Goal: Transaction & Acquisition: Purchase product/service

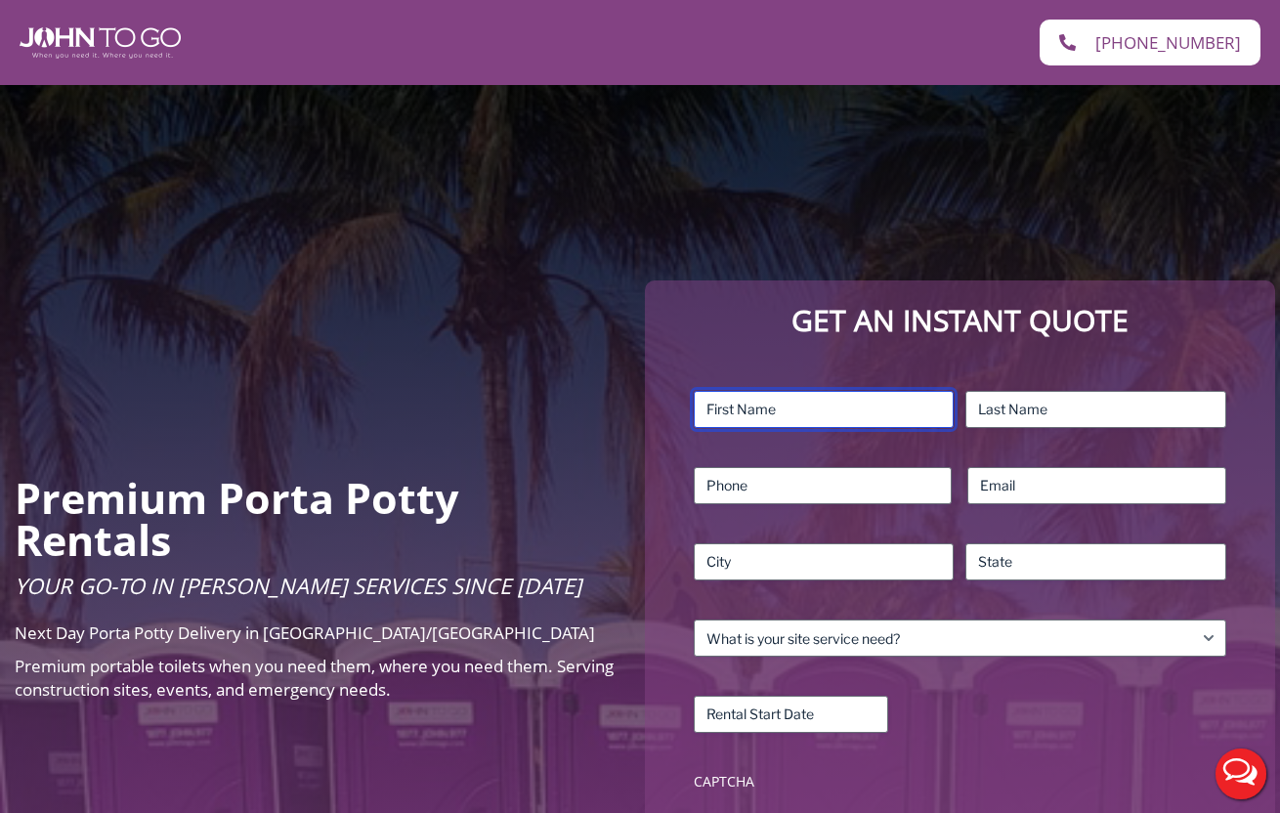
click at [738, 415] on input "First" at bounding box center [824, 409] width 261 height 37
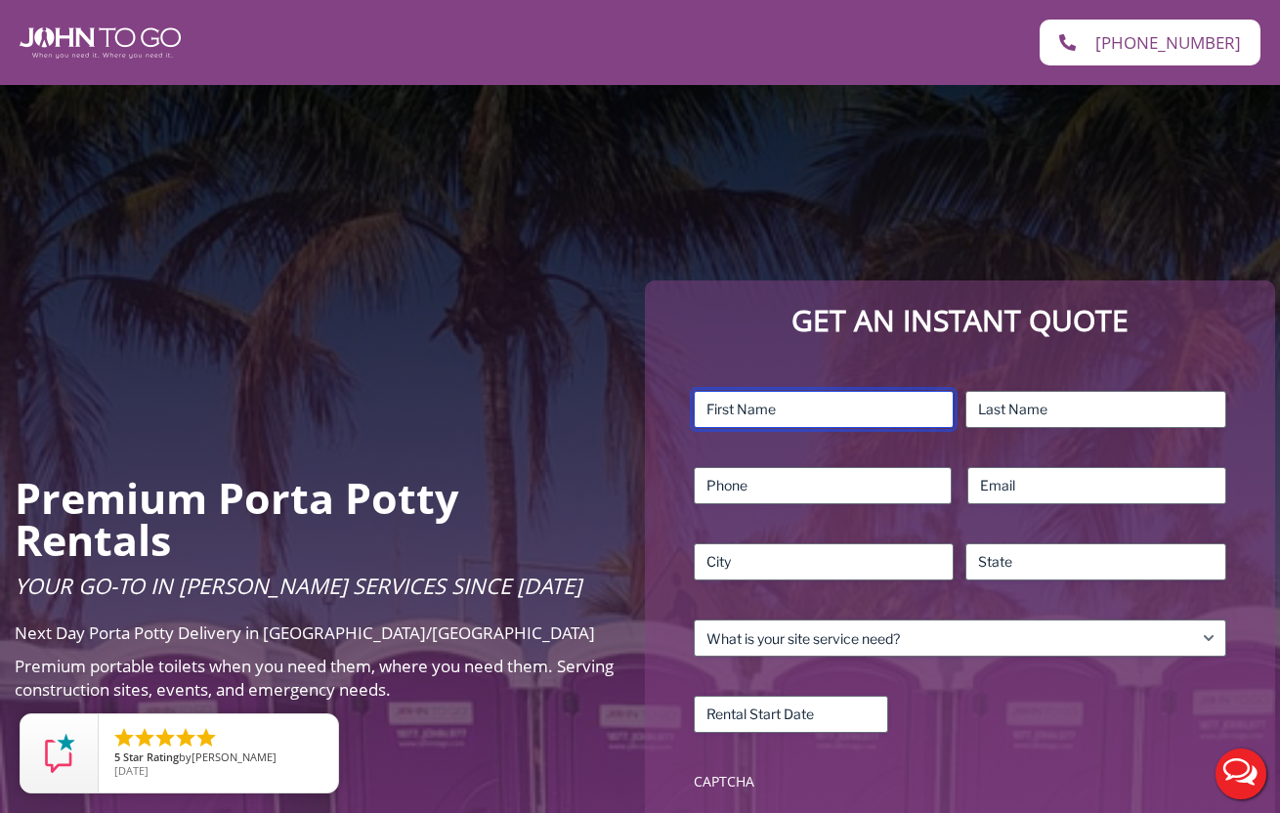
type input "Alyssa"
type input "[PERSON_NAME]"
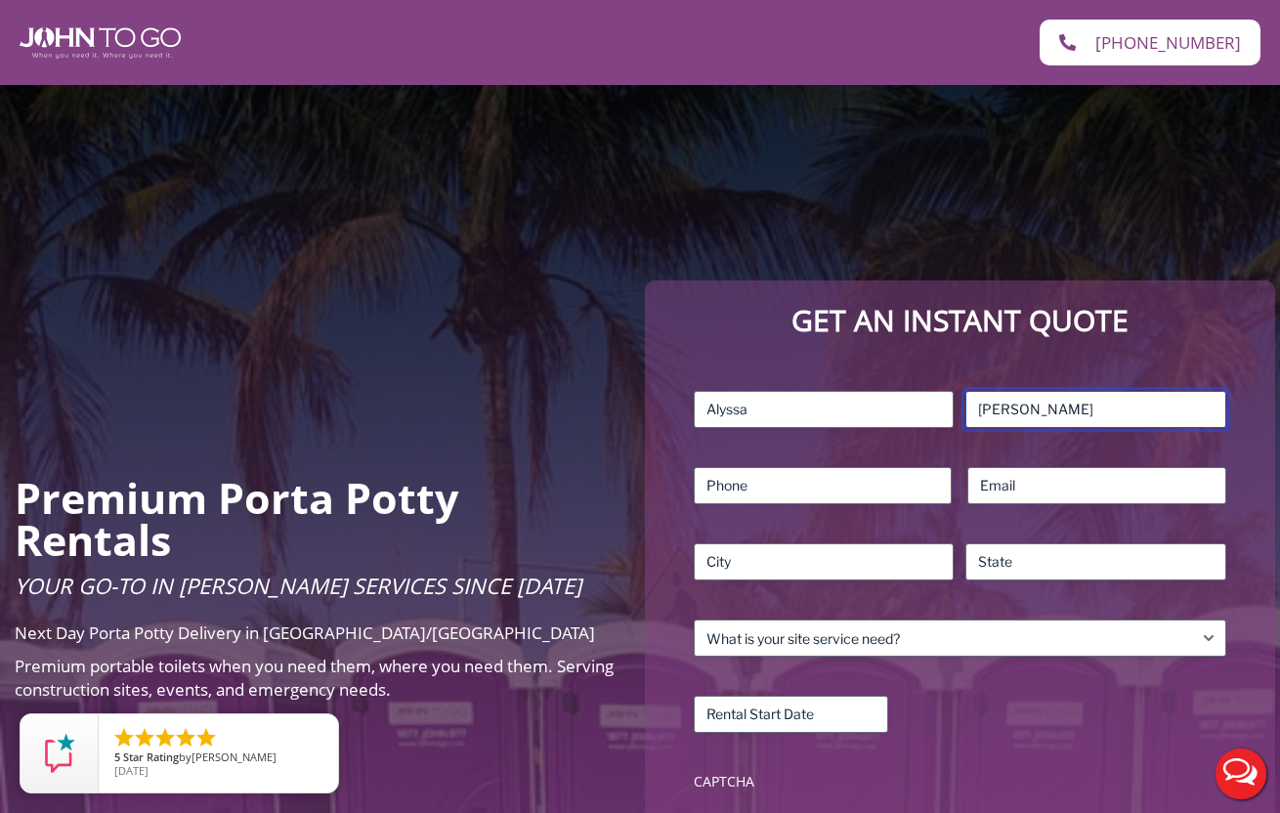
type input "7243554683"
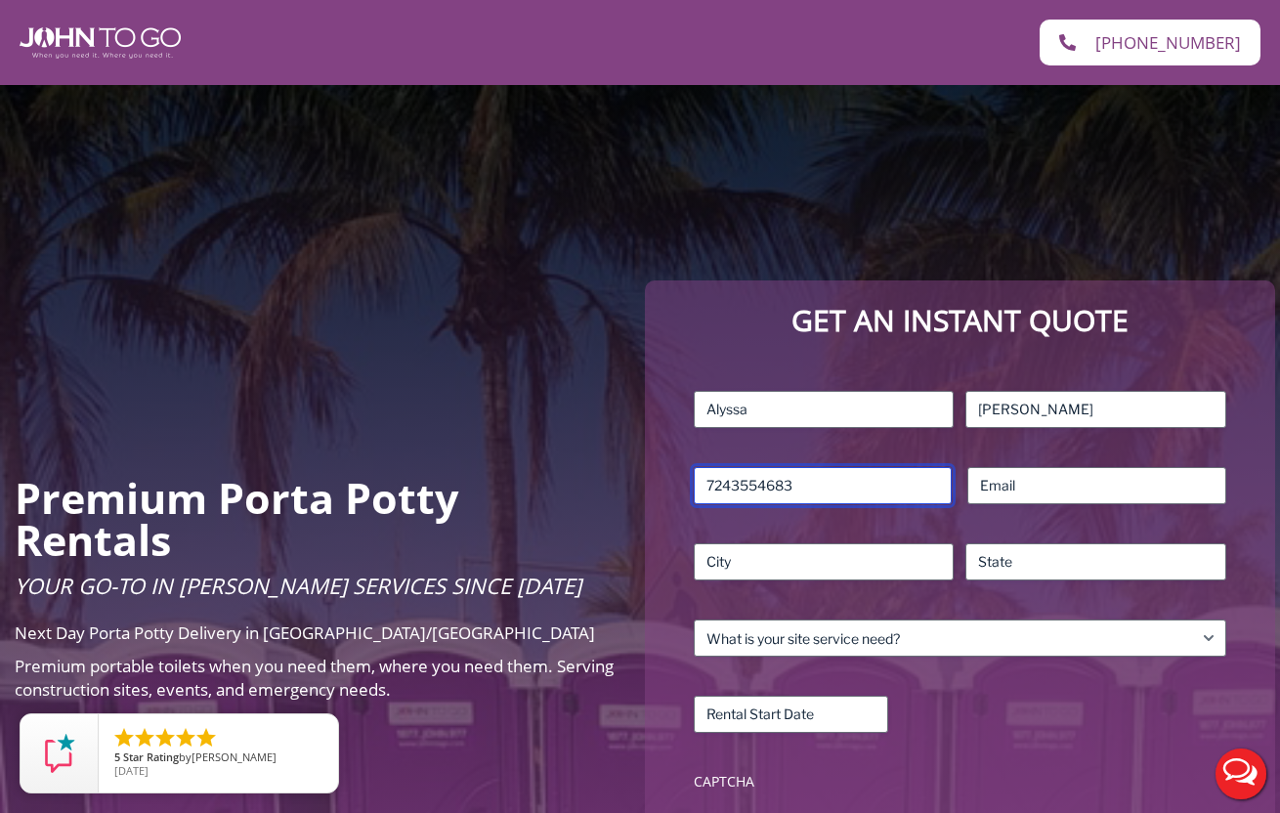
type input "alyssa.smaldino@gmail.com"
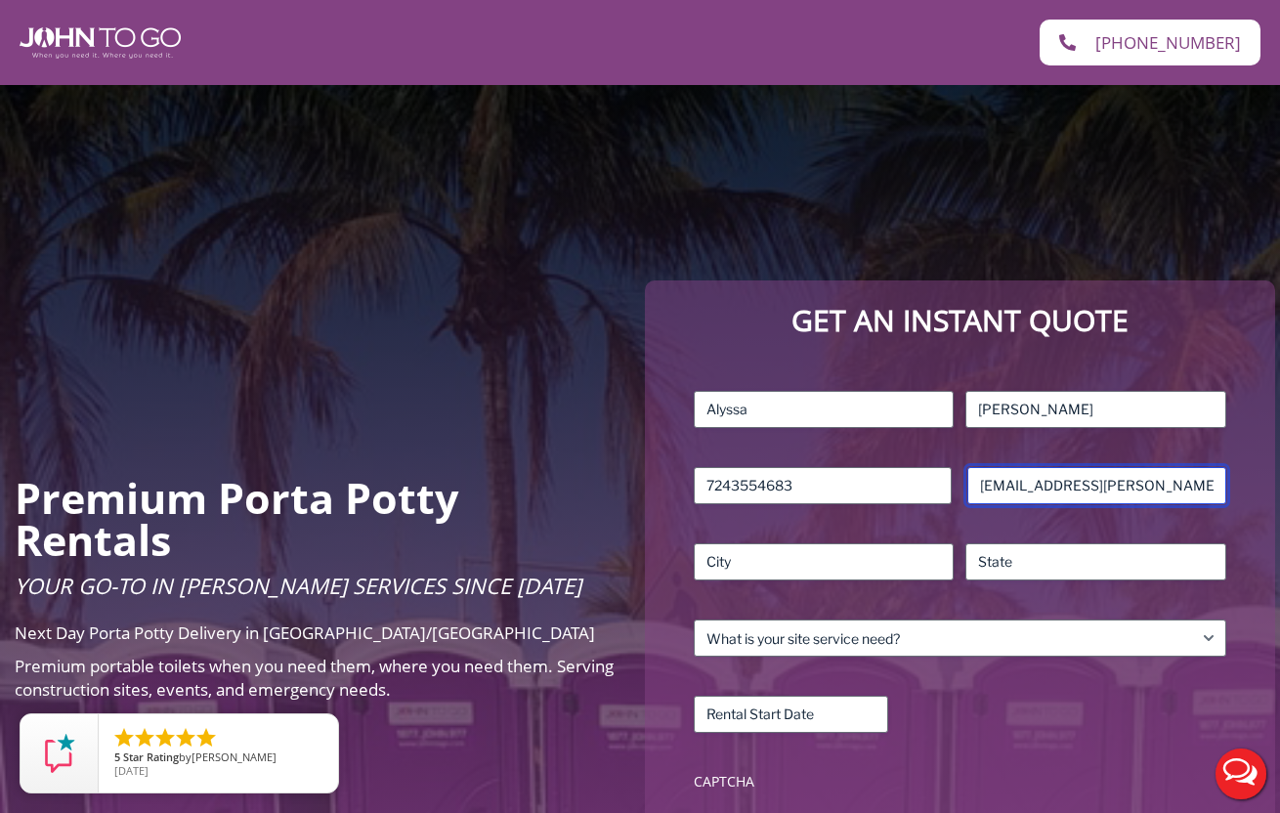
type input "ASTORIA"
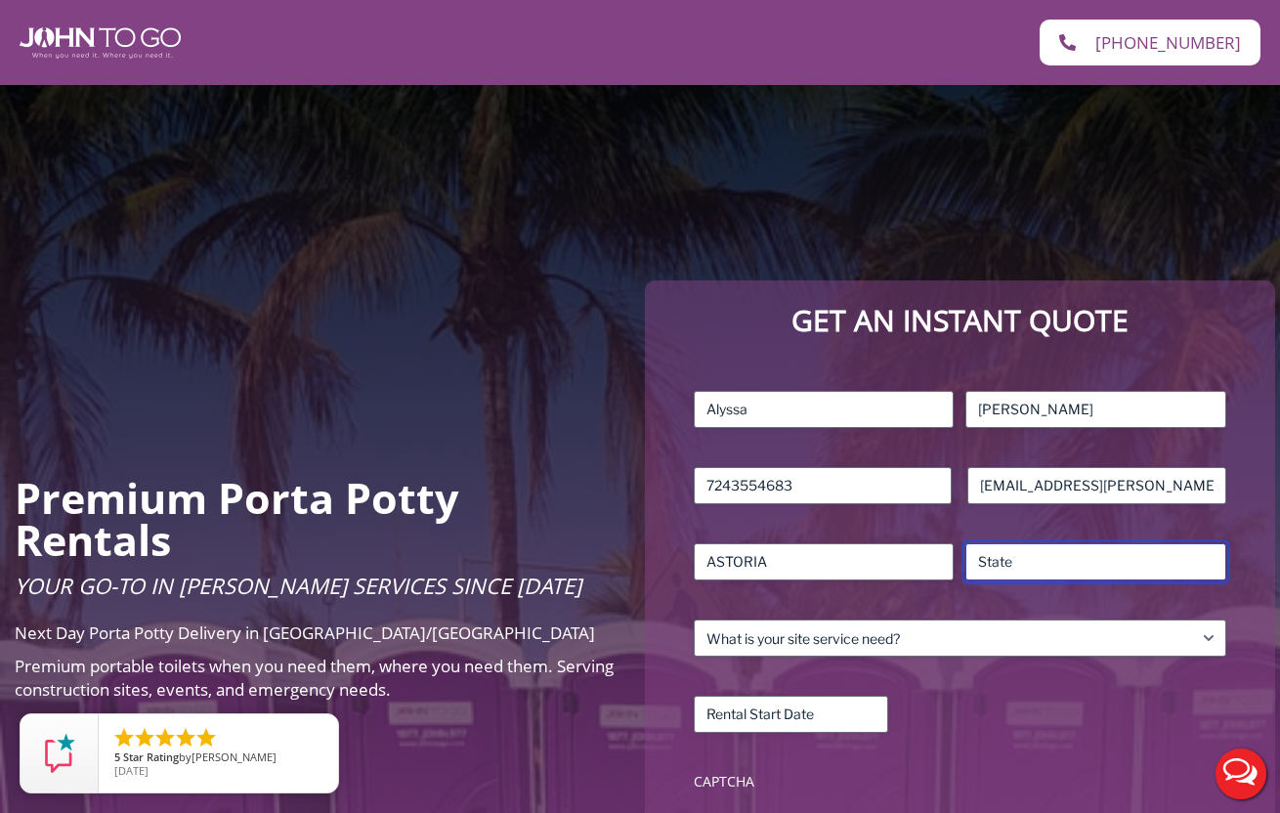
type input "NY"
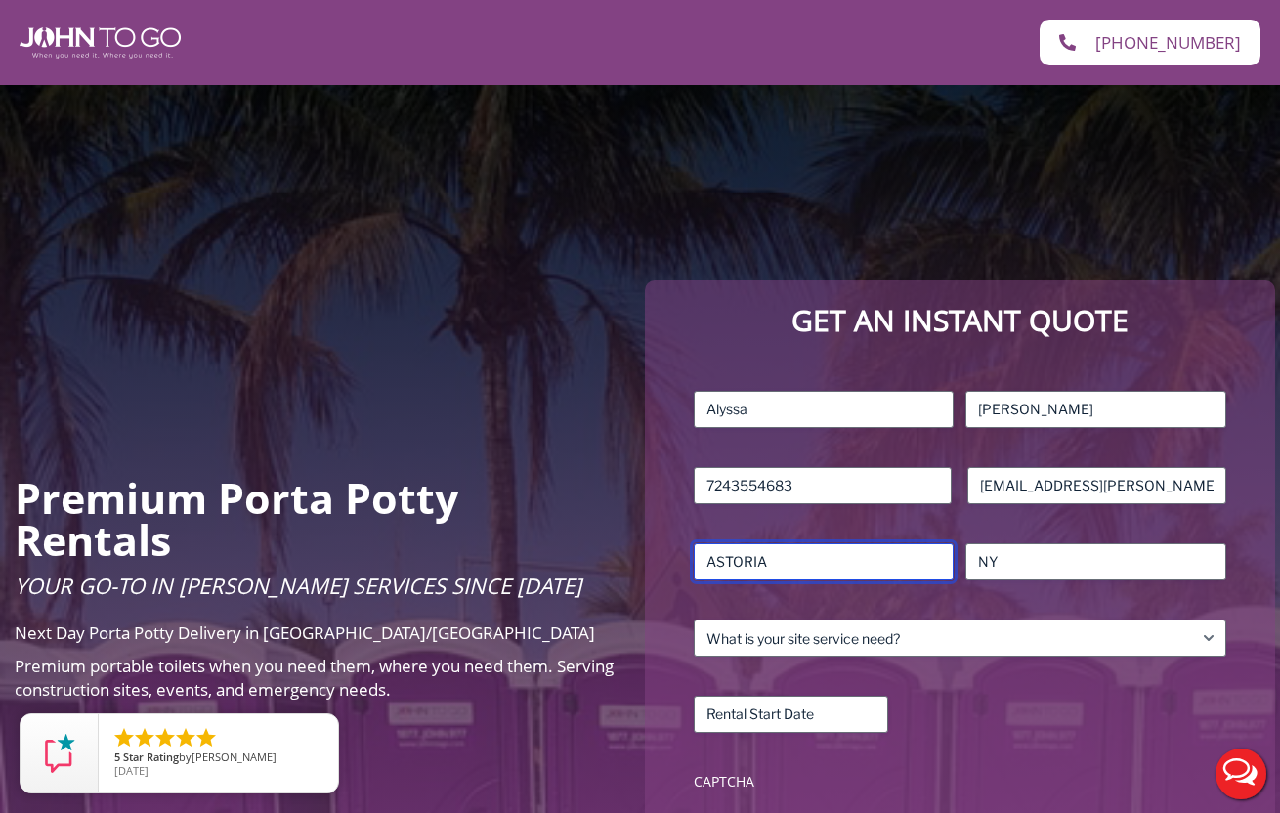
click at [836, 567] on input "ASTORIA" at bounding box center [824, 561] width 261 height 37
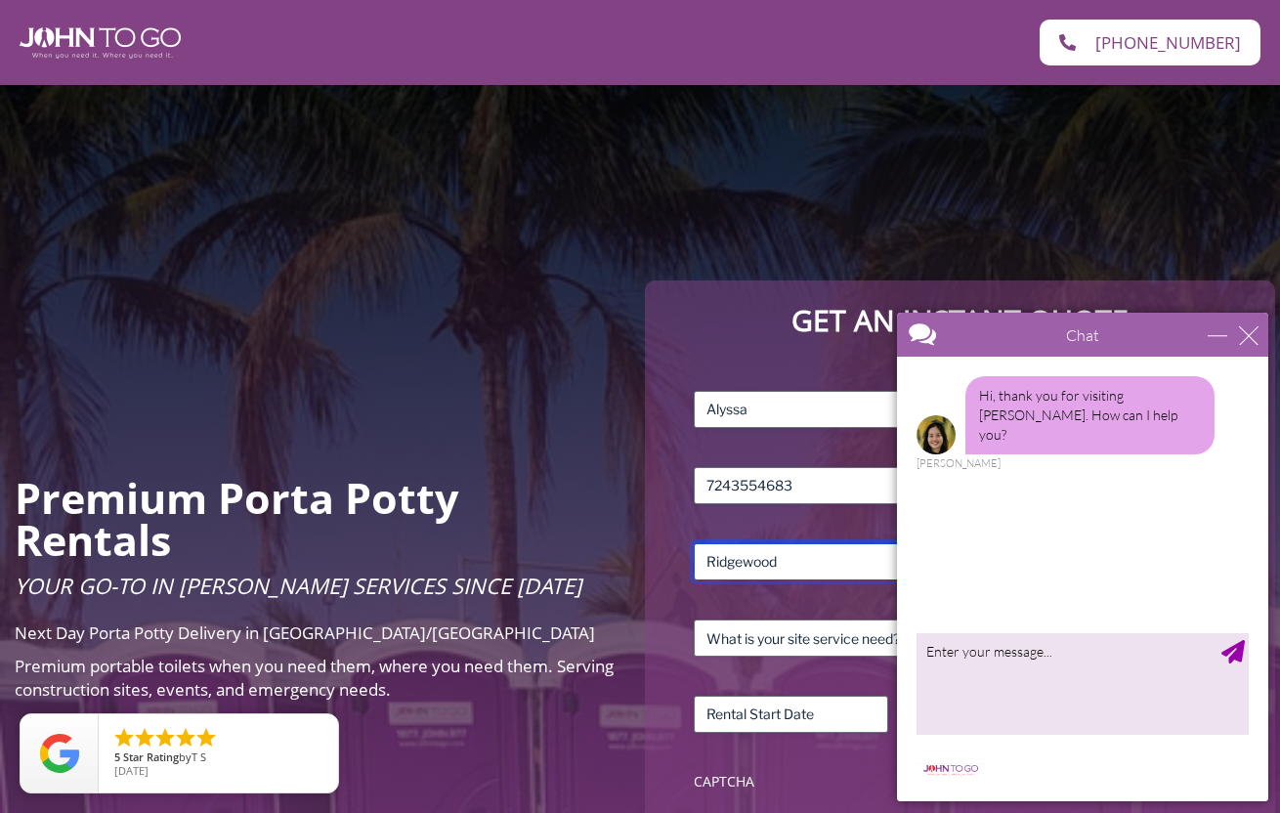
type input "Ridgewood"
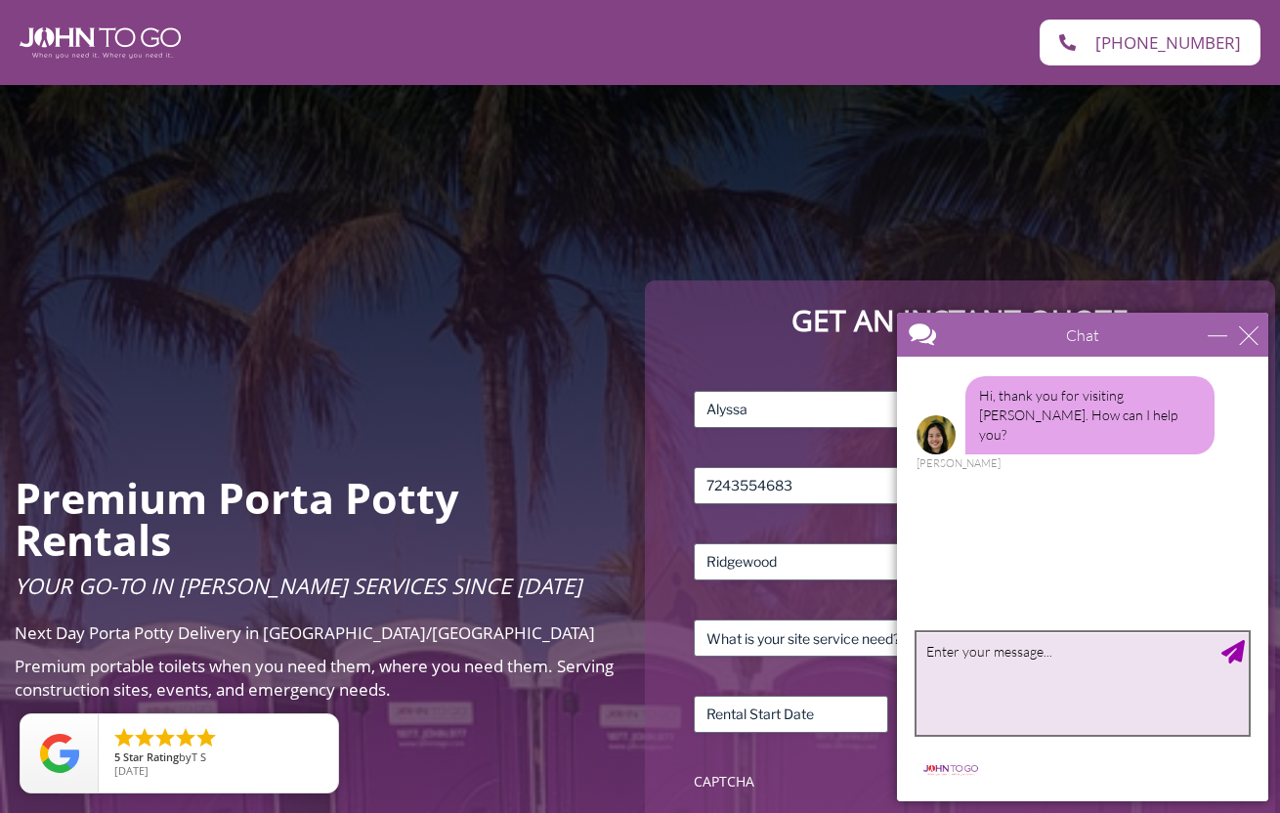
click at [1009, 671] on textarea "type your message" at bounding box center [1082, 683] width 332 height 103
type textarea "Hello - I'm looking for a quote for an ADA Accessible porta potty for this Satu…"
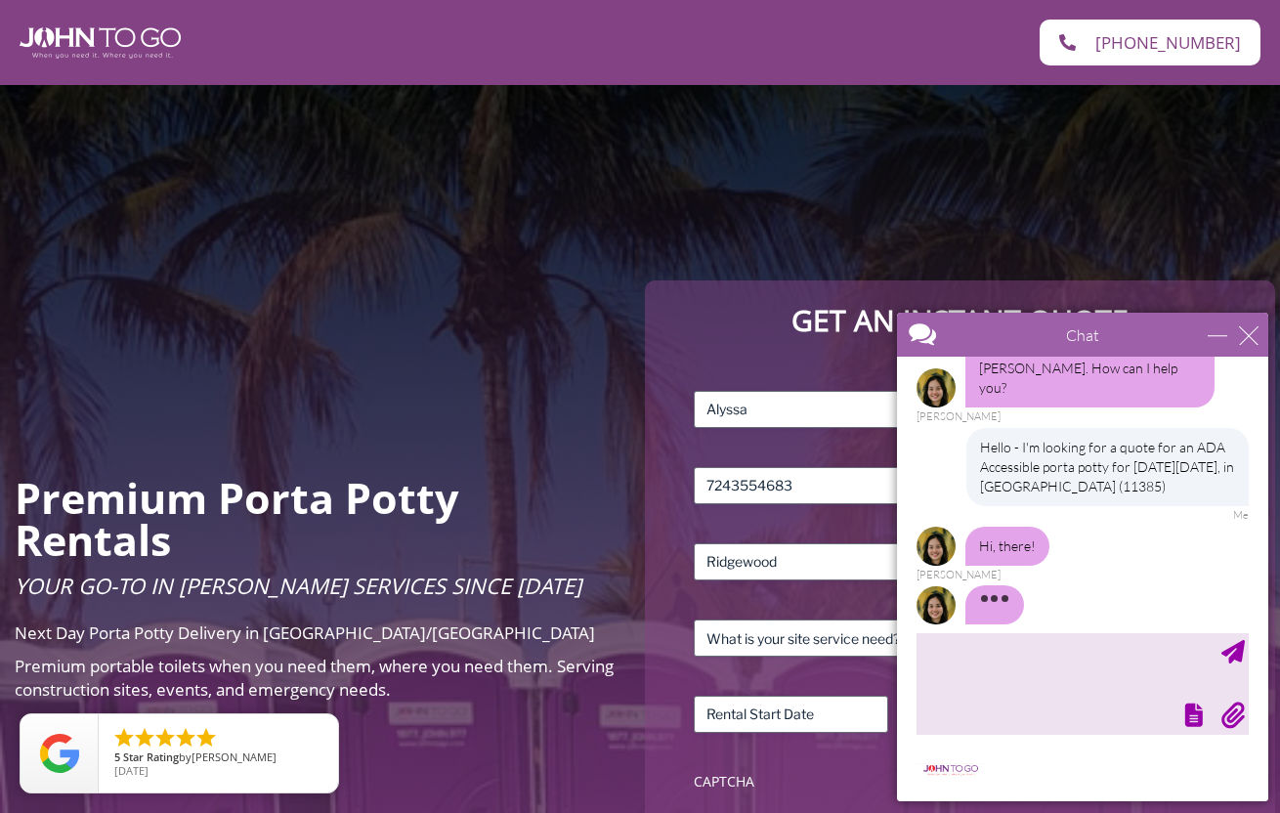
scroll to position [70, 0]
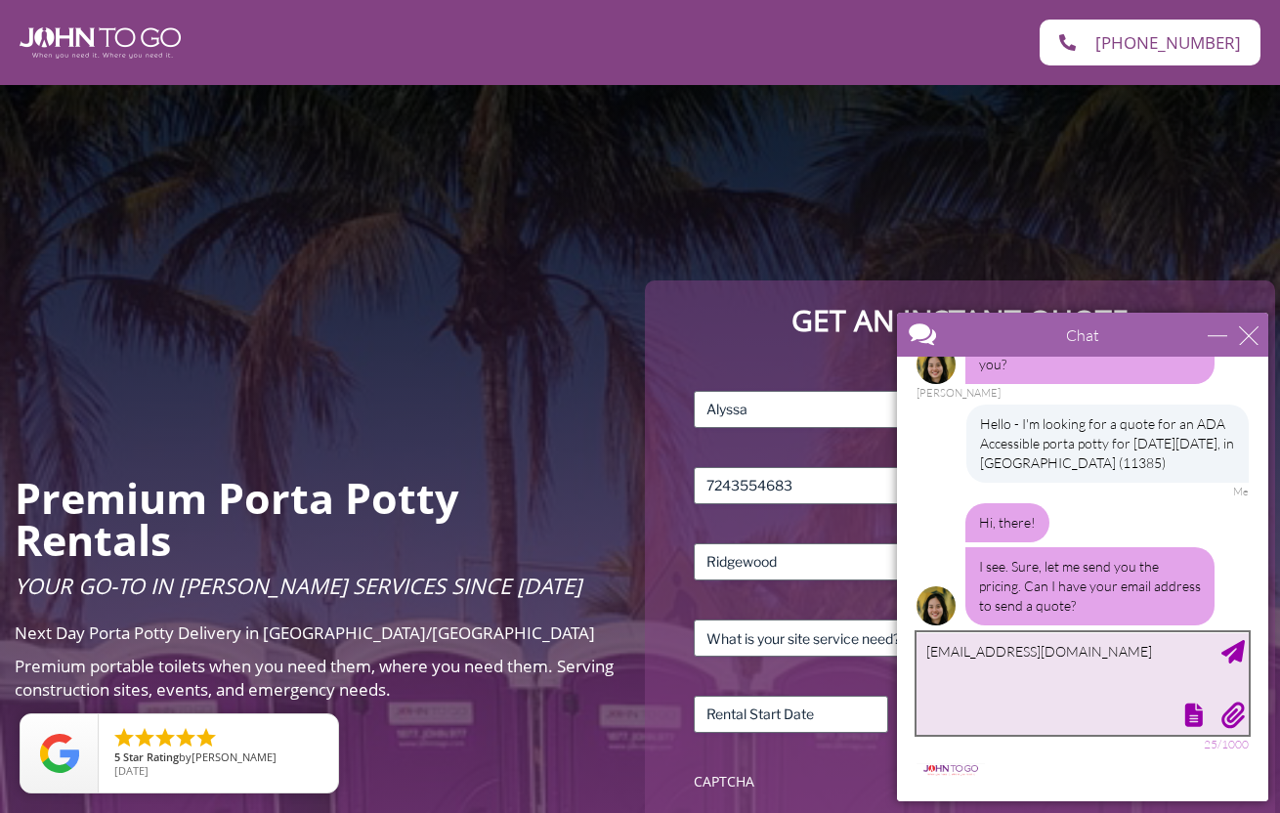
type textarea "[EMAIL_ADDRESS][DOMAIN_NAME]"
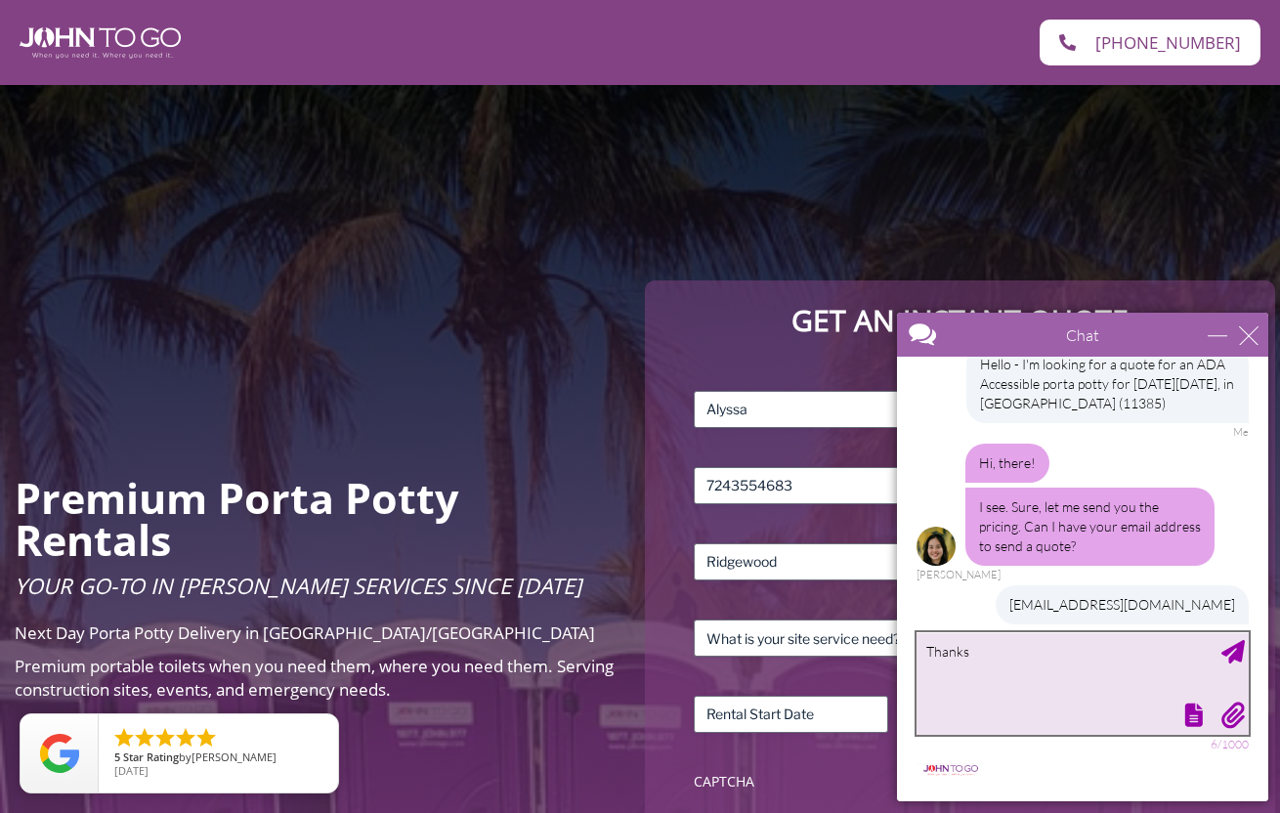
type textarea "Thanks!"
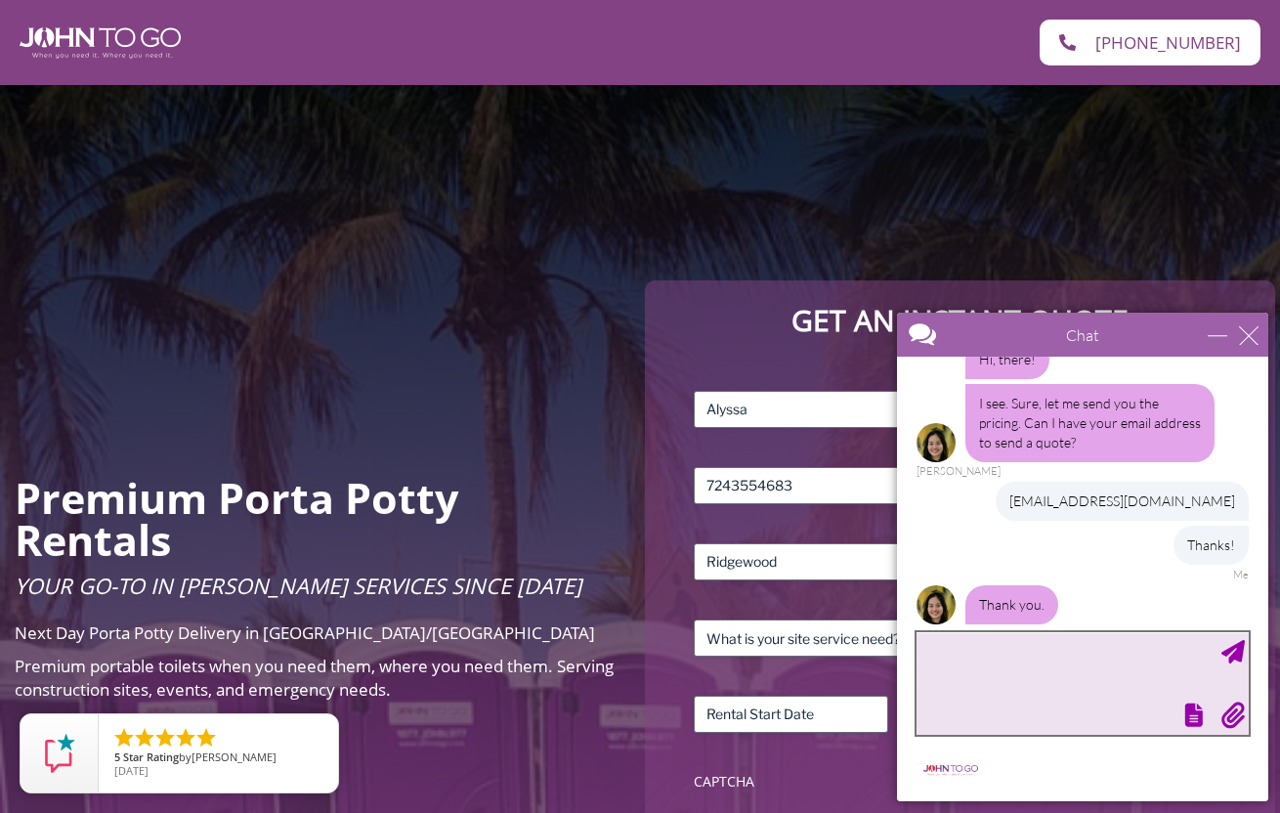
scroll to position [317, 0]
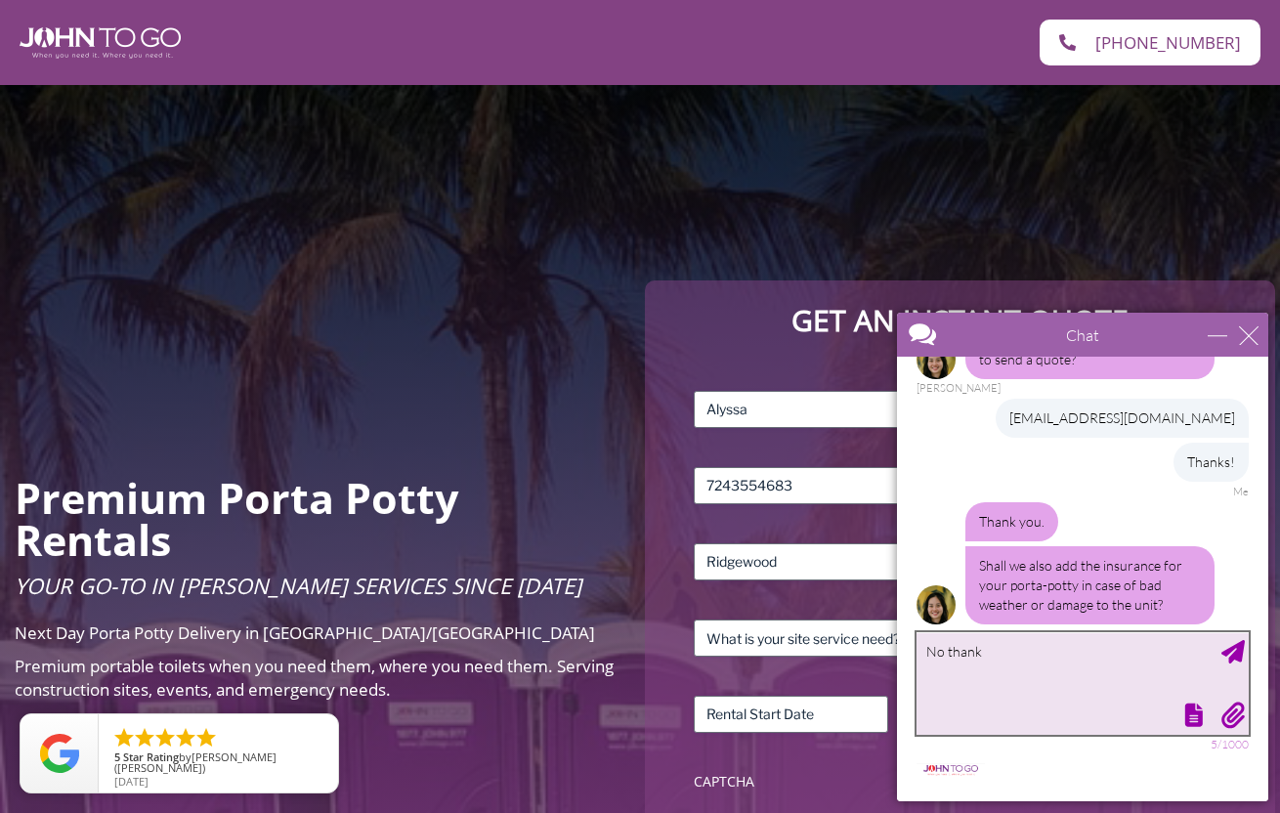
type textarea "No thanks"
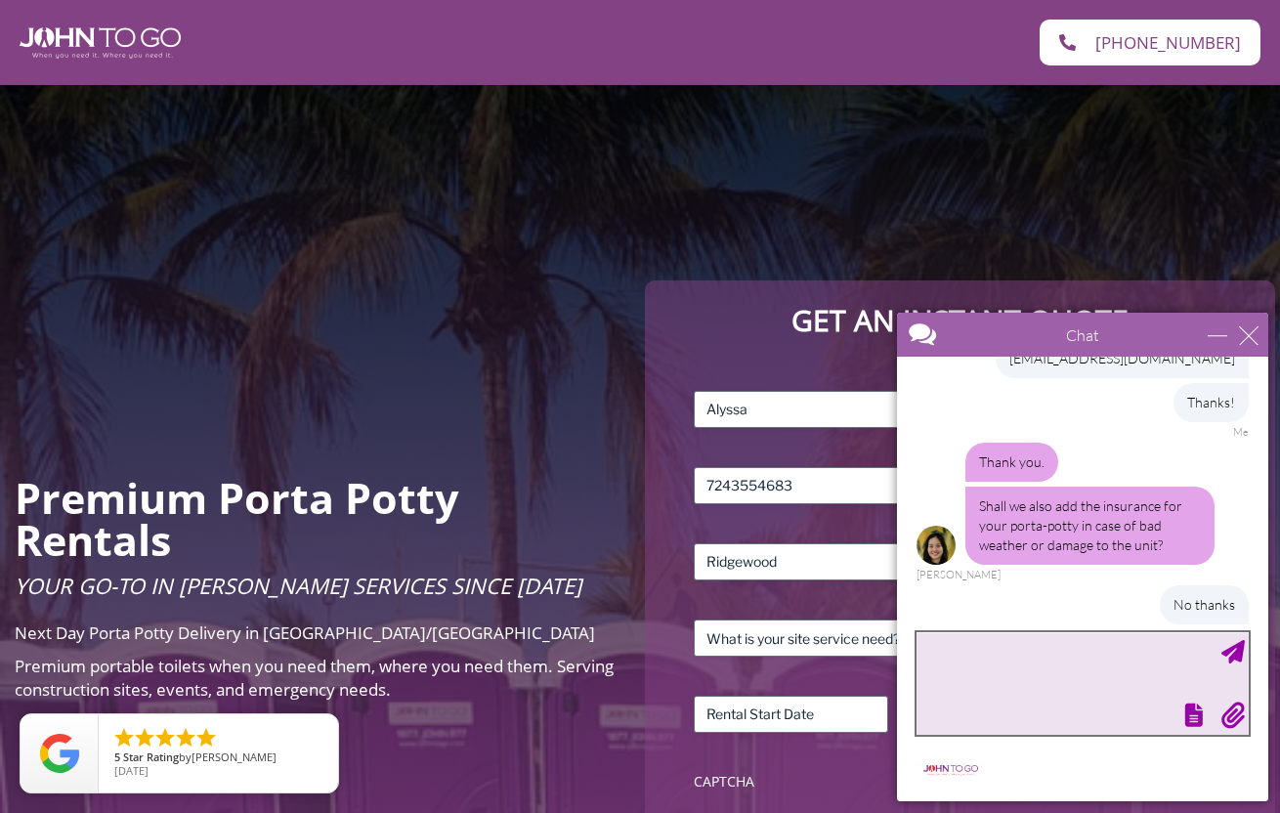
scroll to position [435, 0]
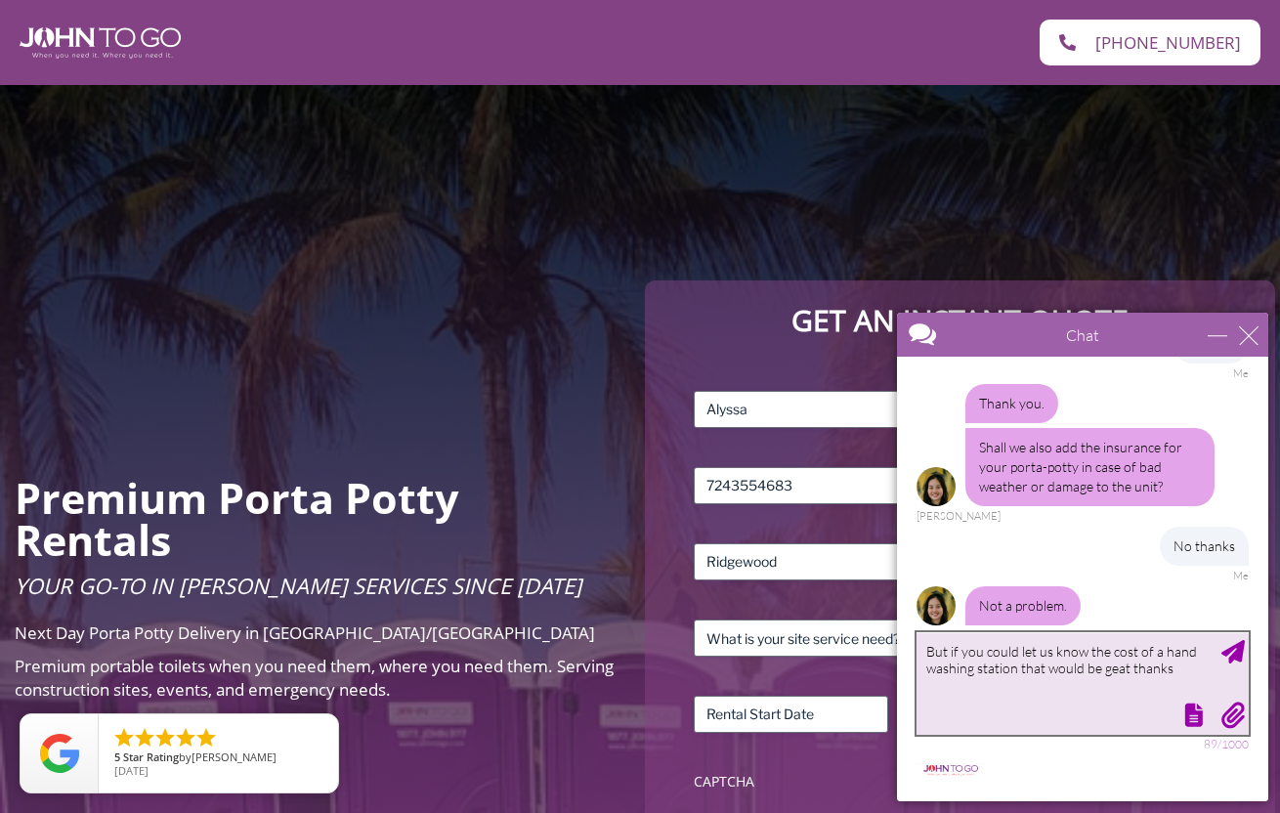
type textarea "But if you could let us know the cost of a hand washing station that would be g…"
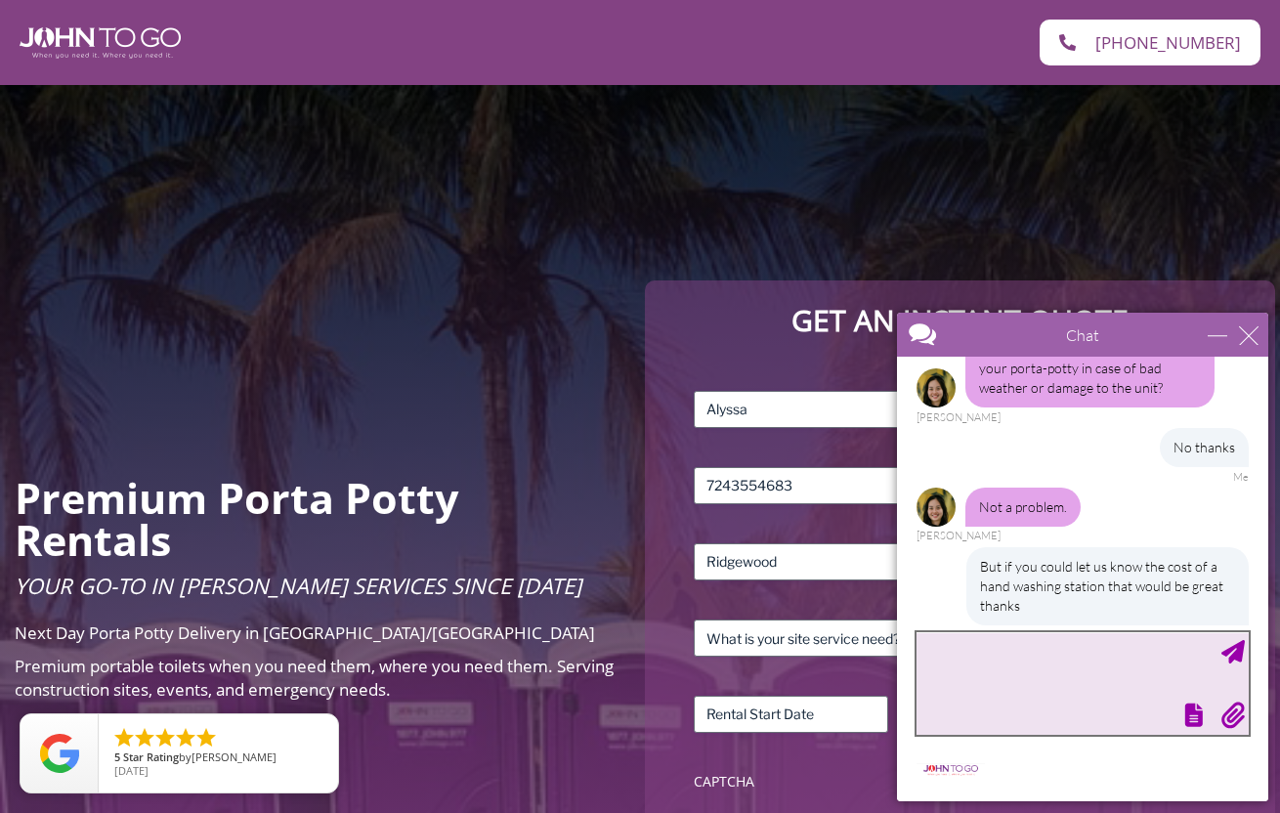
scroll to position [593, 0]
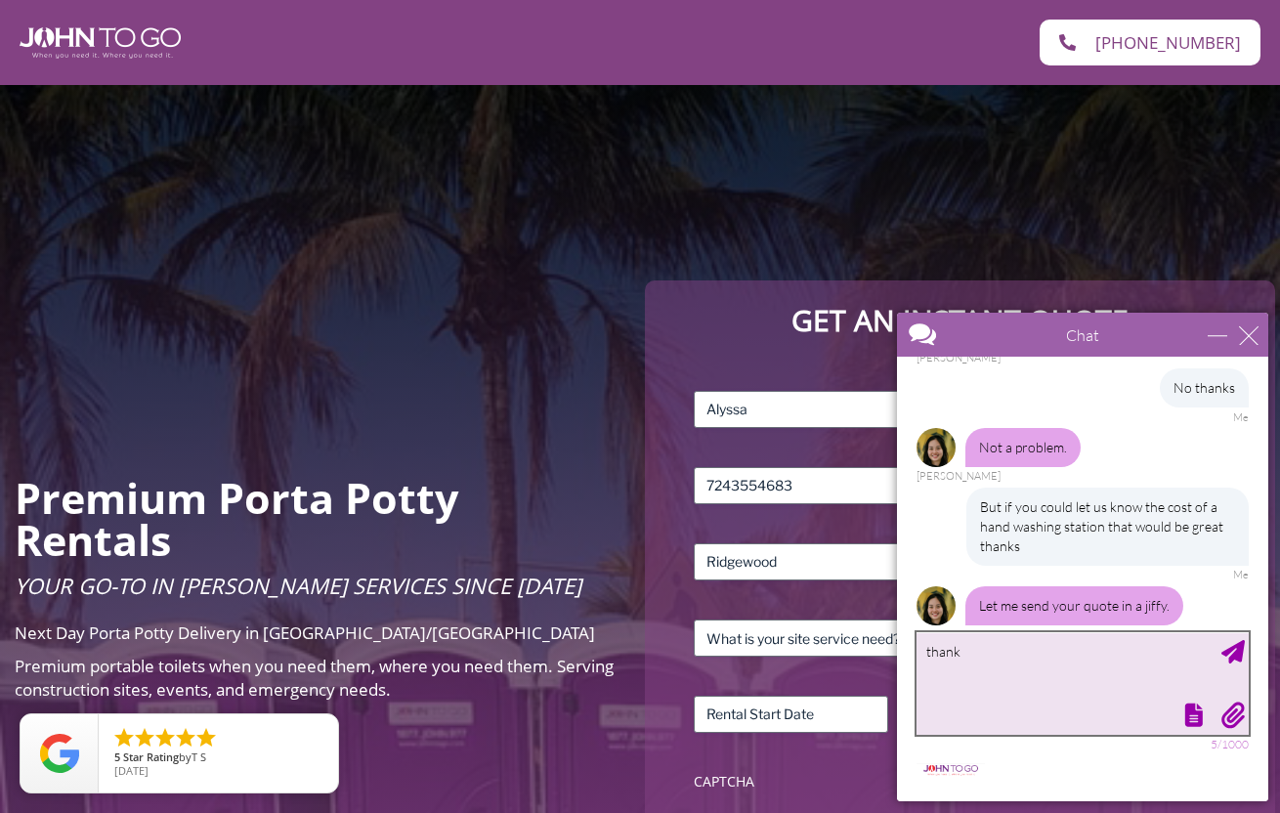
type textarea "thanks"
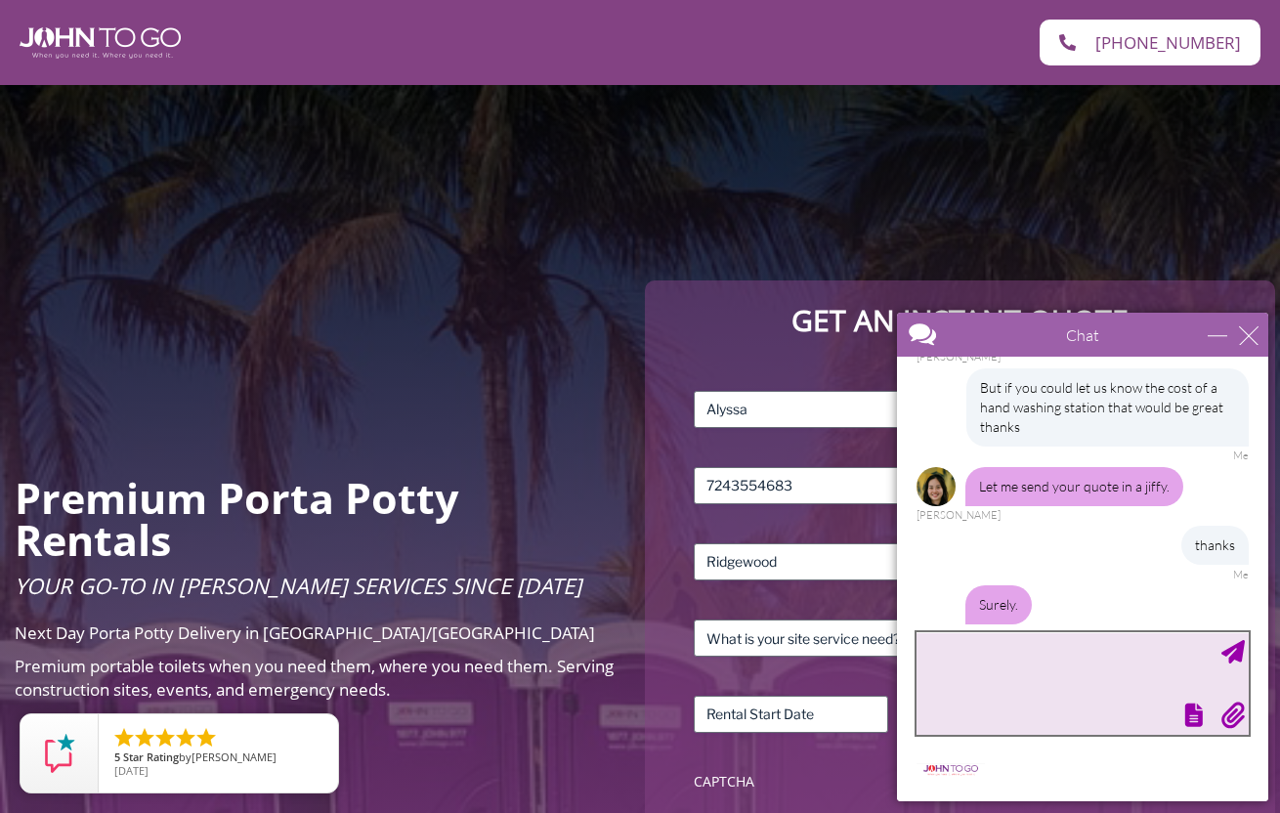
scroll to position [839, 0]
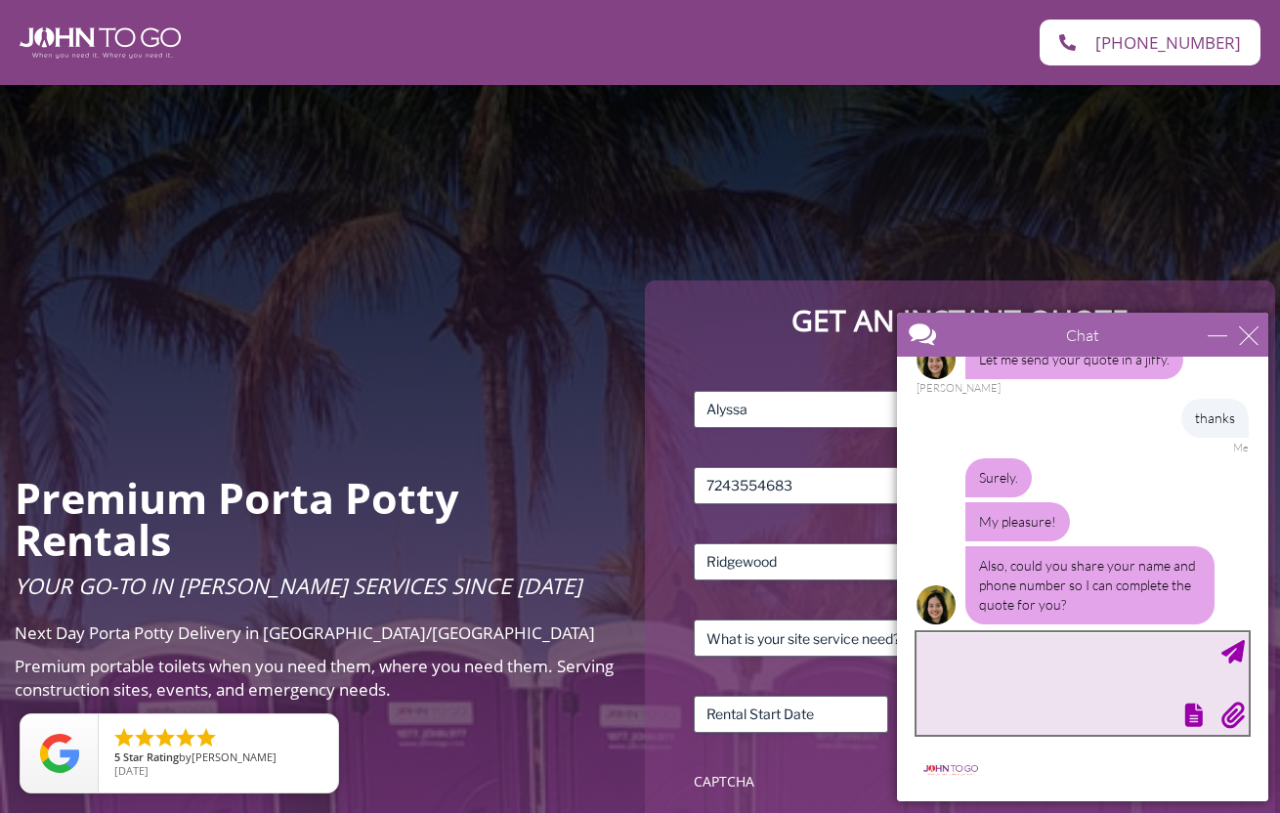
type textarea "f"
type textarea "Alyssa Smaldino, 7243554683"
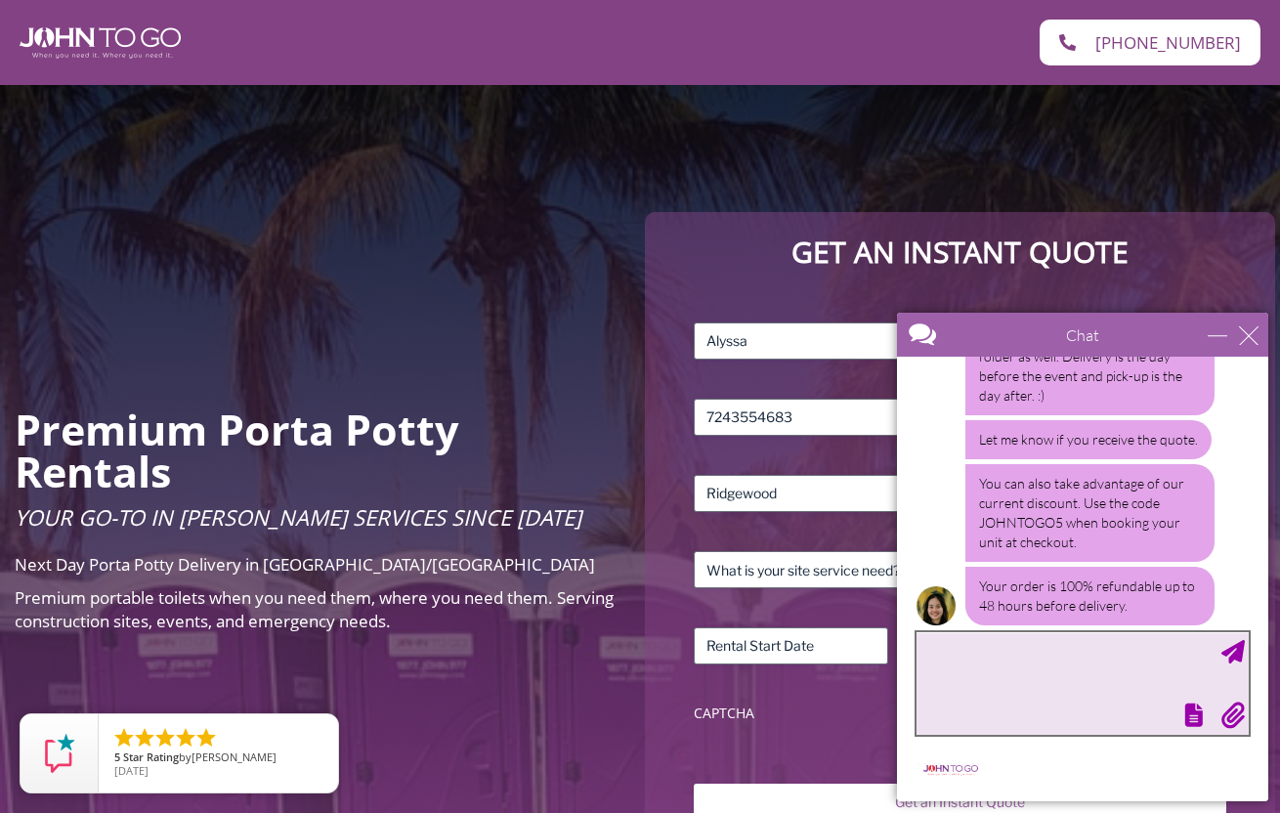
scroll to position [93, 0]
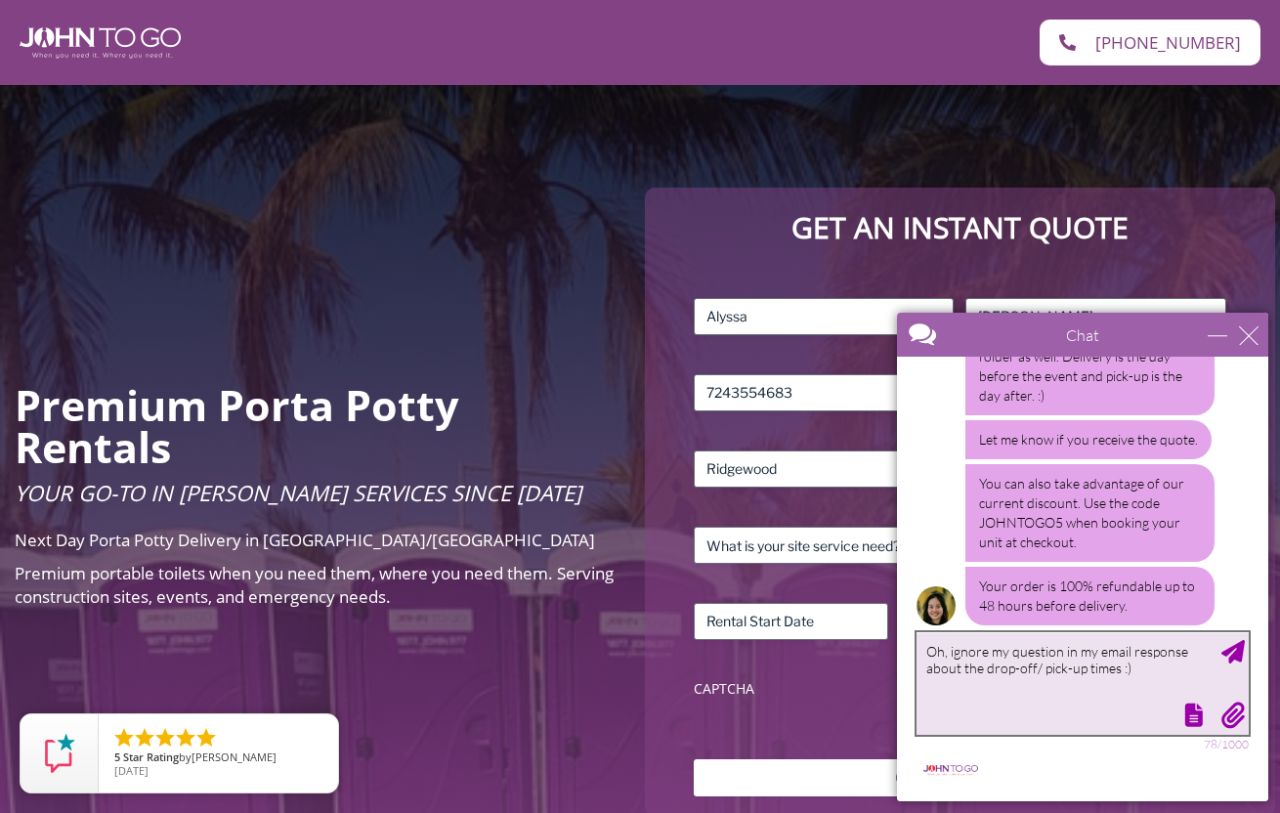
type textarea "Oh, ignore my question in my email response about the drop-off/ pick-up times :)"
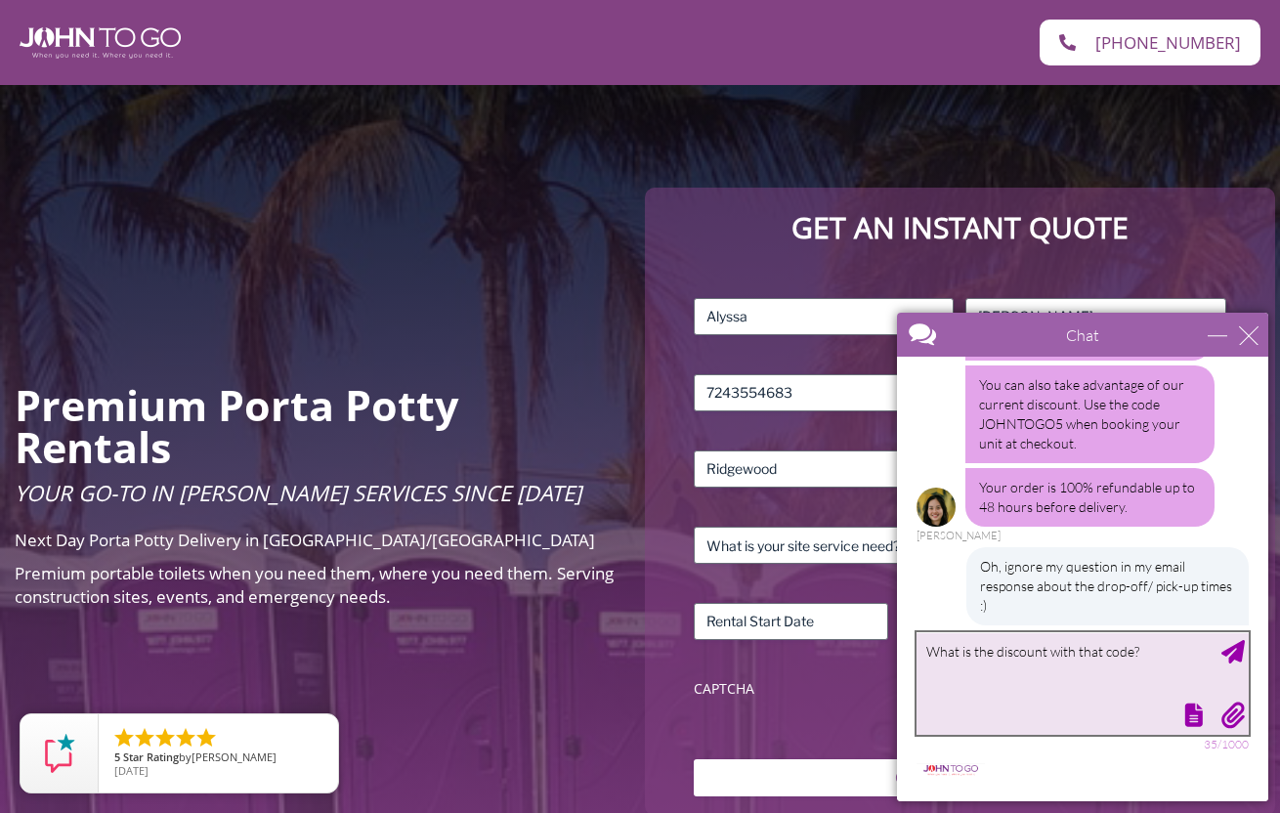
type textarea "What is the discount with that code?"
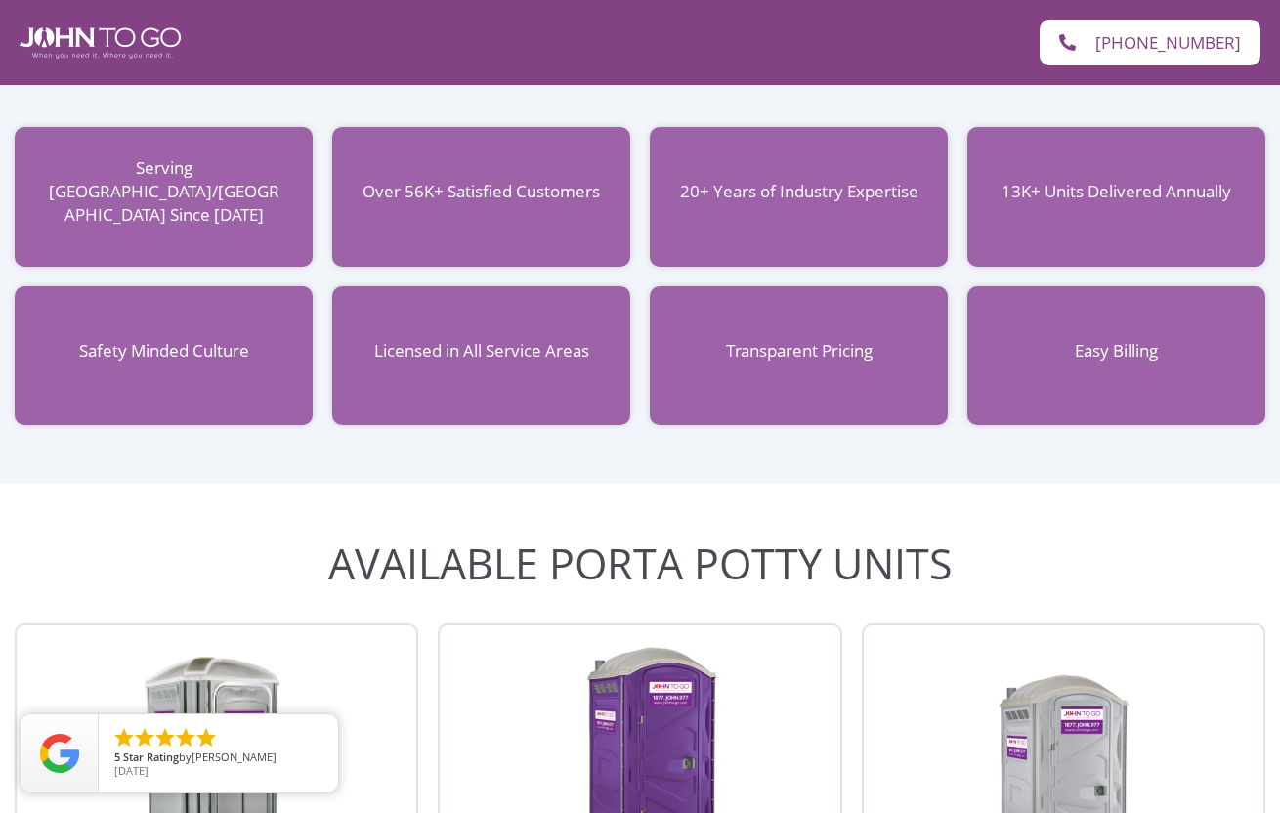
scroll to position [909, 0]
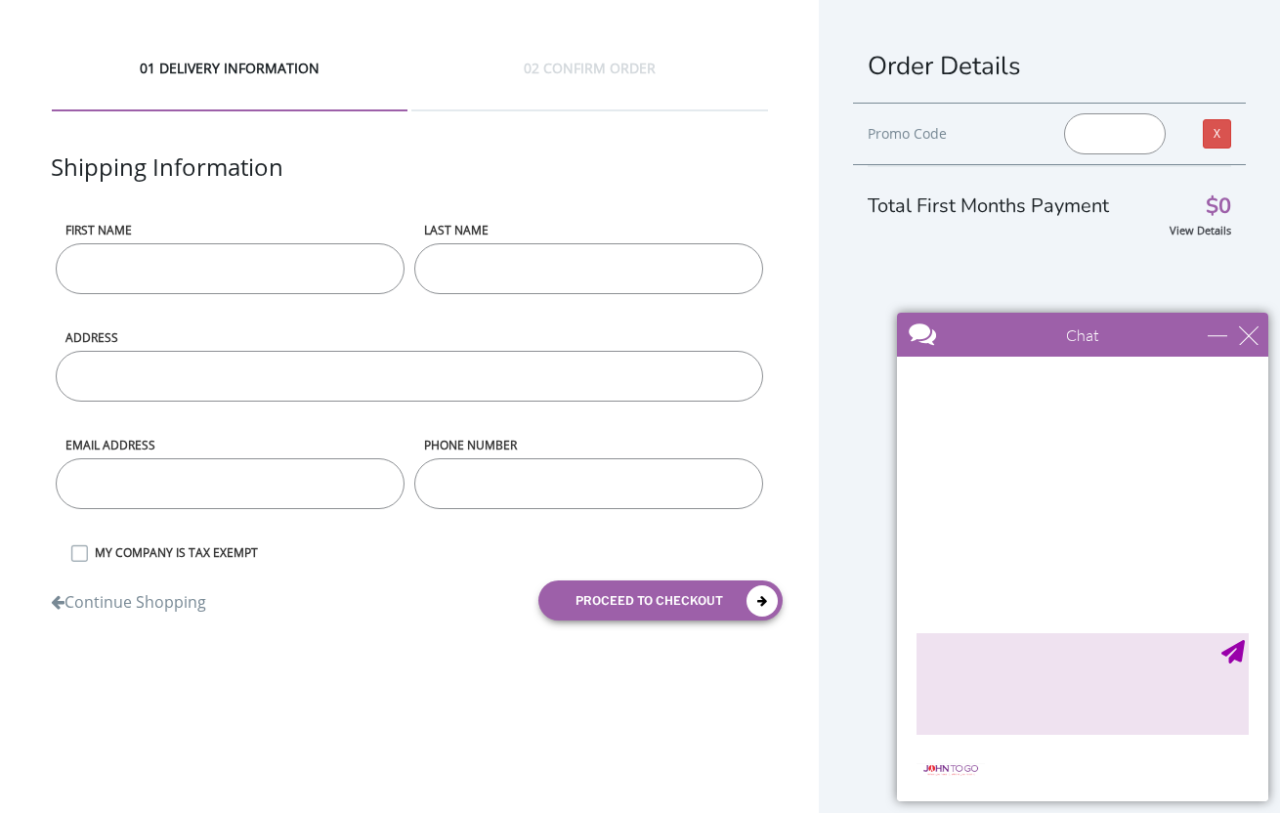
scroll to position [1496, 0]
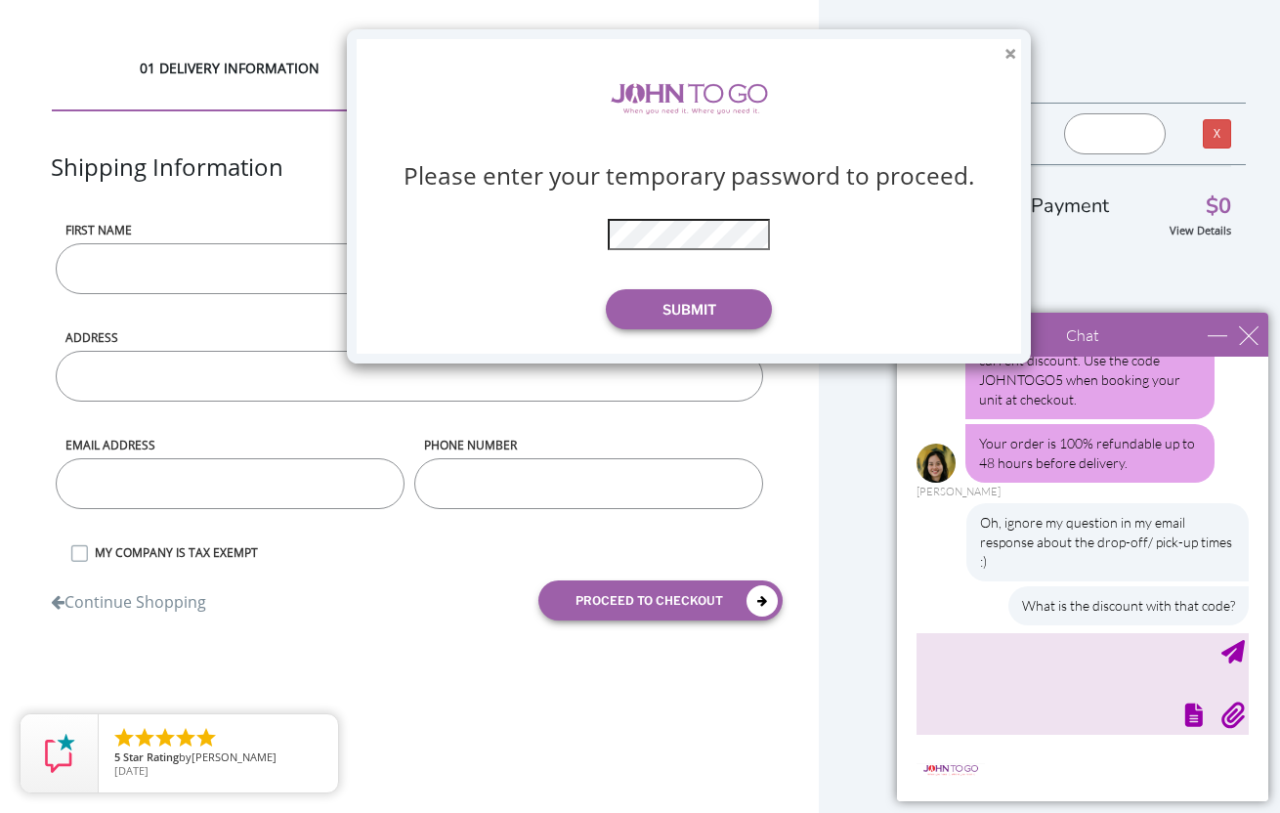
click at [1011, 51] on button "×" at bounding box center [1010, 54] width 12 height 21
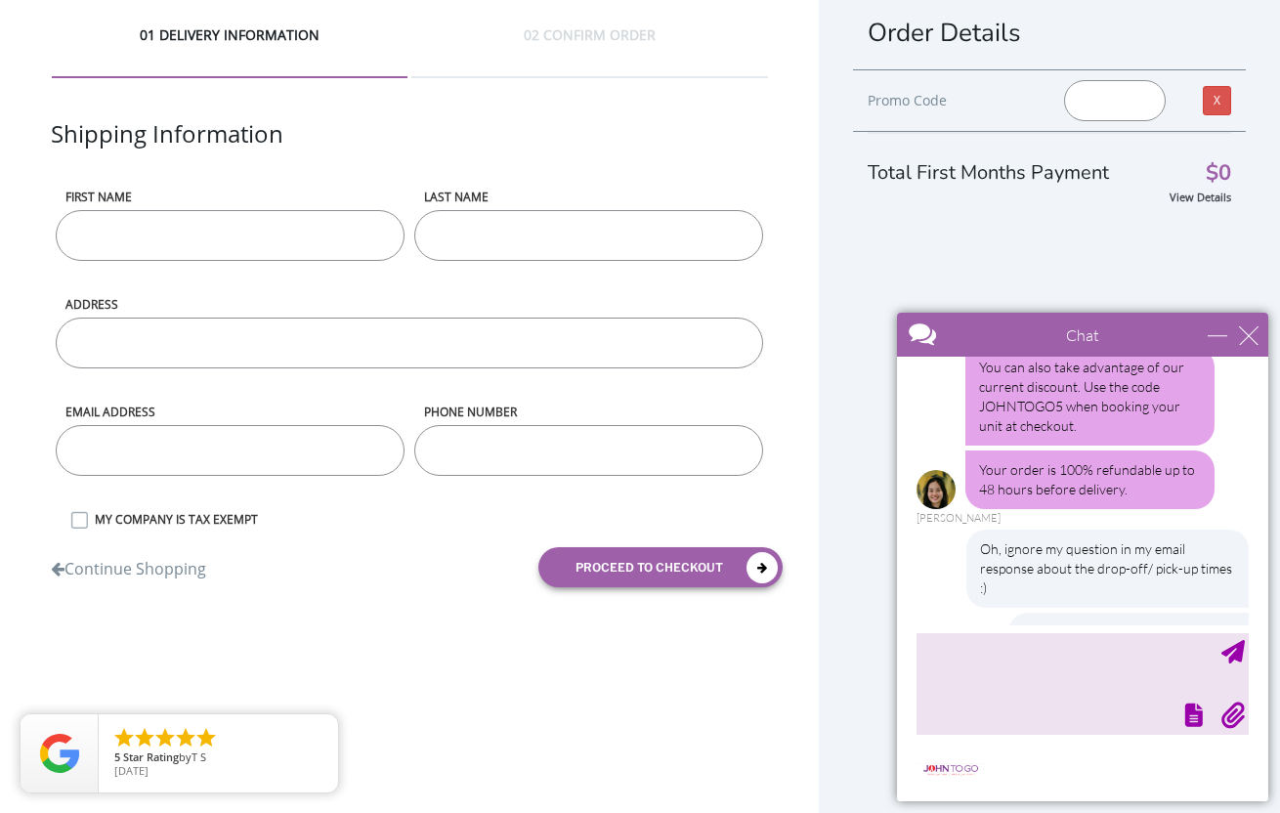
scroll to position [1465, 0]
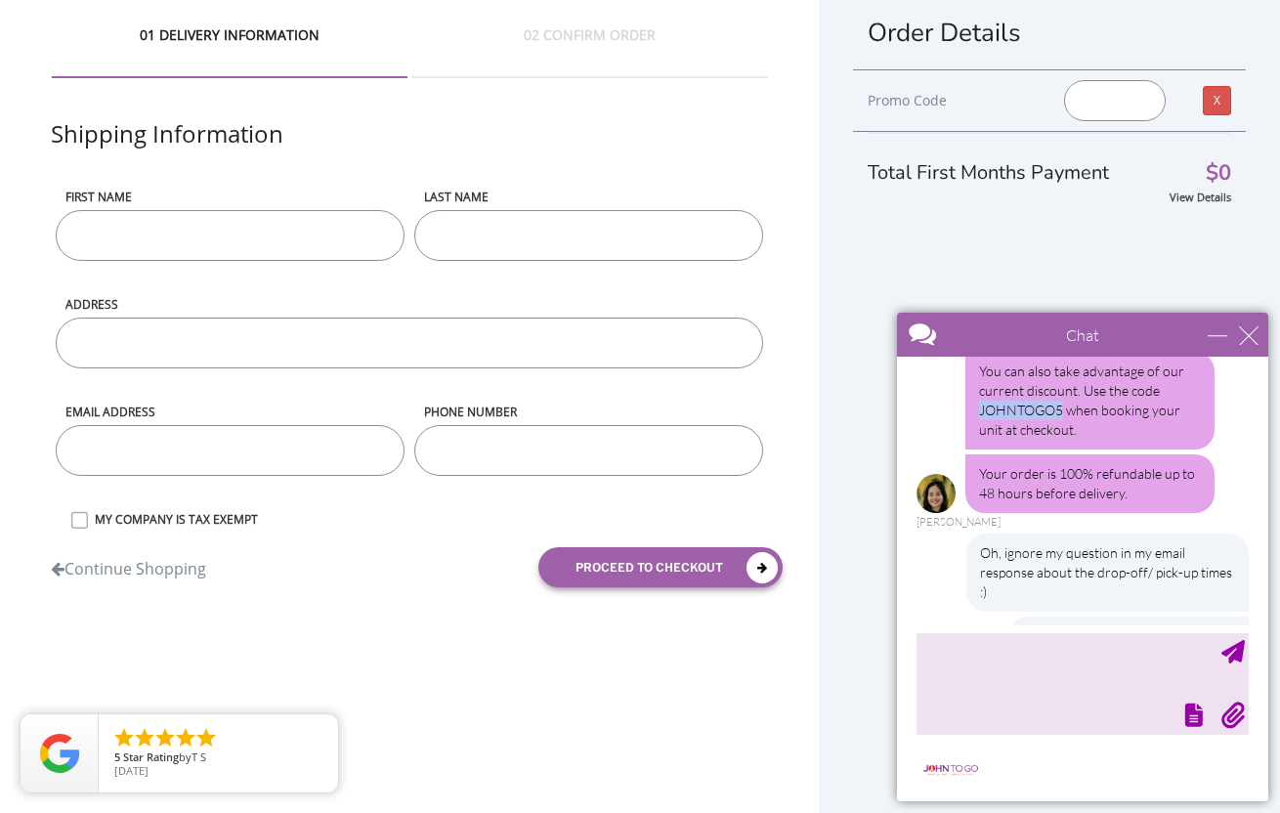
drag, startPoint x: 1064, startPoint y: 393, endPoint x: 972, endPoint y: 389, distance: 91.9
click at [972, 389] on div "You can also take advantage of our current discount. Use the code JOHNTOGO5 whe…" at bounding box center [1089, 401] width 249 height 98
copy div "JOHNTOGO5"
click at [1105, 98] on input "text" at bounding box center [1115, 100] width 102 height 41
type input "JOHNTOGO5"
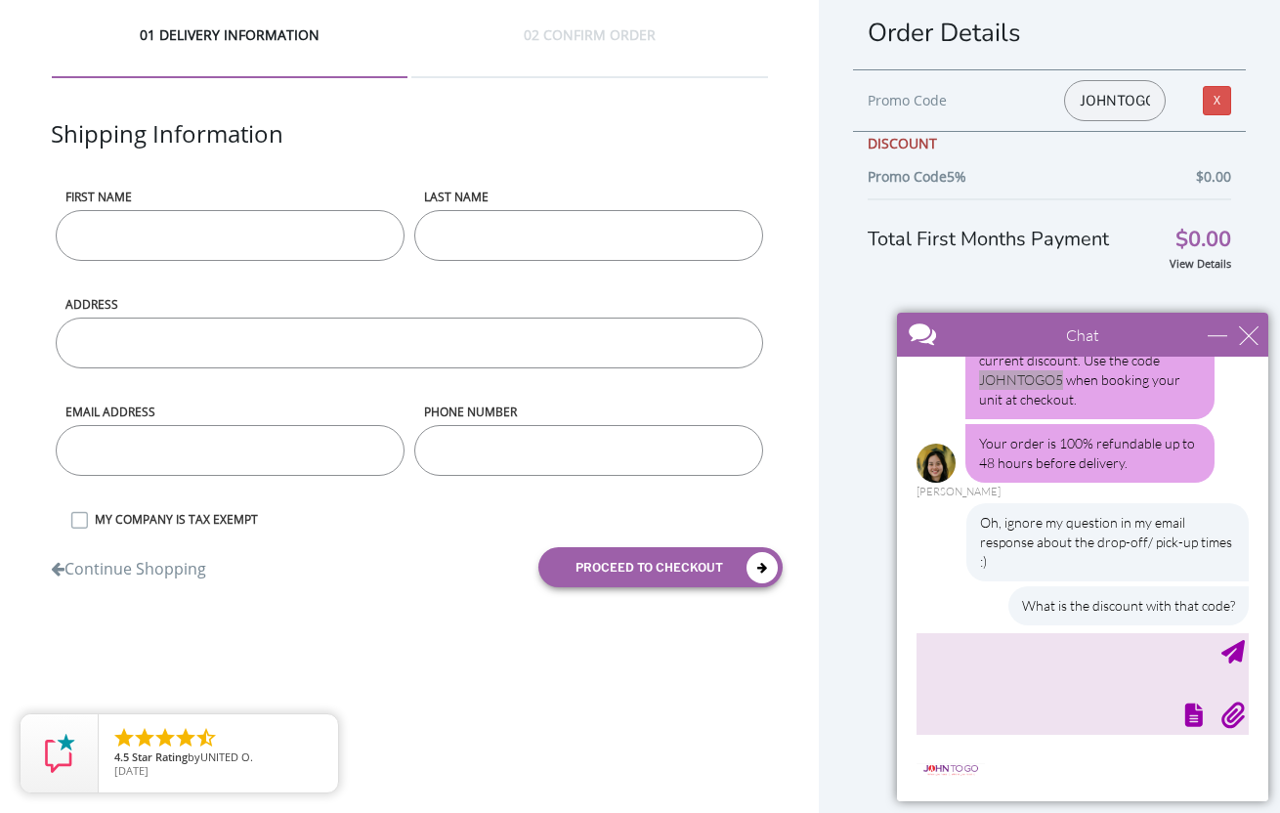
scroll to position [40, 0]
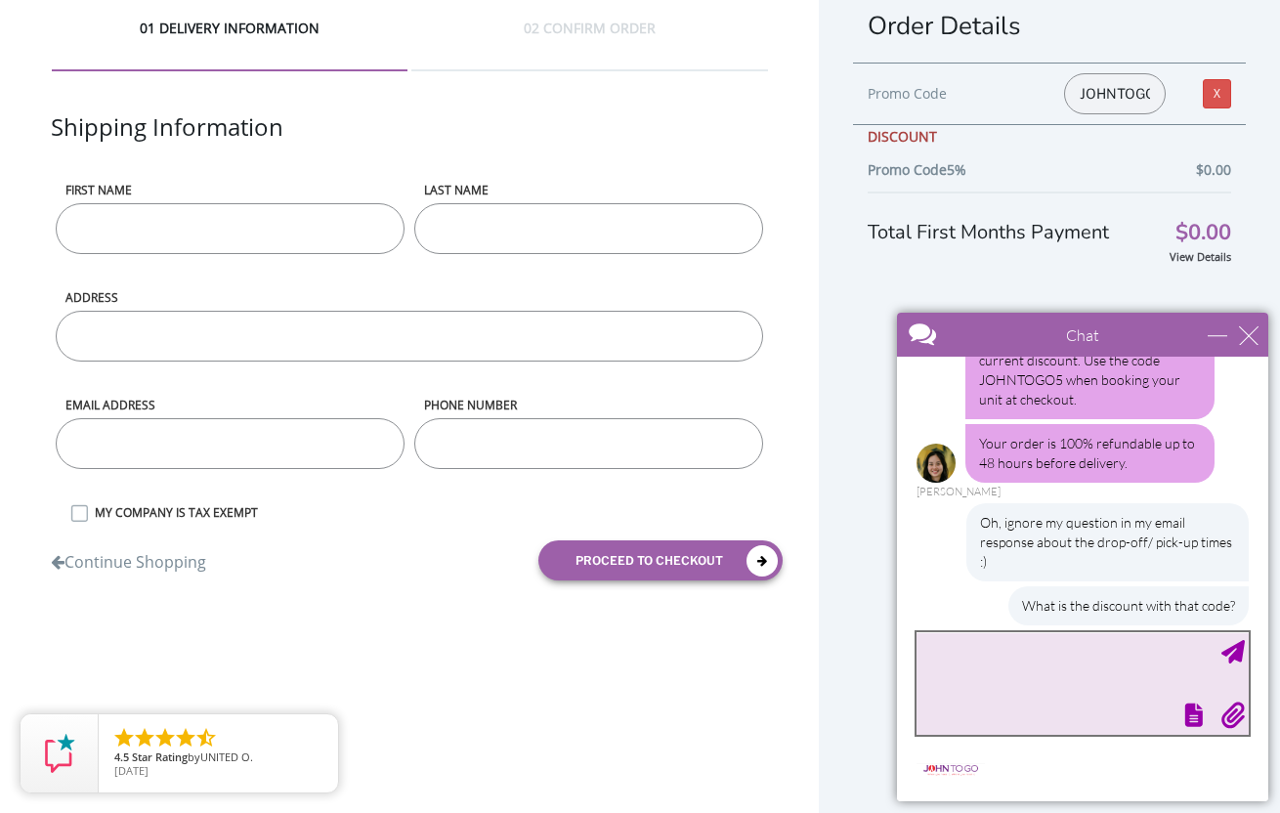
click at [1008, 686] on textarea "type your message" at bounding box center [1082, 683] width 332 height 103
type textarea "Oh nevermind, I see it's 5%."
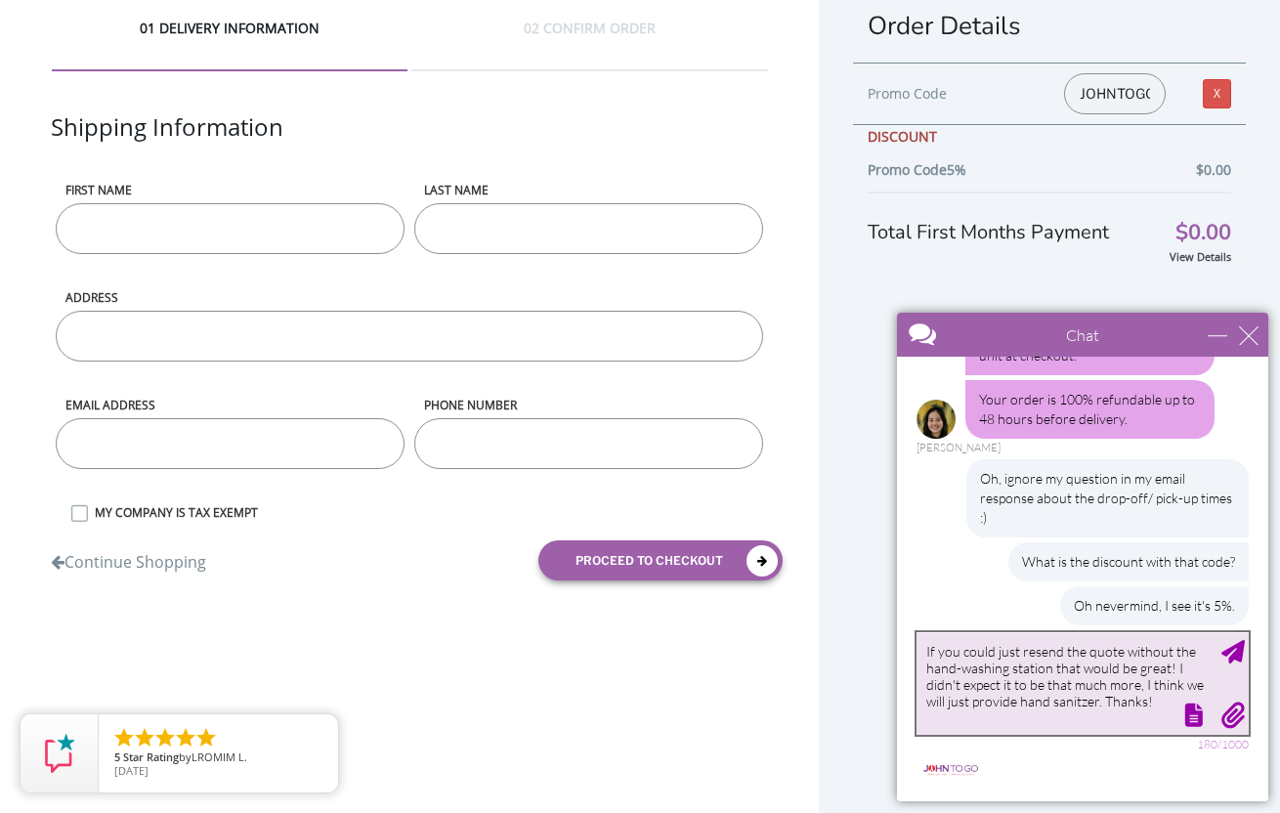
type textarea "If you could just resend the quote without the hand-washing station that would …"
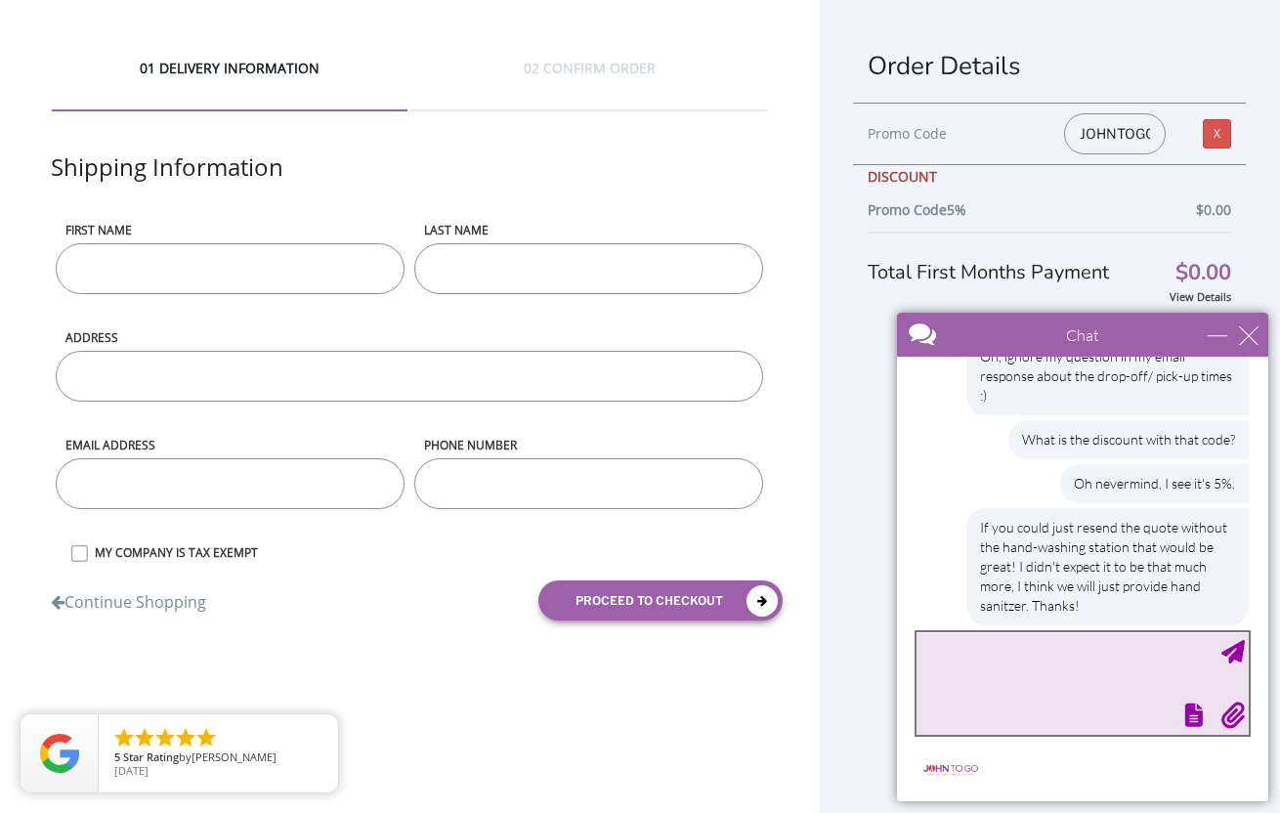
scroll to position [13, 0]
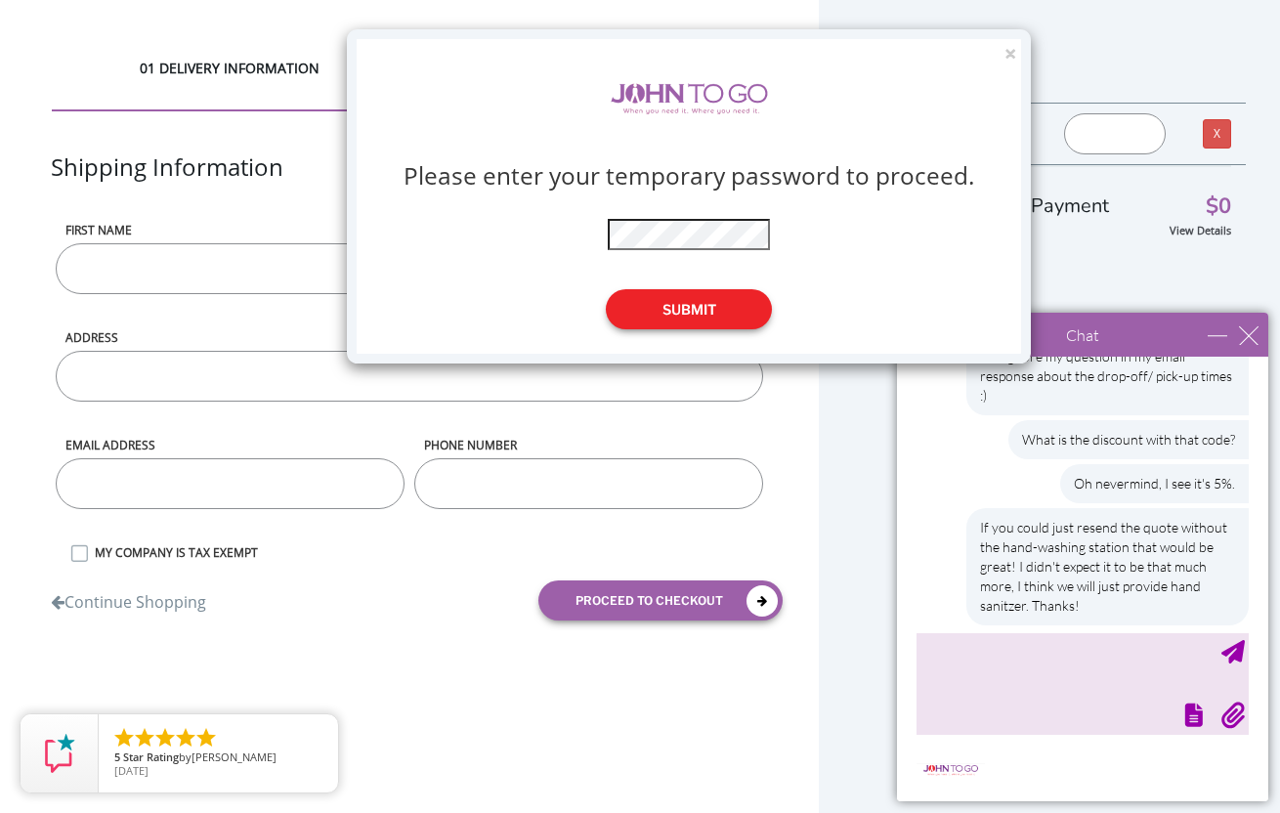
click at [692, 305] on button "Submit" at bounding box center [689, 309] width 166 height 40
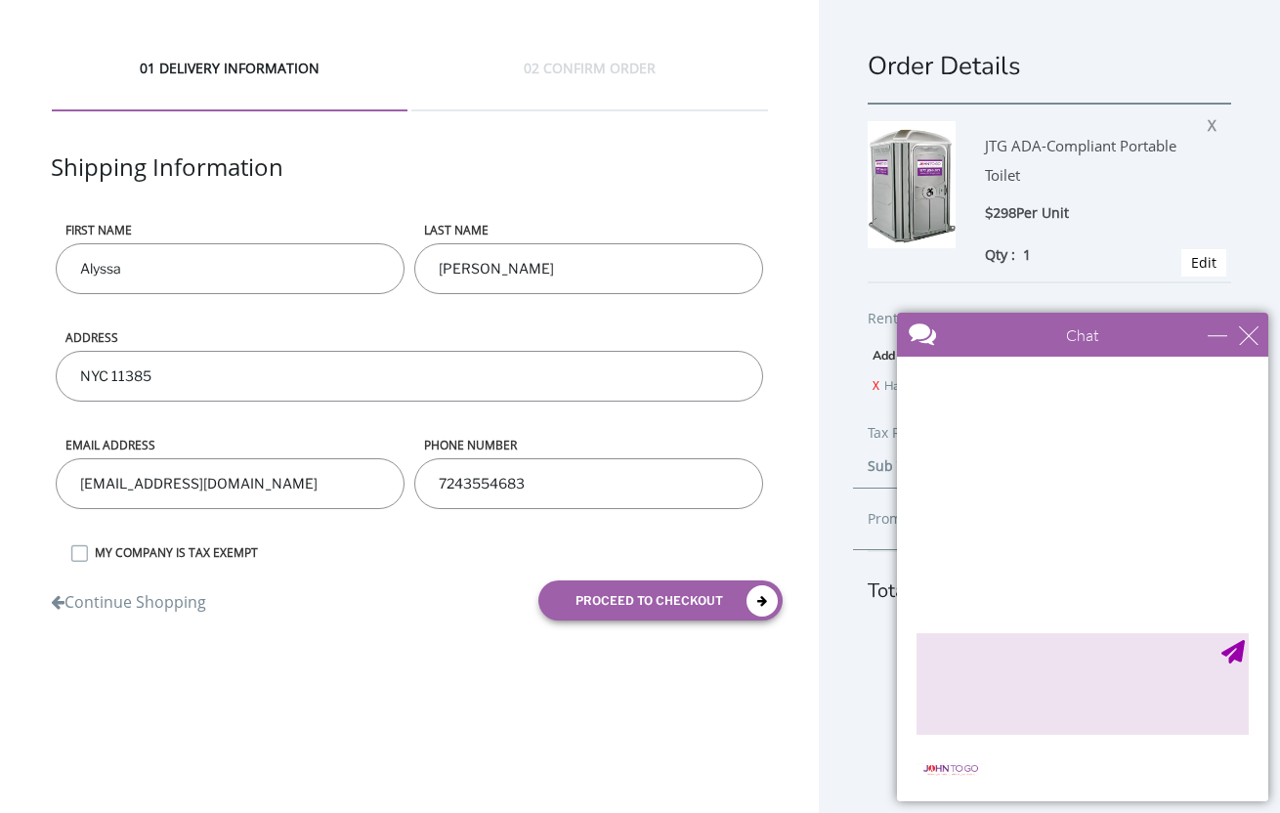
scroll to position [1662, 0]
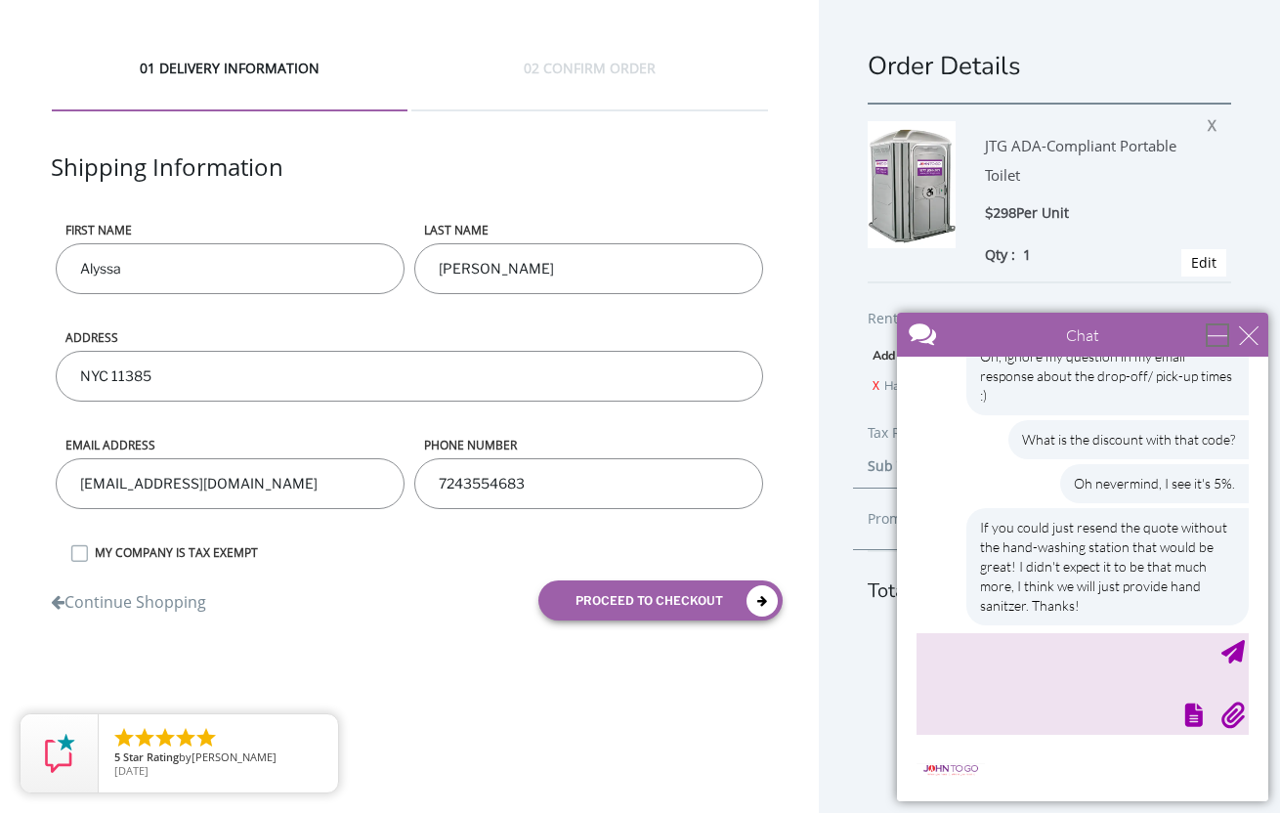
click at [1217, 342] on div "minimize" at bounding box center [1218, 335] width 20 height 20
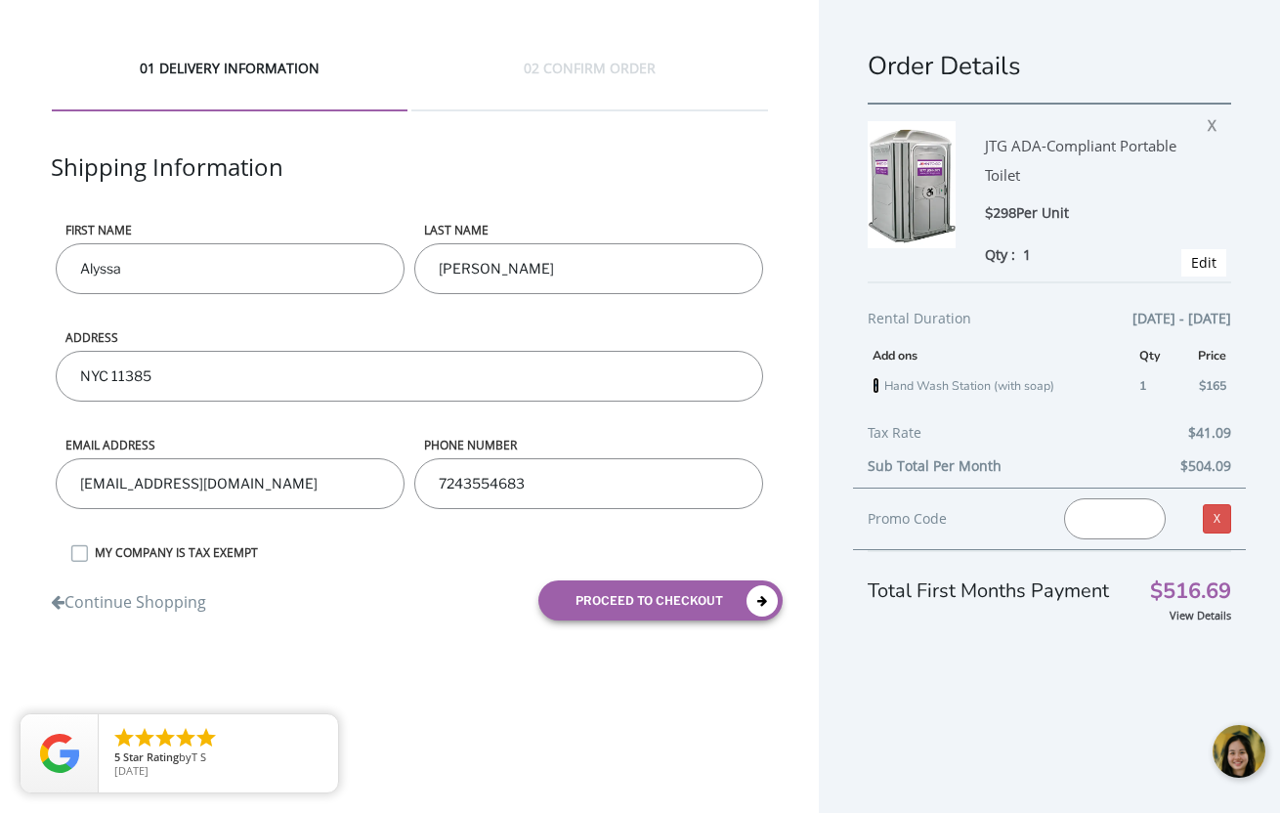
click at [875, 384] on link "X" at bounding box center [875, 385] width 7 height 17
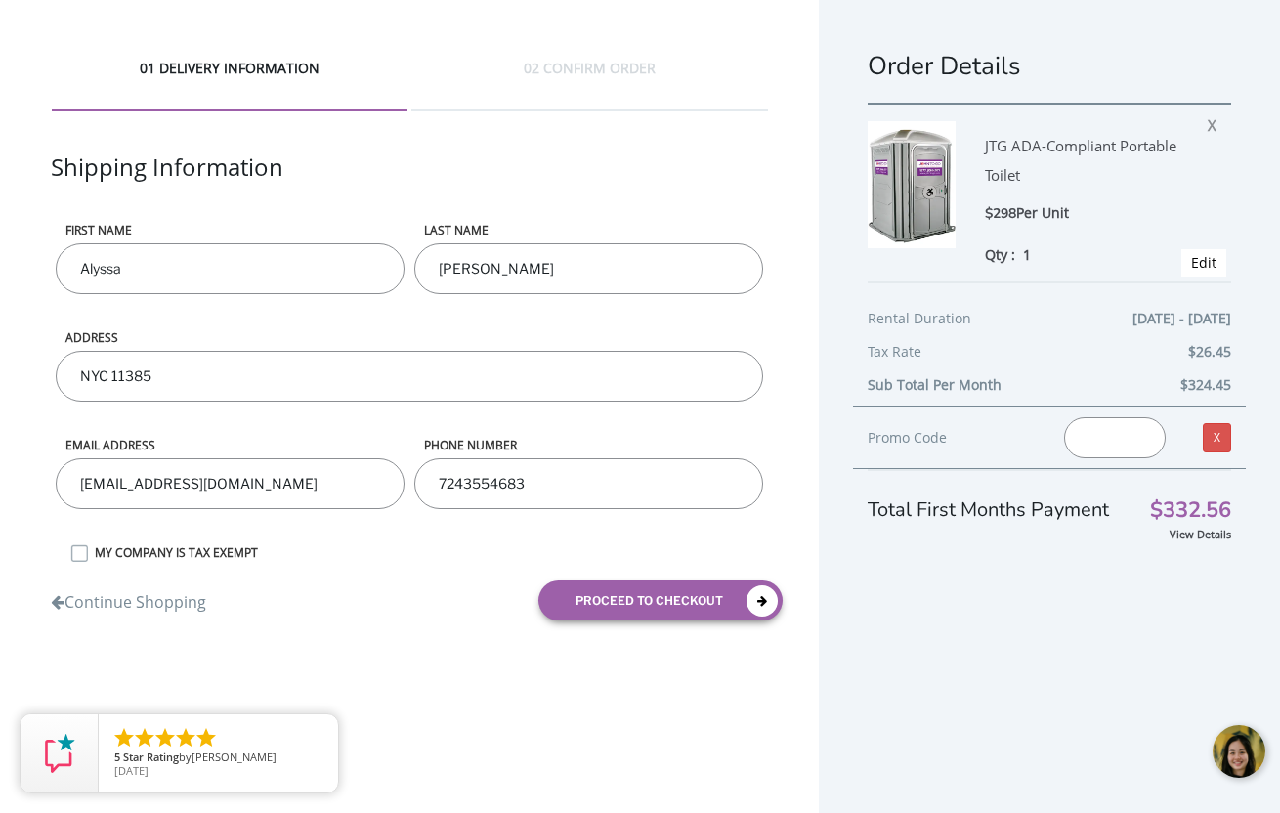
click at [1234, 753] on div at bounding box center [1240, 752] width 59 height 59
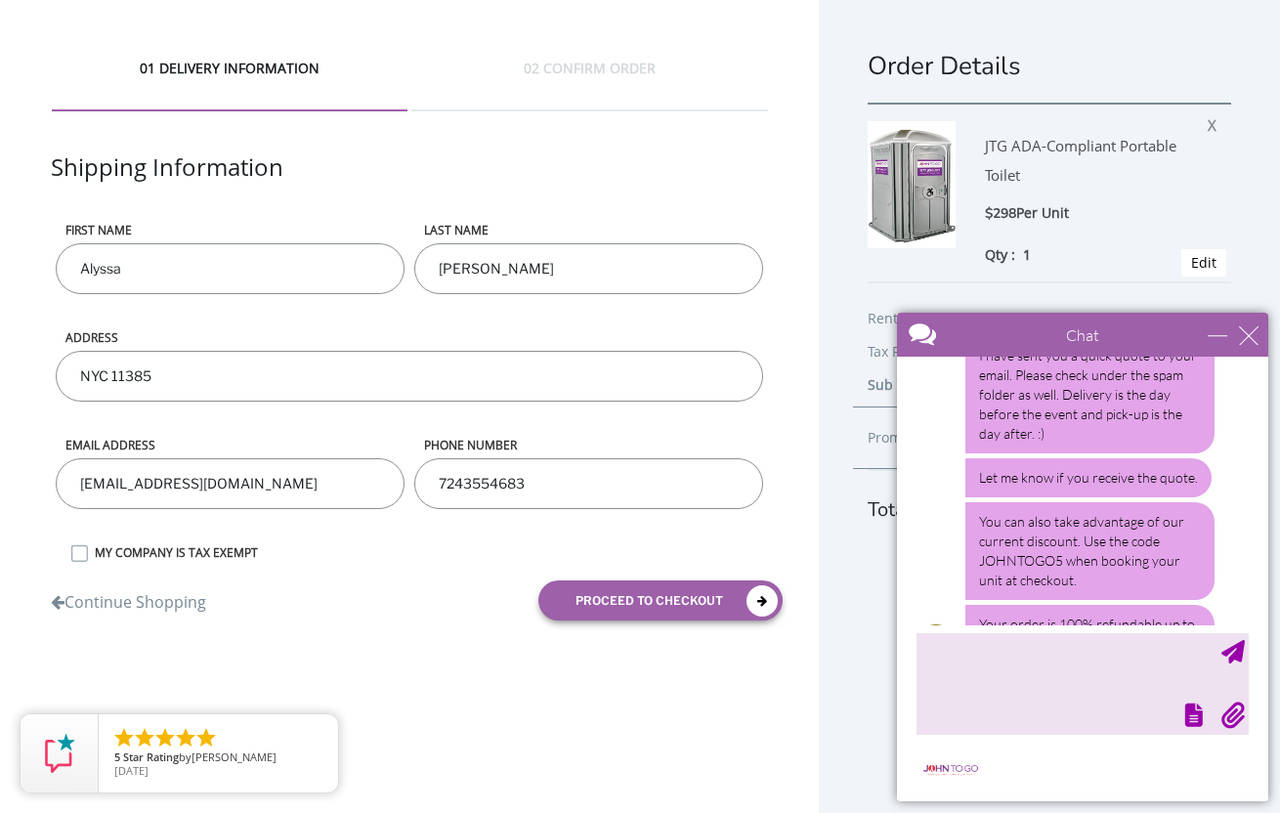
scroll to position [1322, 0]
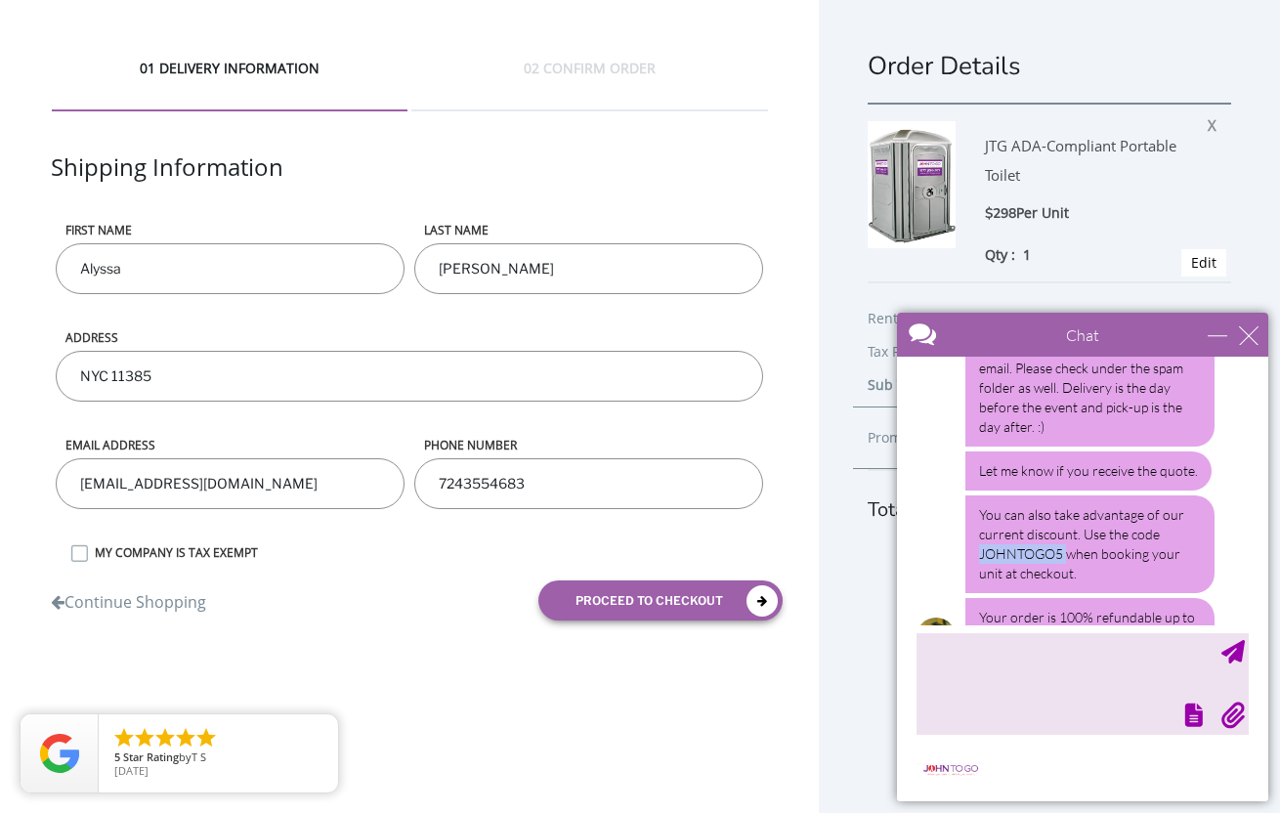
drag, startPoint x: 1065, startPoint y: 531, endPoint x: 978, endPoint y: 531, distance: 87.0
click at [978, 531] on div "You can also take advantage of our current discount. Use the code JOHNTOGO5 whe…" at bounding box center [1089, 544] width 249 height 98
copy div "JOHNTOGO5"
click at [1215, 332] on div "minimize" at bounding box center [1218, 335] width 20 height 20
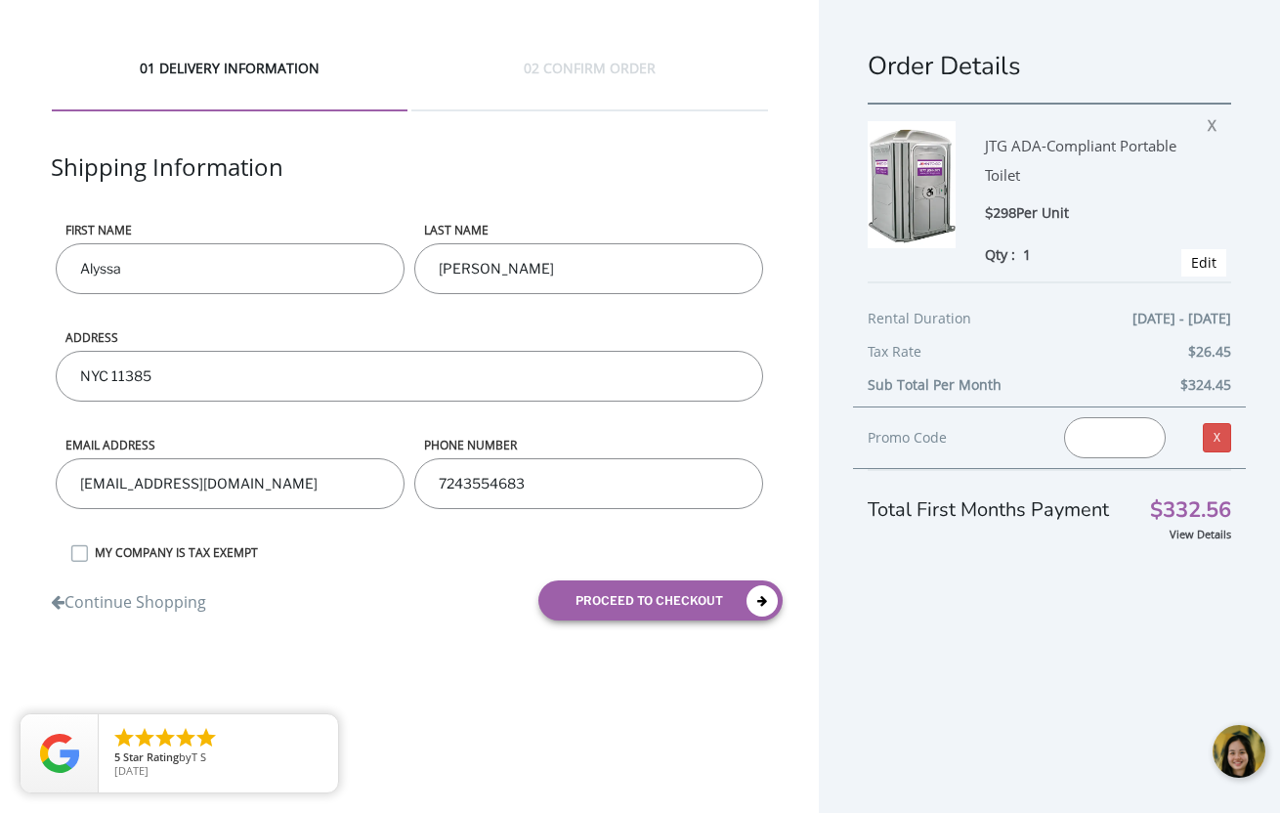
click at [1084, 441] on input "text" at bounding box center [1115, 437] width 102 height 41
paste input "JOHNTOGO5"
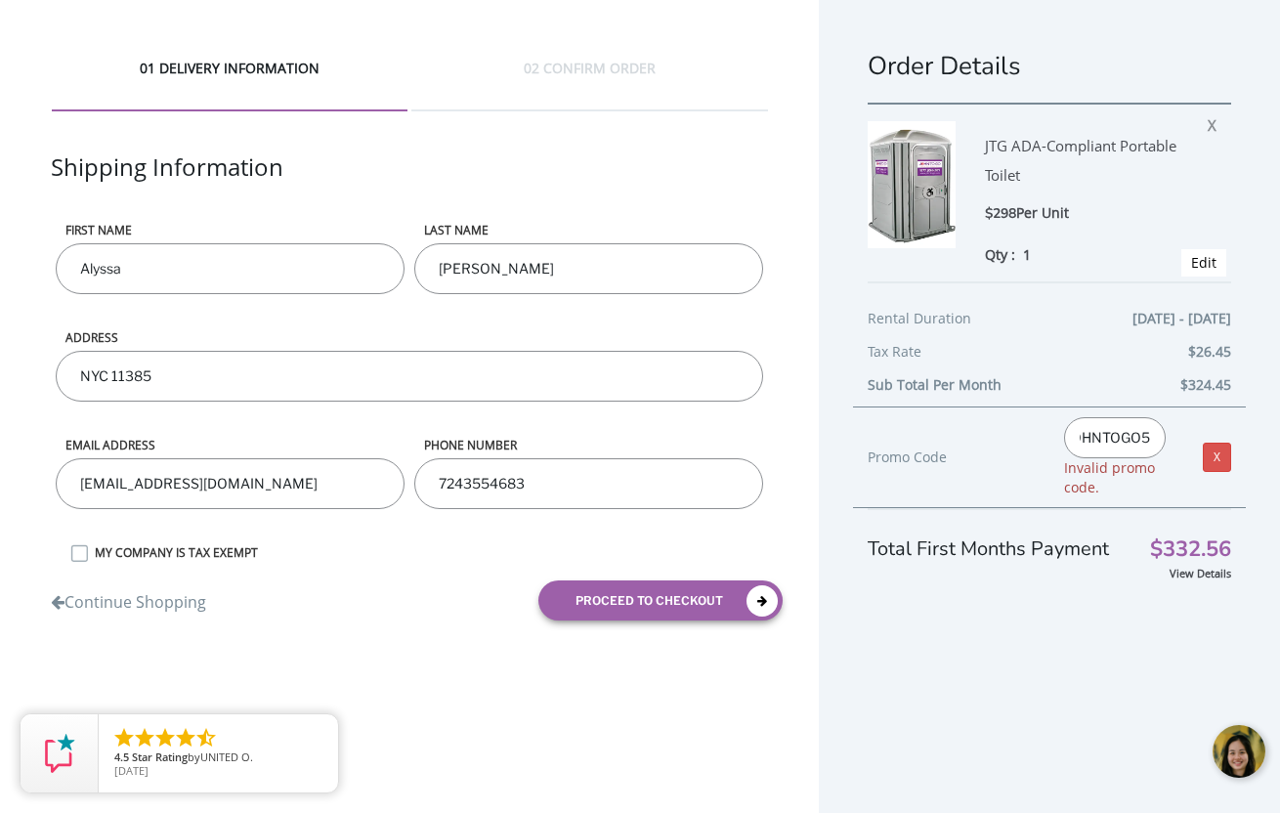
type input "JOHNTOGO5"
click at [1244, 761] on div at bounding box center [1240, 752] width 59 height 59
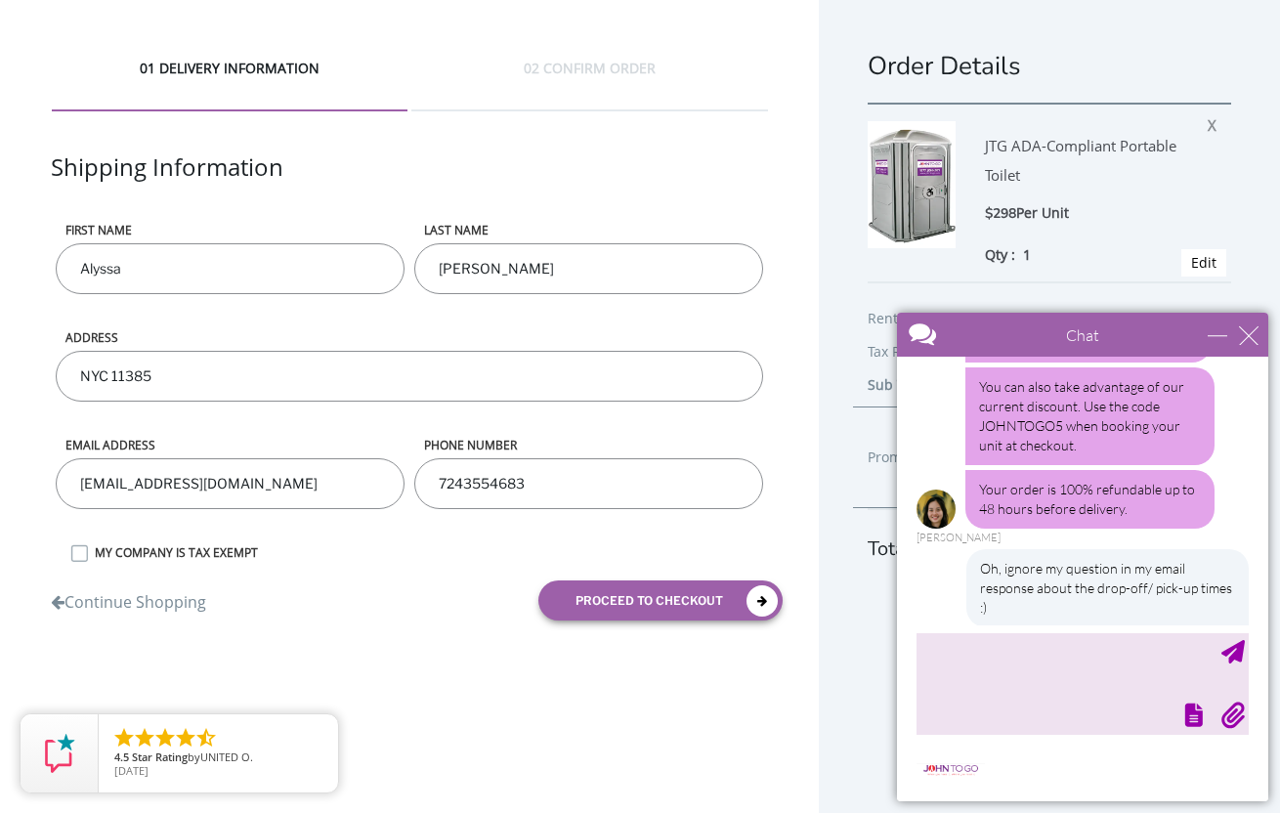
scroll to position [1435, 0]
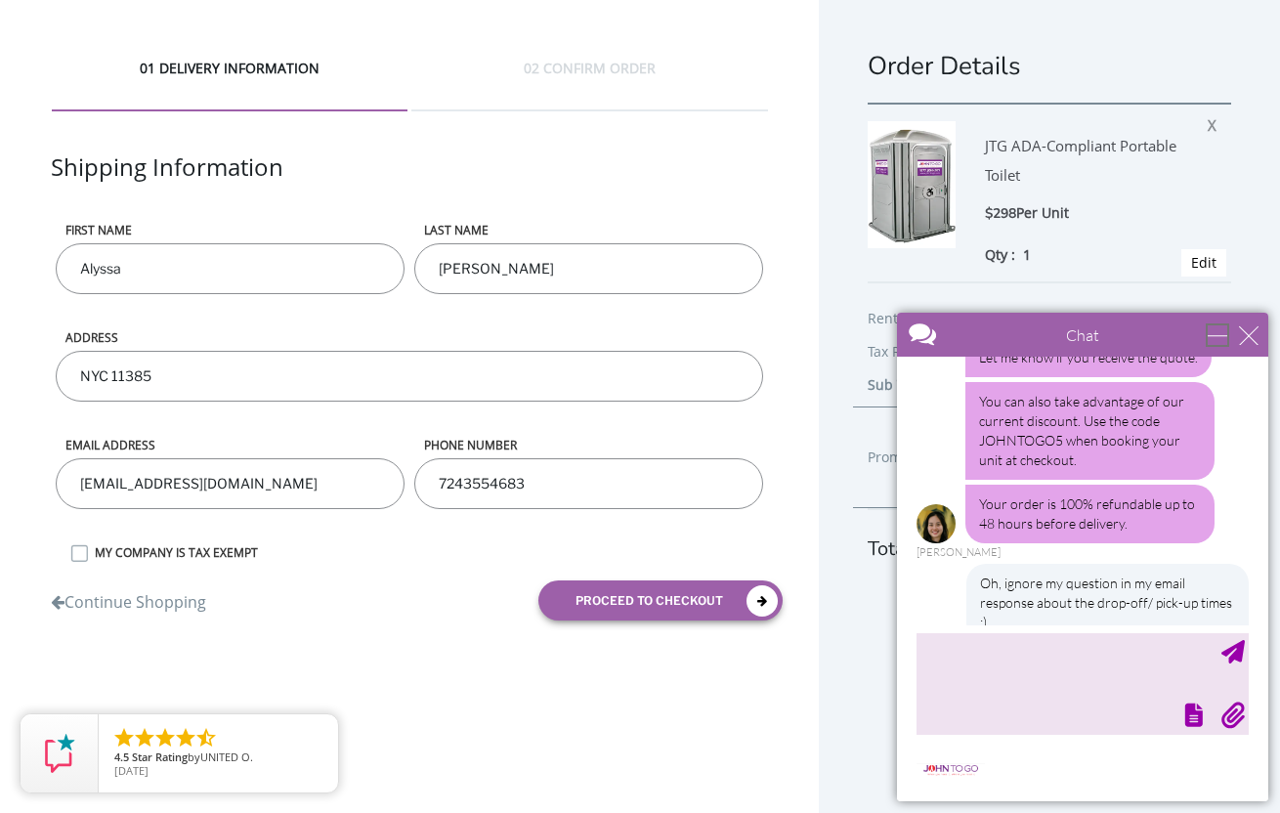
click at [1216, 333] on div "minimize" at bounding box center [1218, 335] width 20 height 20
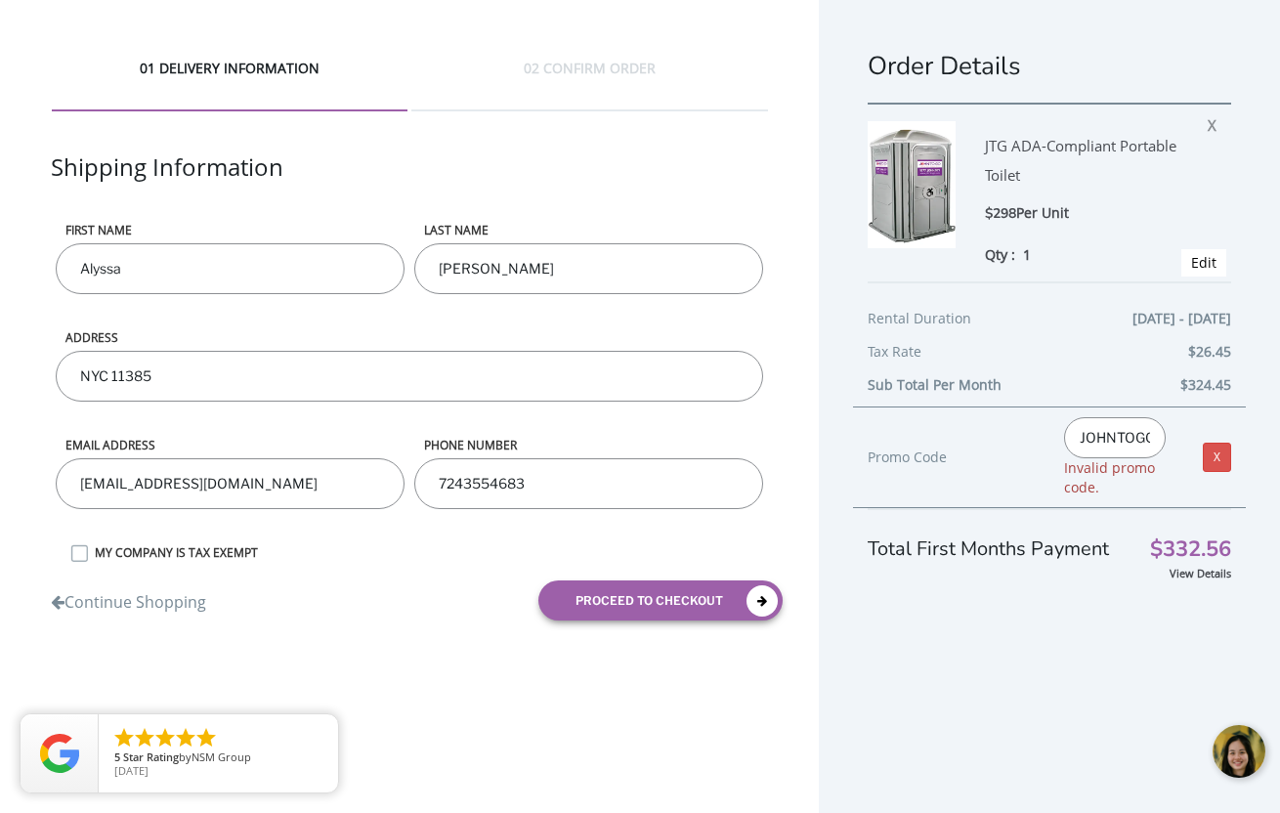
click at [1133, 433] on input "JOHNTOGO5" at bounding box center [1115, 437] width 102 height 41
drag, startPoint x: 1106, startPoint y: 436, endPoint x: 1185, endPoint y: 446, distance: 79.7
click at [1195, 442] on div "JOHNTOGO5 Invalid promo code. X" at bounding box center [1147, 457] width 196 height 80
click at [1135, 441] on input "JOHNTOGO5" at bounding box center [1115, 437] width 102 height 41
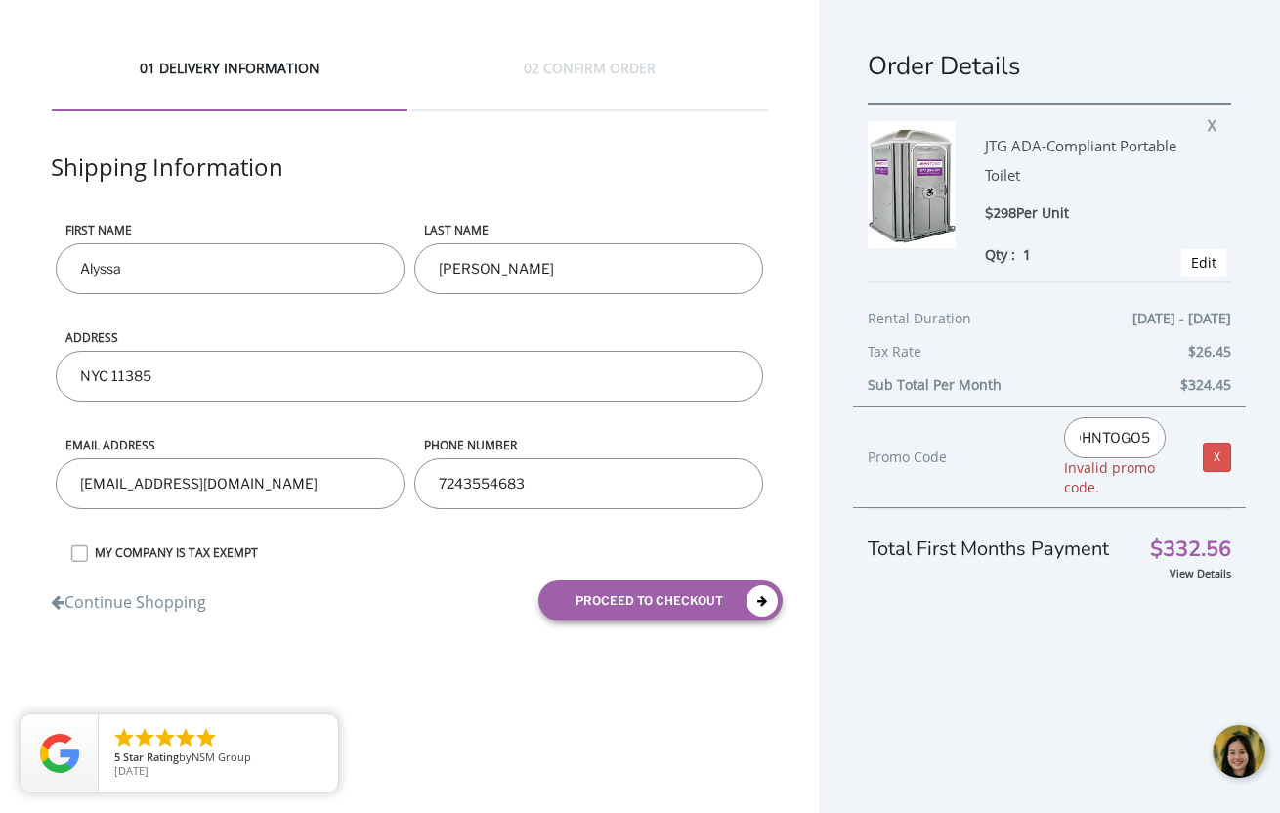
scroll to position [0, 0]
click at [1144, 486] on div "JOHNTOGO5 Invalid promo code." at bounding box center [1114, 457] width 131 height 80
click at [185, 368] on input "NYC 11385" at bounding box center [409, 376] width 707 height 51
type input "11-12 Wyckoff Ave, Flushing, NY 11385"
click at [409, 654] on div "01 DELIVERY INFORMATION 02 CONFIRM ORDER Shipping Information First name Alyssa…" at bounding box center [409, 347] width 819 height 694
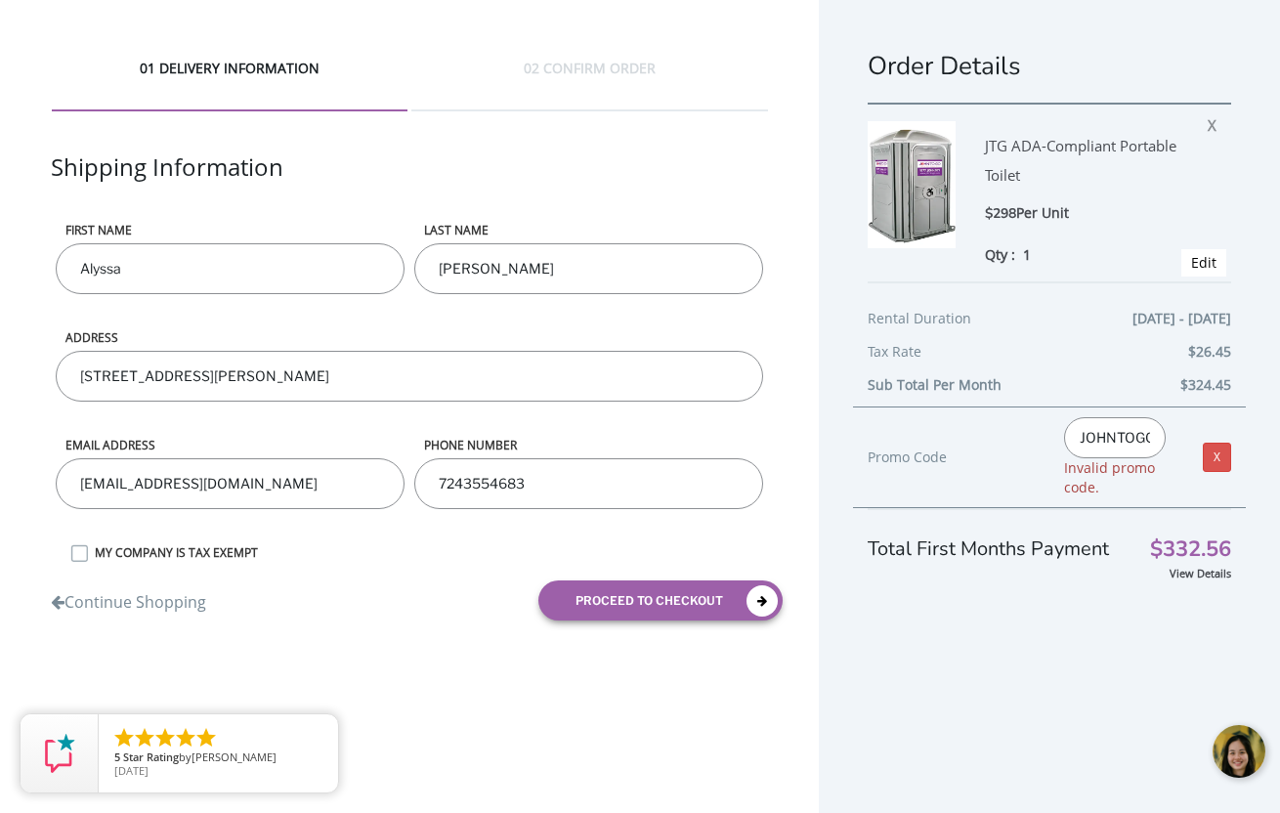
click at [1229, 744] on div at bounding box center [1240, 752] width 59 height 59
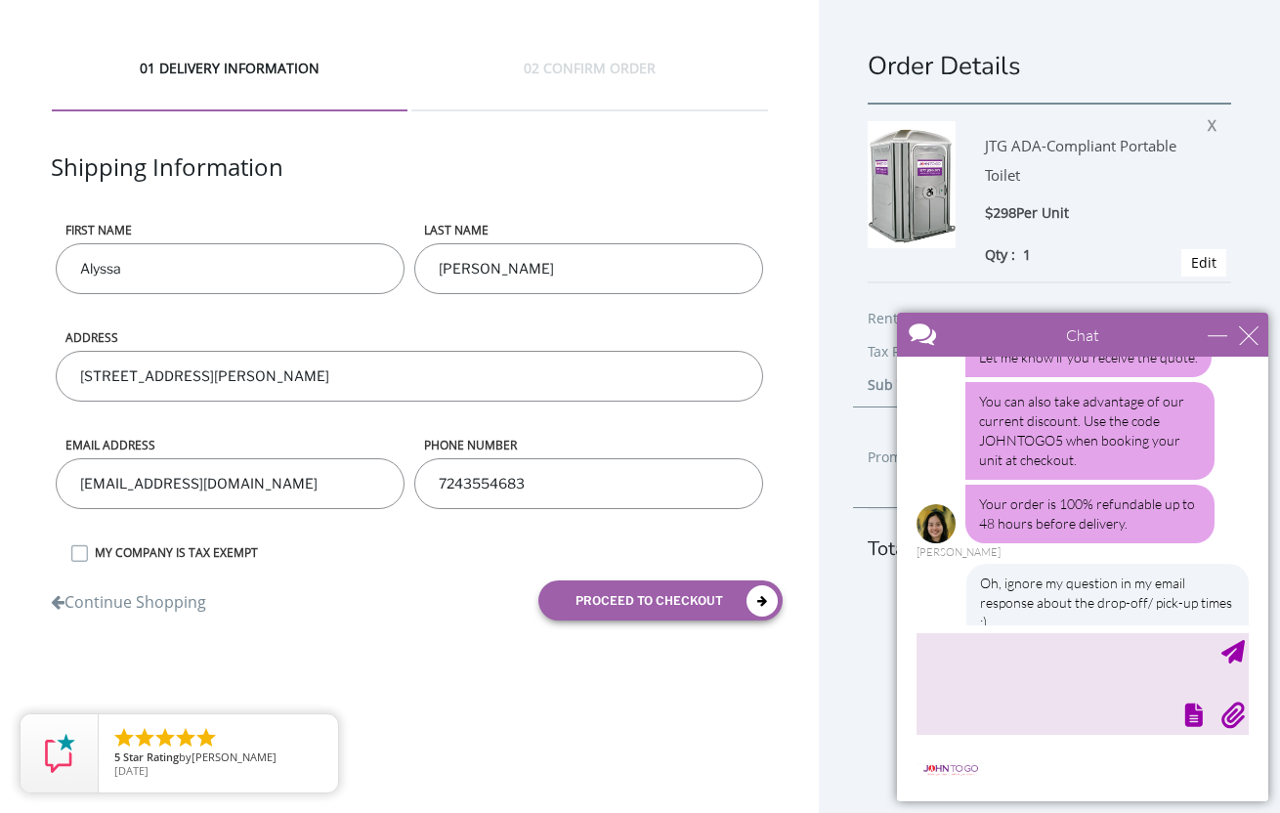
scroll to position [1721, 0]
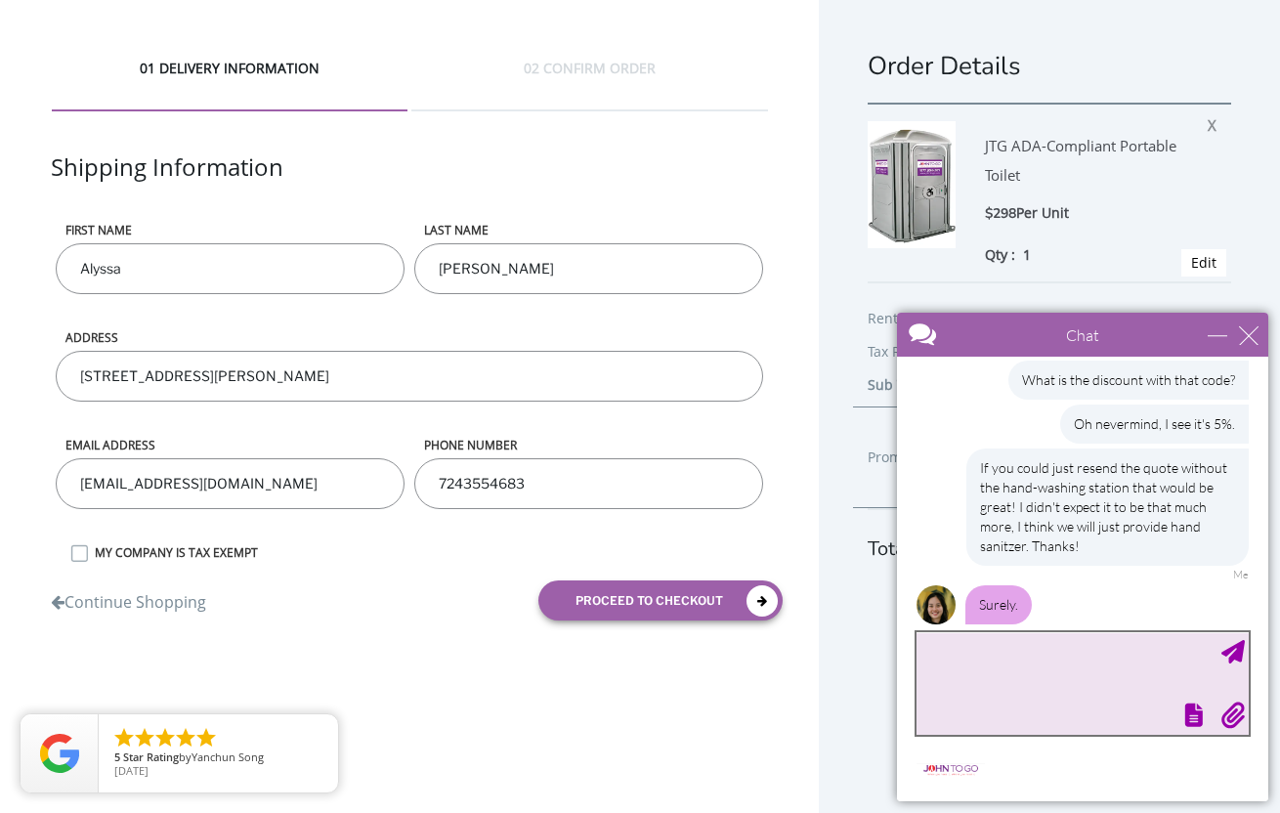
click at [1028, 671] on textarea "type your message" at bounding box center [1082, 683] width 332 height 103
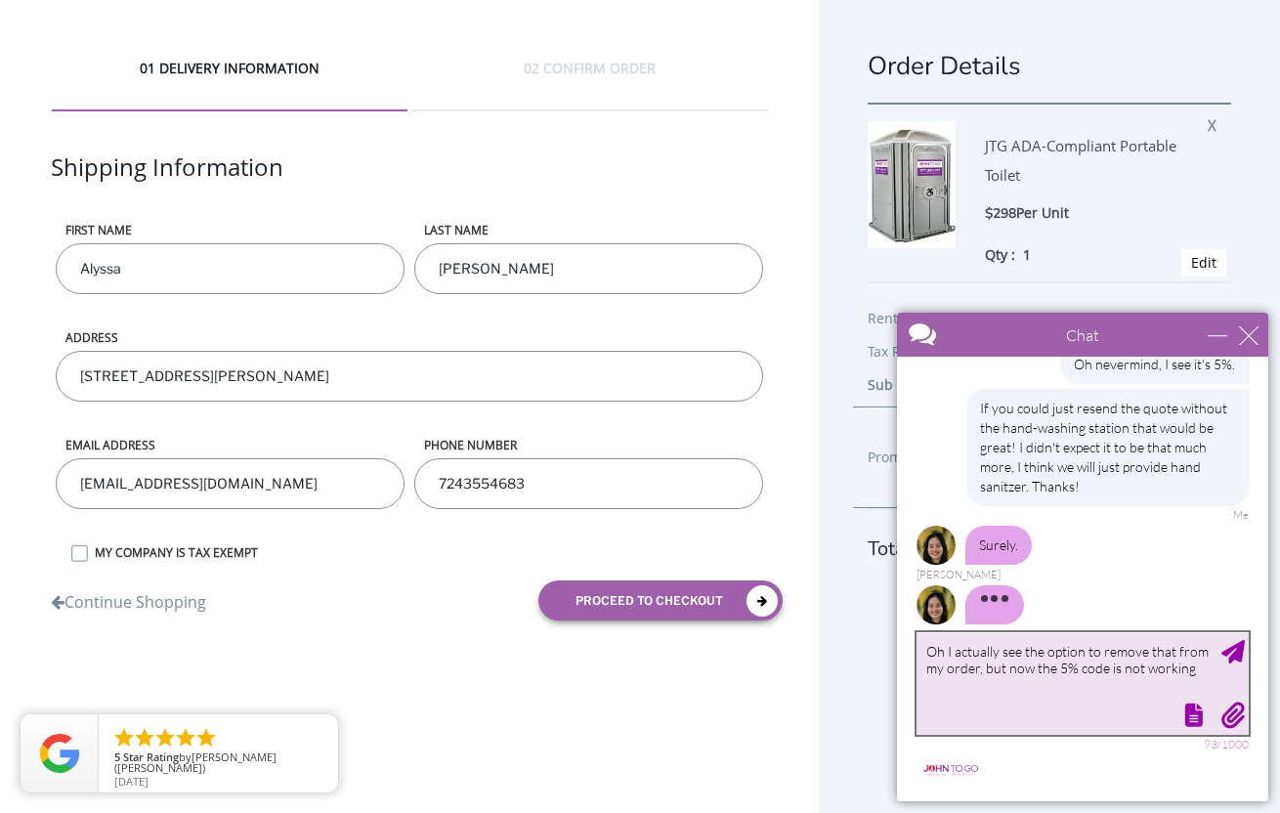
type textarea "Oh I actually see the option to remove that from my order, but now the 5% code …"
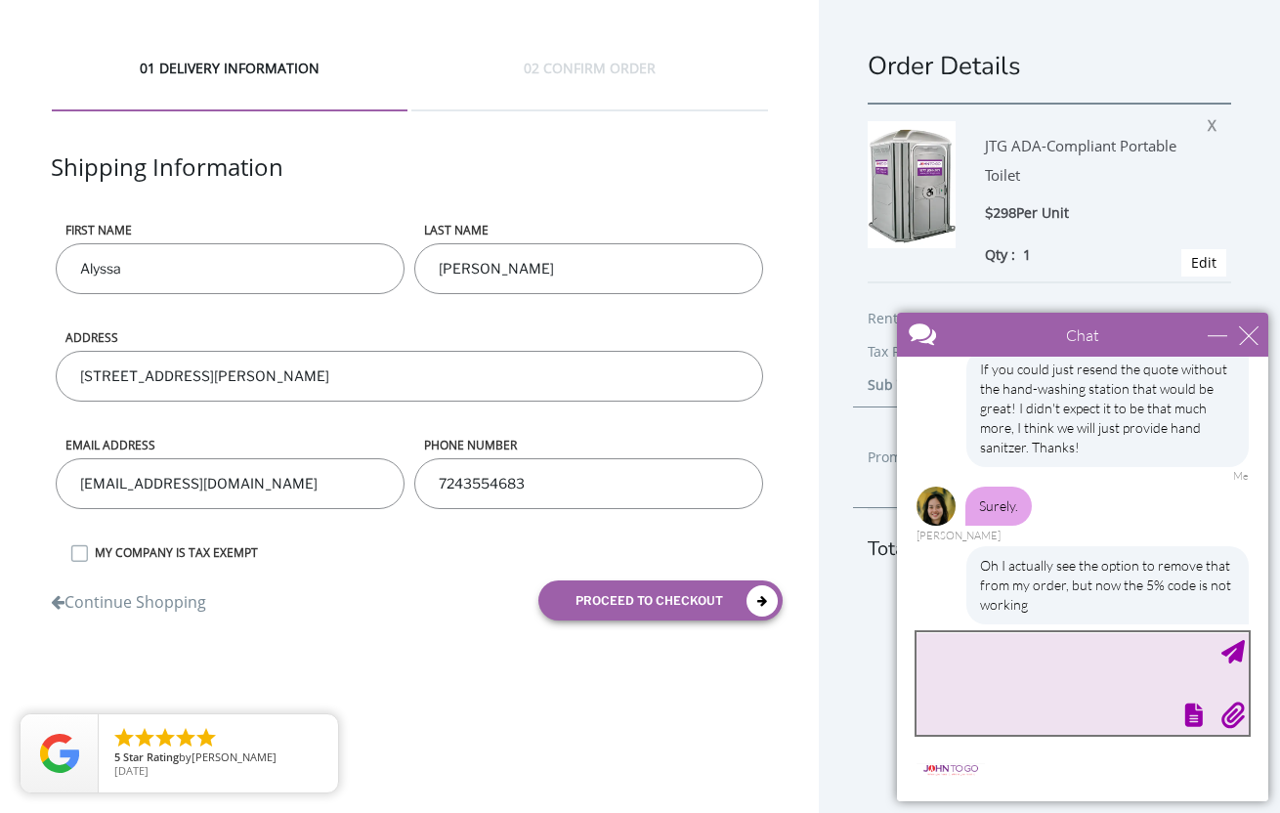
scroll to position [1899, 0]
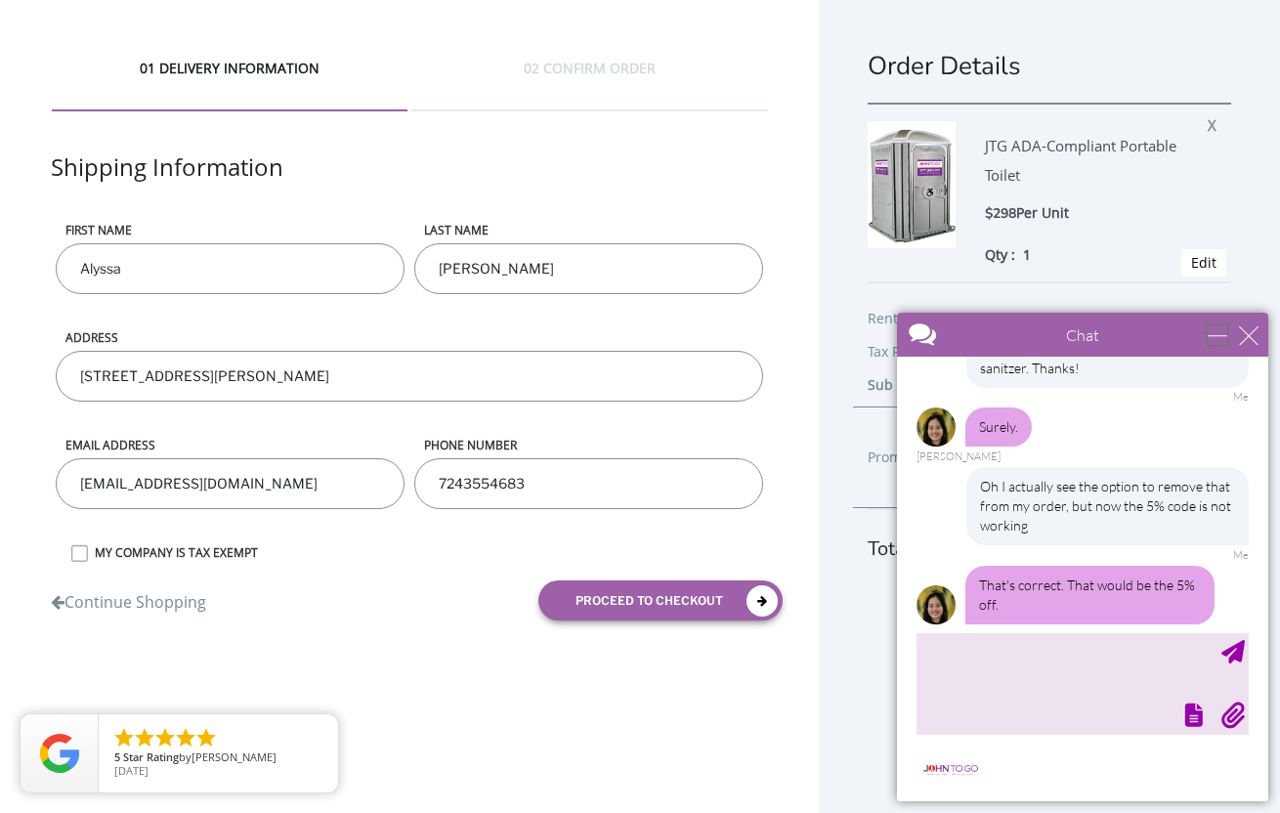
click at [1210, 336] on div "minimize" at bounding box center [1218, 335] width 20 height 20
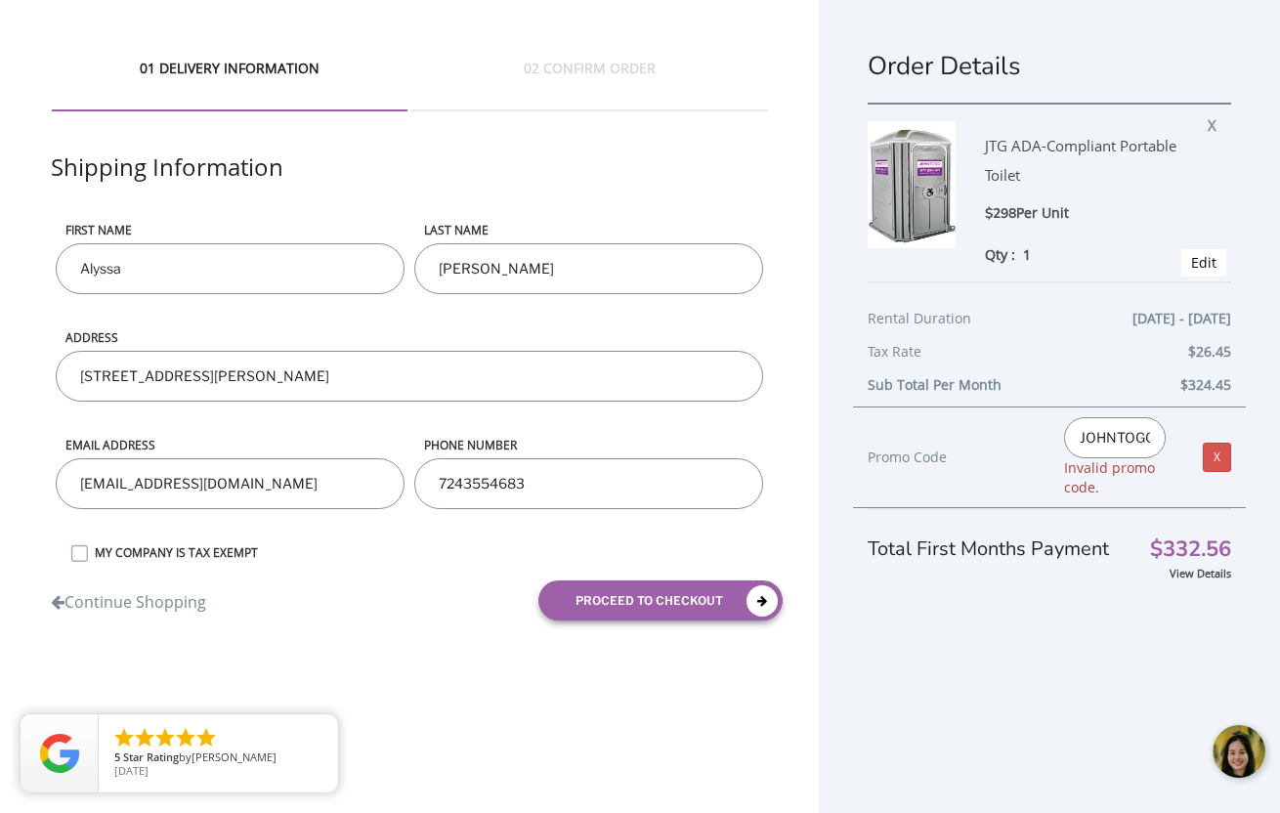
click at [1143, 439] on input "JOHNTOGO5" at bounding box center [1115, 437] width 102 height 41
click at [1077, 436] on input "JOHNTOGO5" at bounding box center [1115, 437] width 102 height 41
type input "JOHNTOGO5"
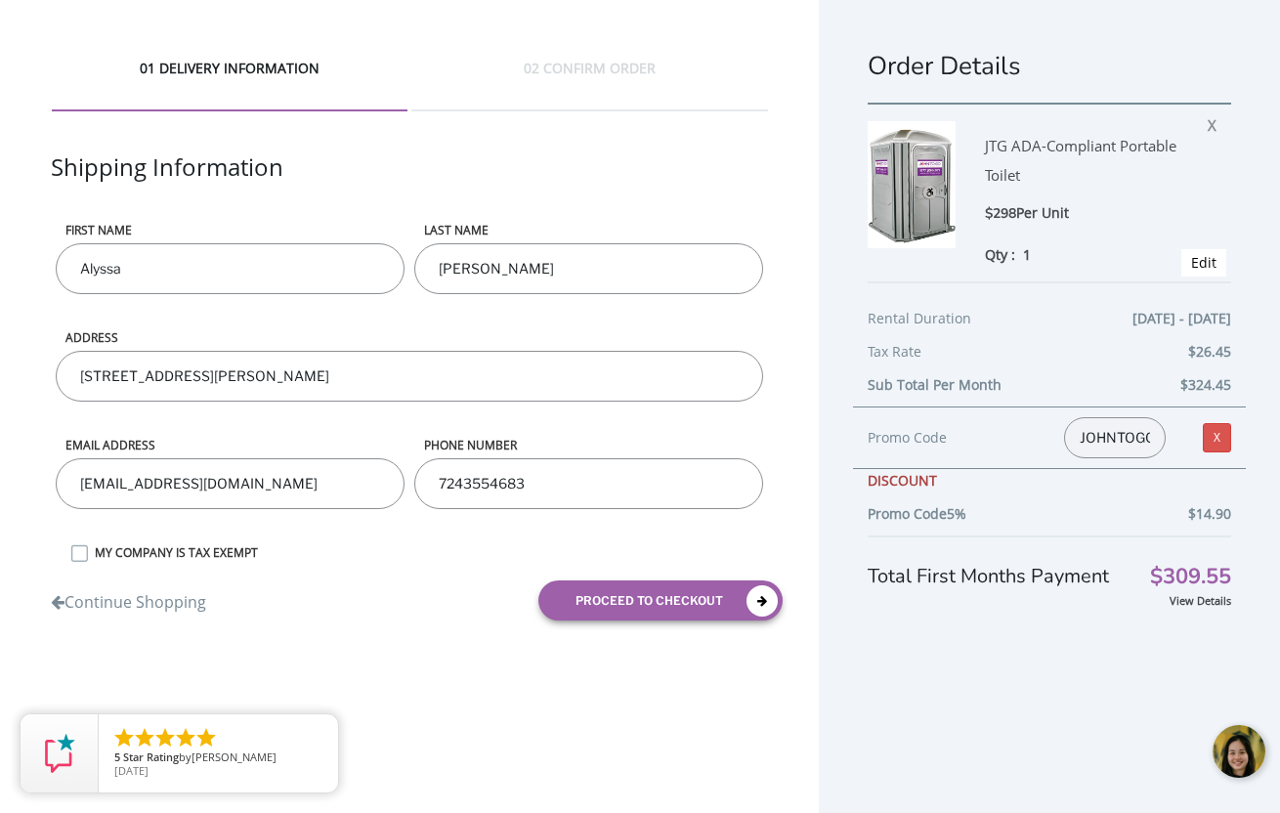
click at [1241, 753] on div at bounding box center [1240, 752] width 59 height 59
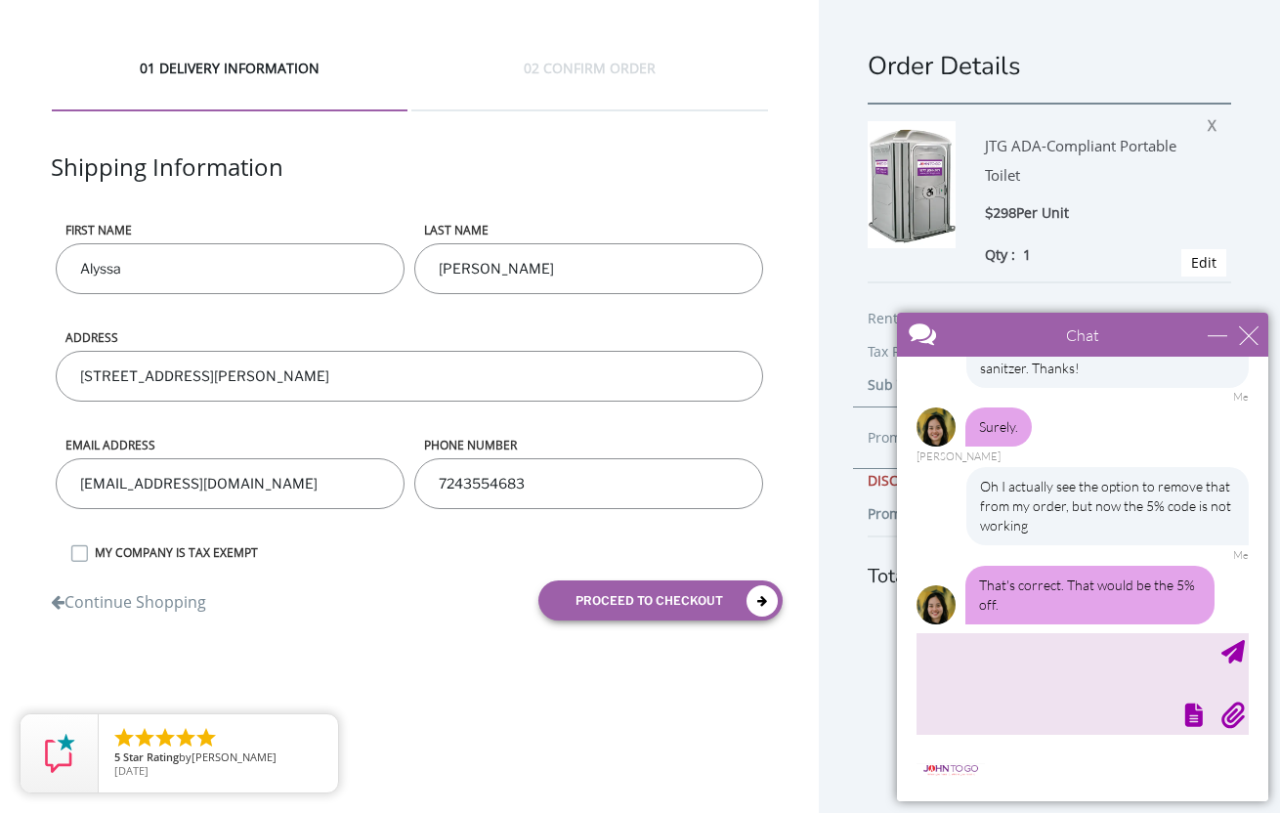
click at [1032, 704] on div at bounding box center [1081, 713] width 336 height 27
click at [985, 667] on textarea "type your message" at bounding box center [1082, 683] width 332 height 103
type textarea "Got it!"
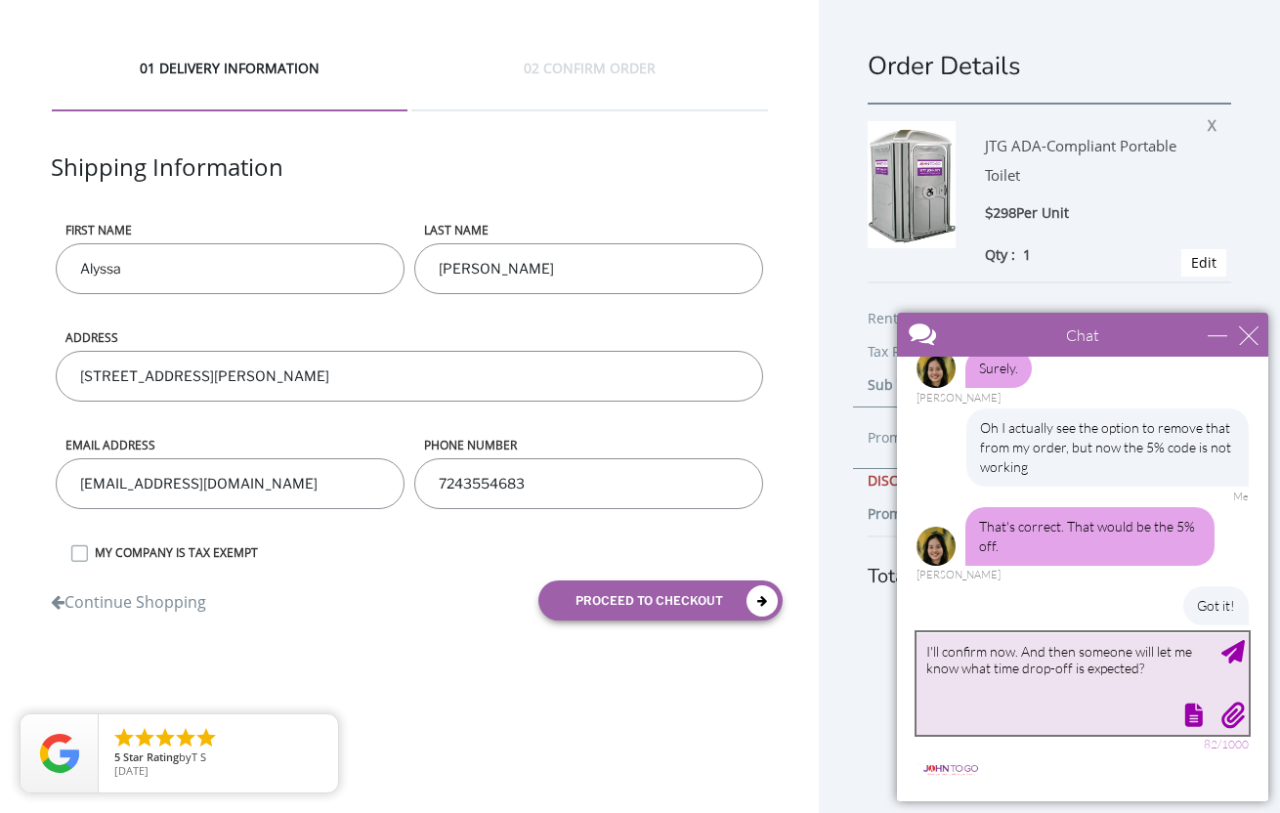
type textarea "I'll confirm now. And then someone will let me know what time drop-off is expec…"
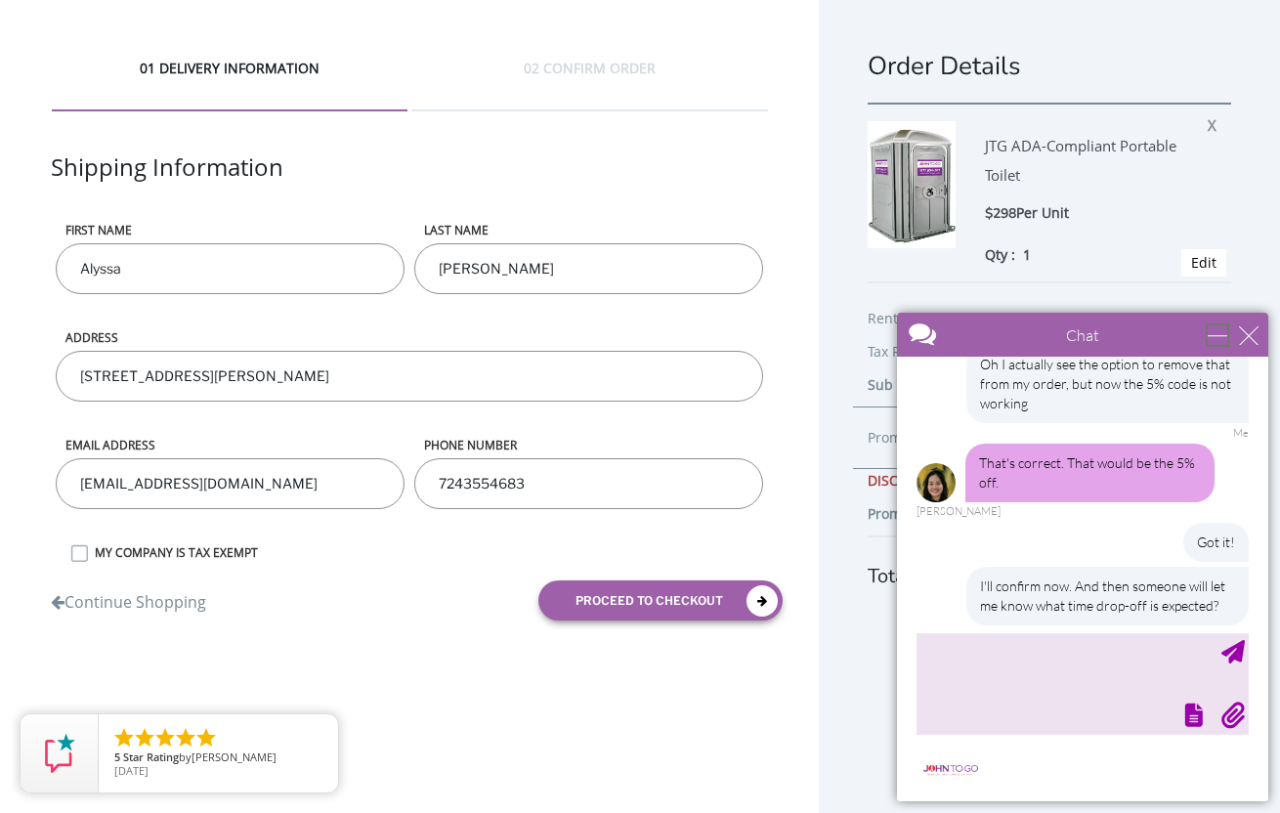
click at [1220, 340] on div "minimize" at bounding box center [1218, 335] width 20 height 20
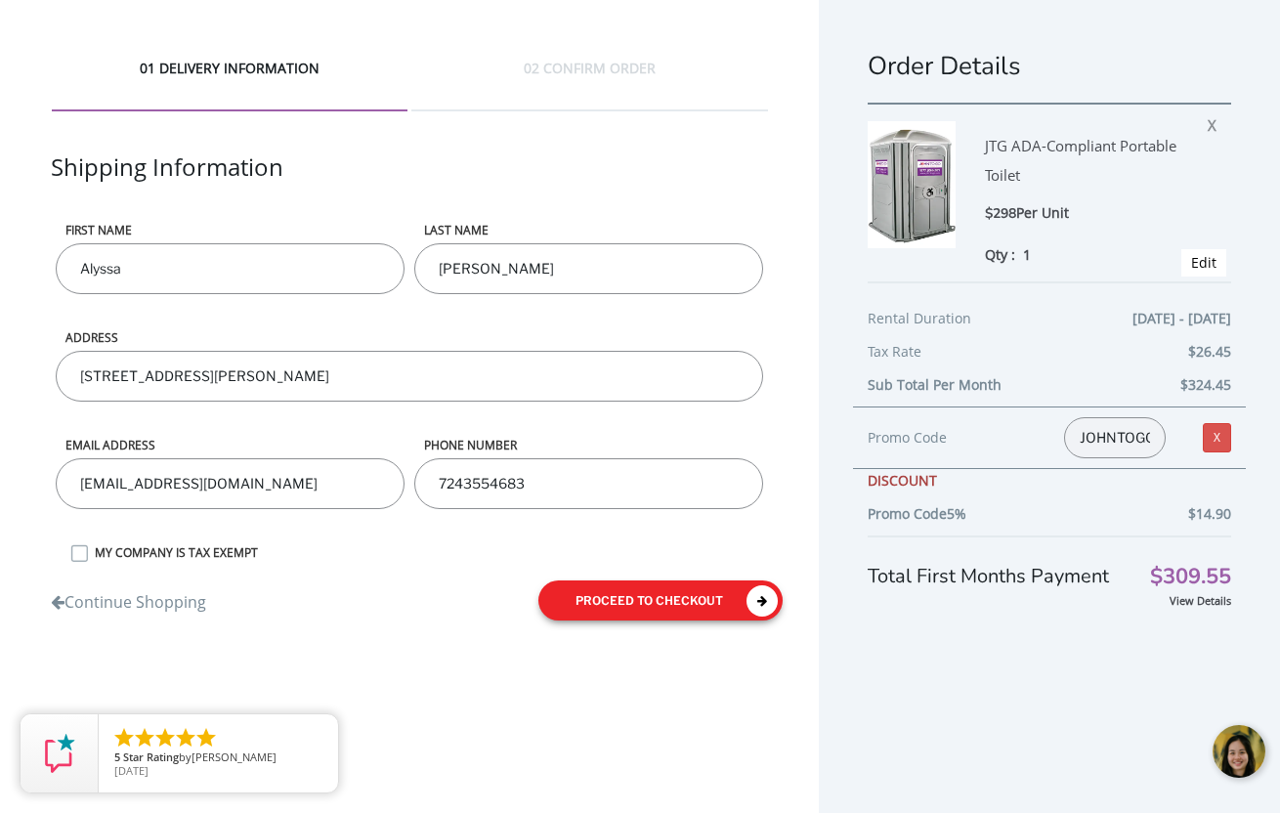
click at [722, 595] on button "proceed to checkout" at bounding box center [660, 600] width 244 height 40
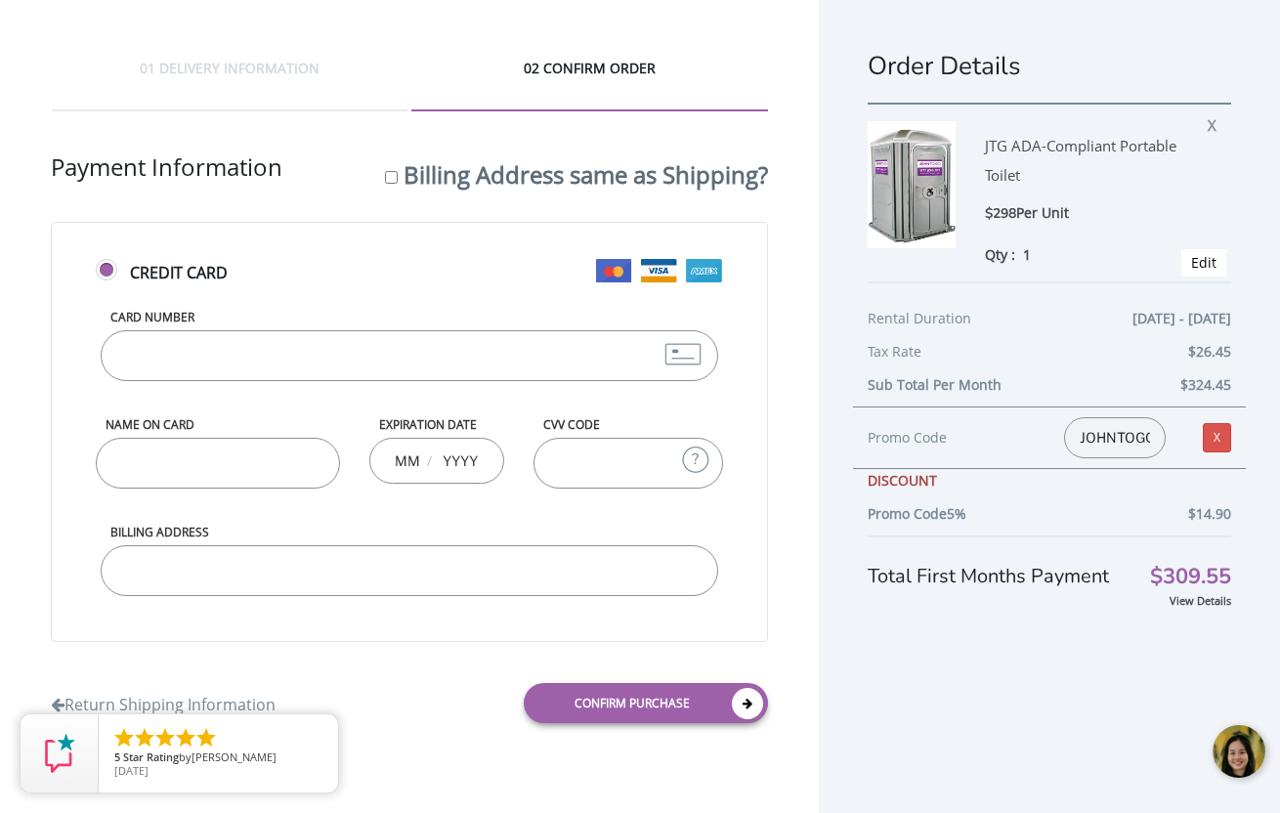
click at [523, 351] on input "Card Number" at bounding box center [409, 355] width 617 height 51
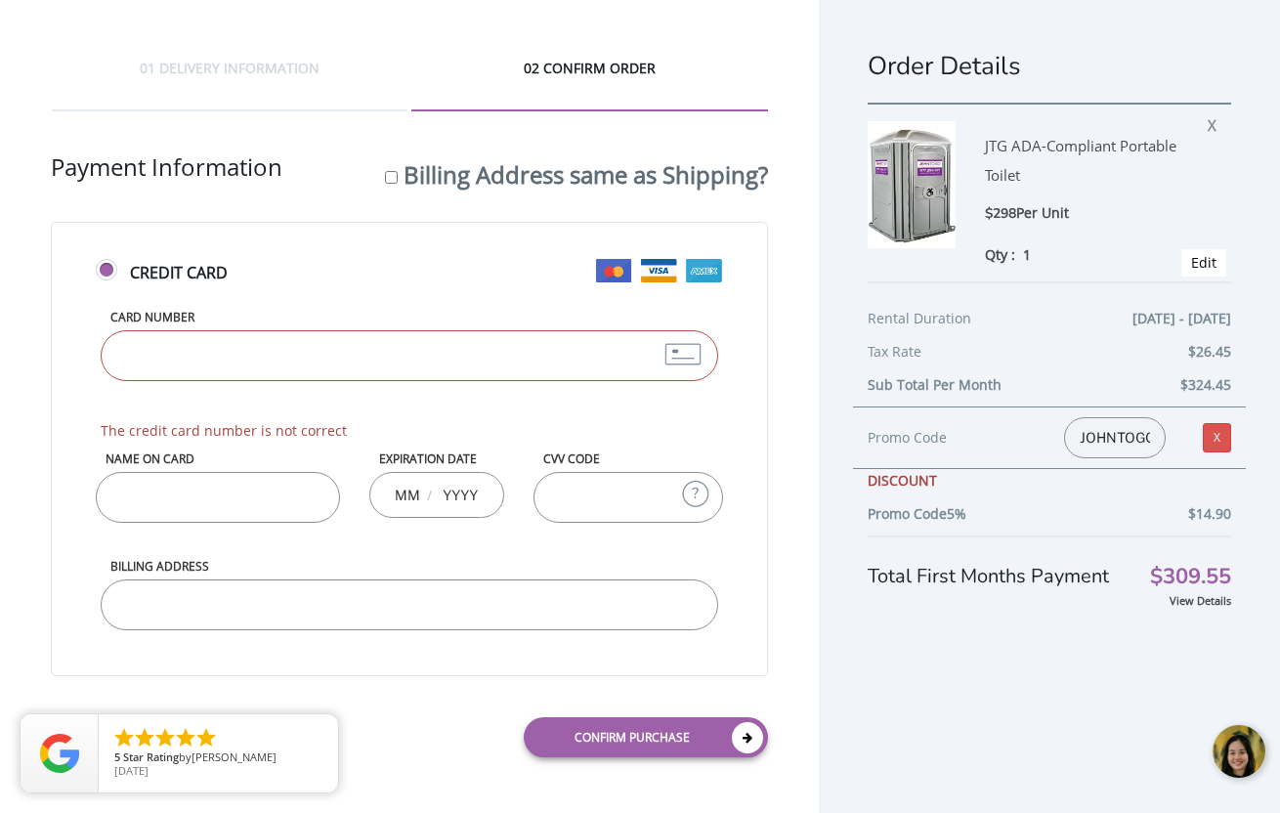
type input "[CREDIT_CARD_NUMBER]"
type input "[PERSON_NAME]"
type input "09"
type input "2030"
type input "958"
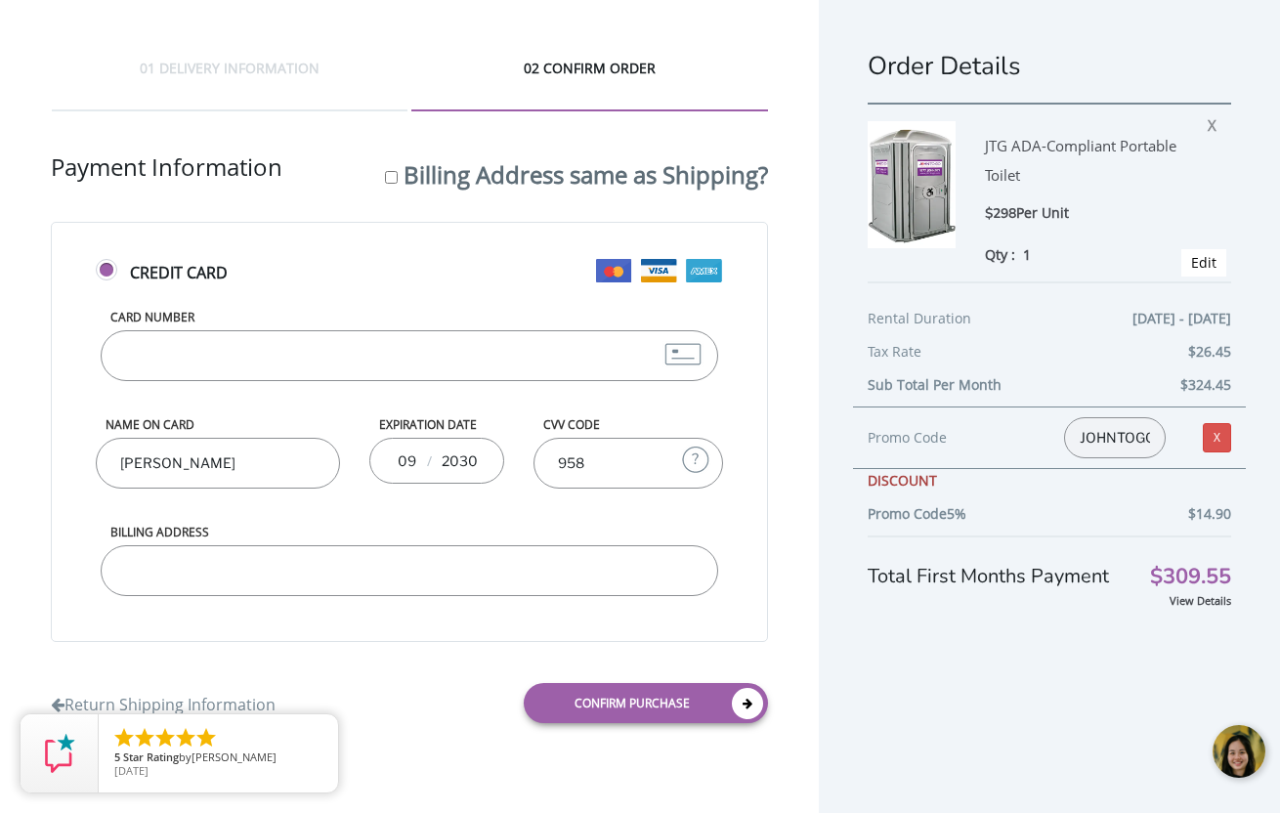
click at [437, 574] on input "Billing Address" at bounding box center [409, 570] width 617 height 51
type input "31-11 Crescent Street, D4, Astoria, NY 11106"
click at [602, 472] on input "958" at bounding box center [628, 463] width 190 height 51
type input "958"
click at [476, 450] on input "2030" at bounding box center [460, 460] width 39 height 39
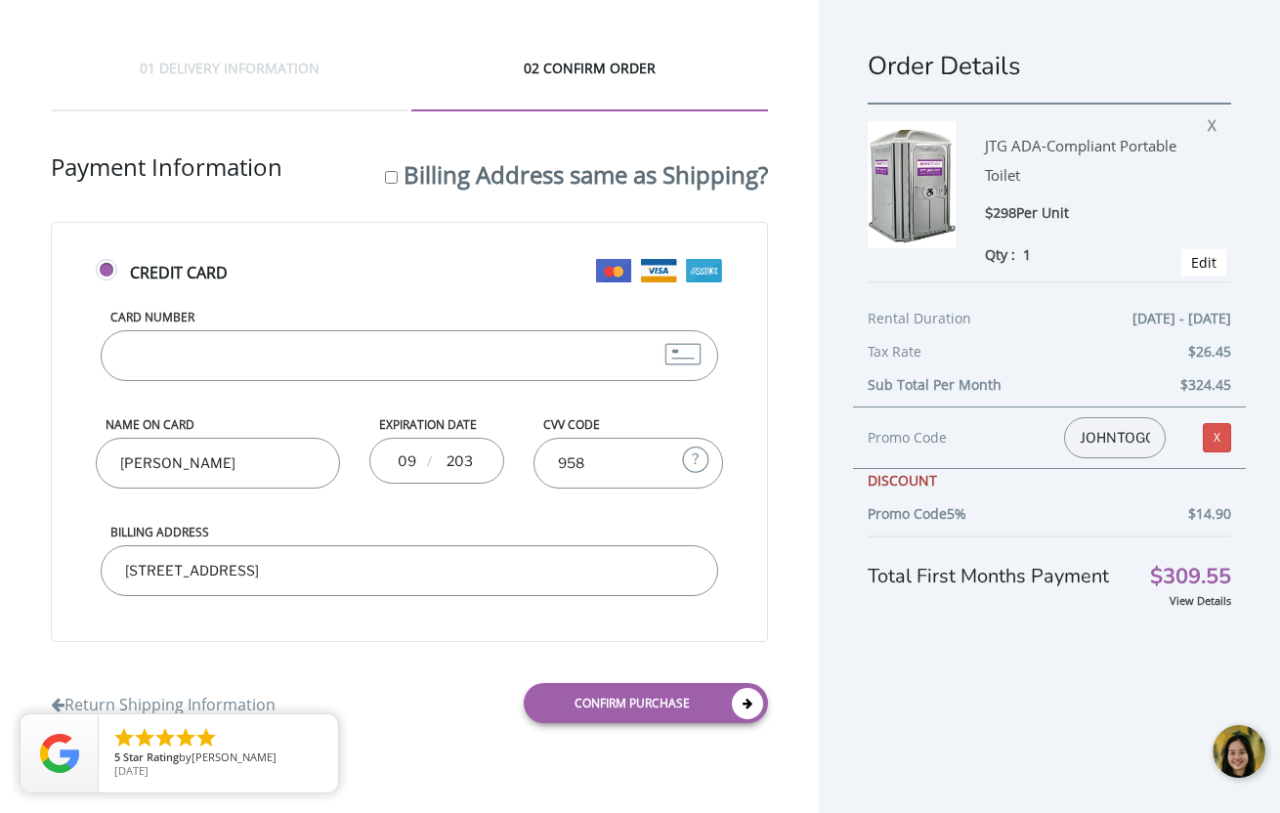
type input "2030"
click at [414, 454] on input "09" at bounding box center [407, 460] width 24 height 39
type input "09"
click at [277, 351] on input "[CREDIT_CARD_NUMBER]" at bounding box center [409, 355] width 617 height 51
type input "[CREDIT_CARD_NUMBER]"
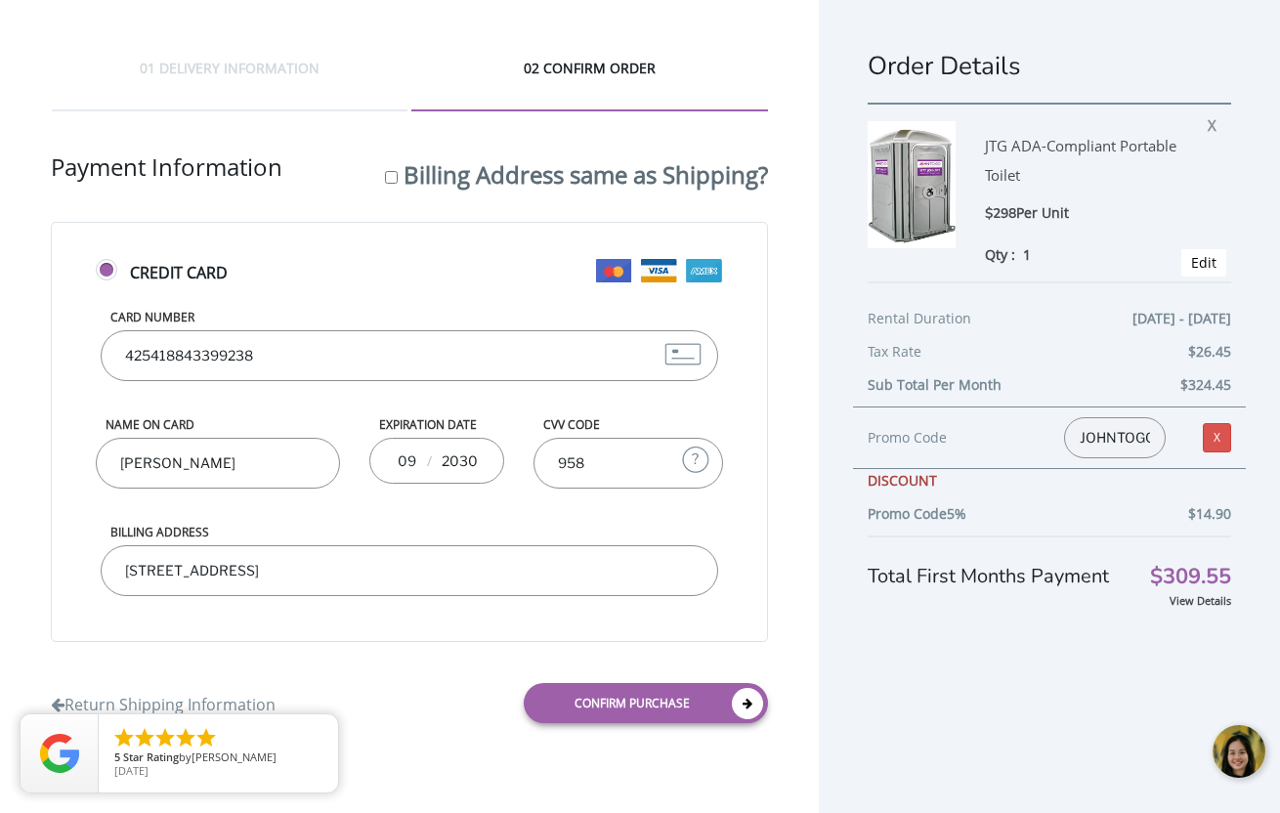
click at [176, 459] on input "[PERSON_NAME]" at bounding box center [218, 463] width 244 height 51
click at [241, 460] on input "[PERSON_NAME]" at bounding box center [218, 463] width 244 height 51
type input "[PERSON_NAME]"
click at [779, 634] on div "01 DELIVERY INFORMATION 02 CONFIRM ORDER Shipping Information First name Alyssa…" at bounding box center [409, 398] width 819 height 796
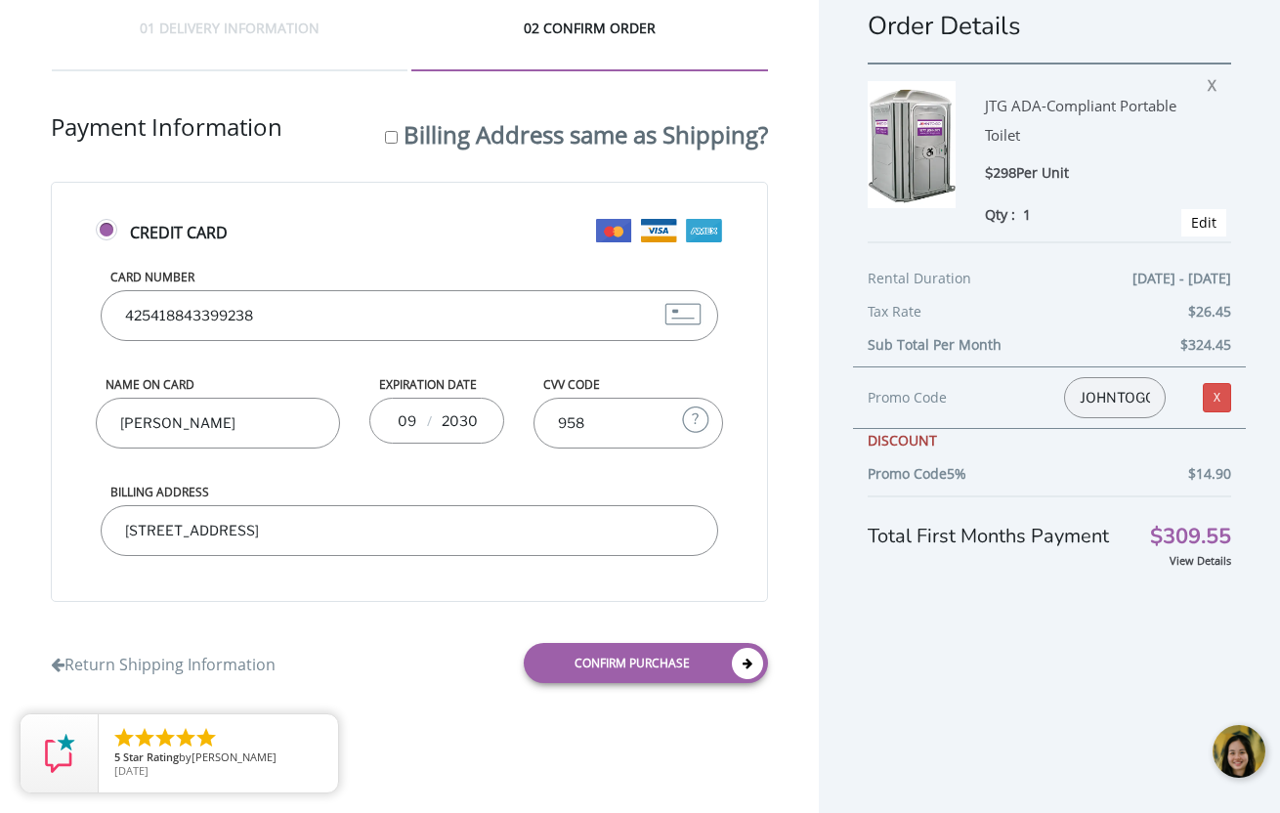
scroll to position [0, 0]
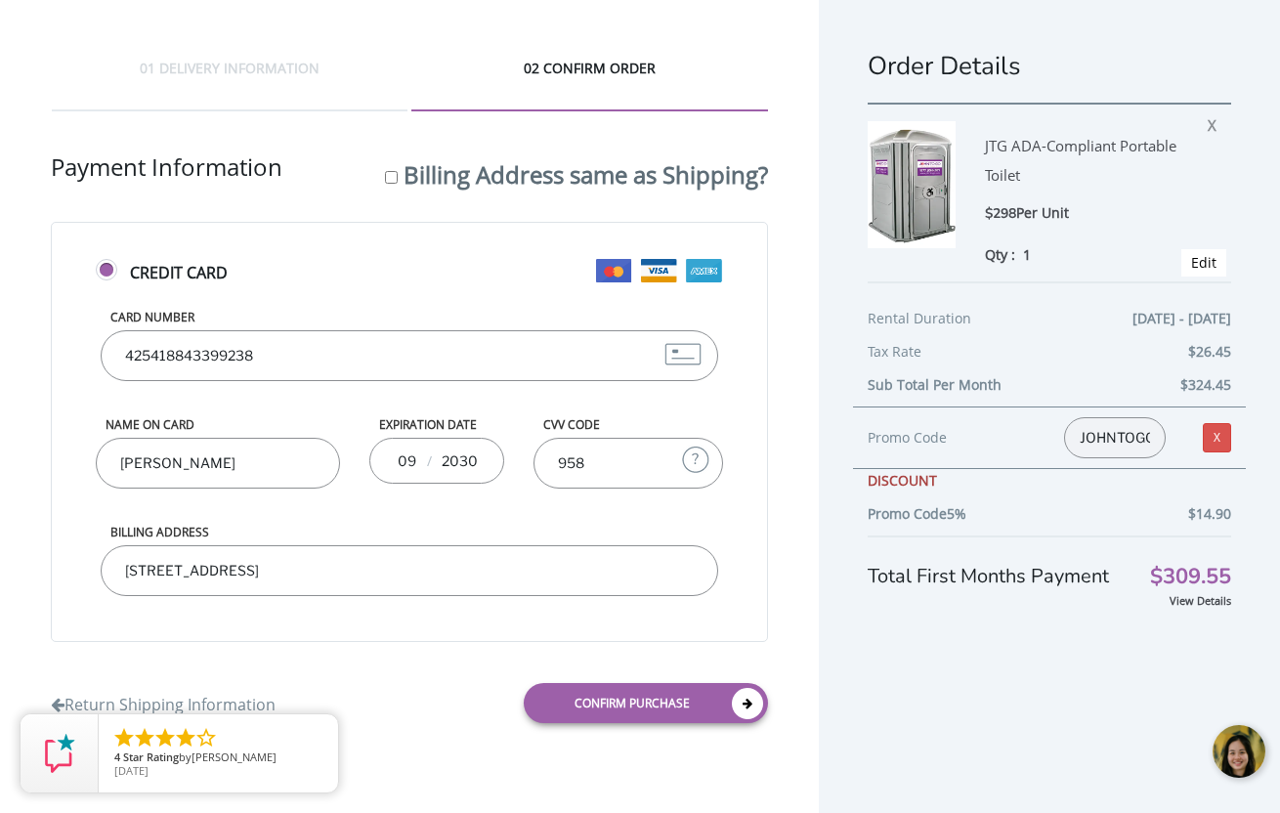
click at [1243, 754] on div at bounding box center [1240, 752] width 59 height 59
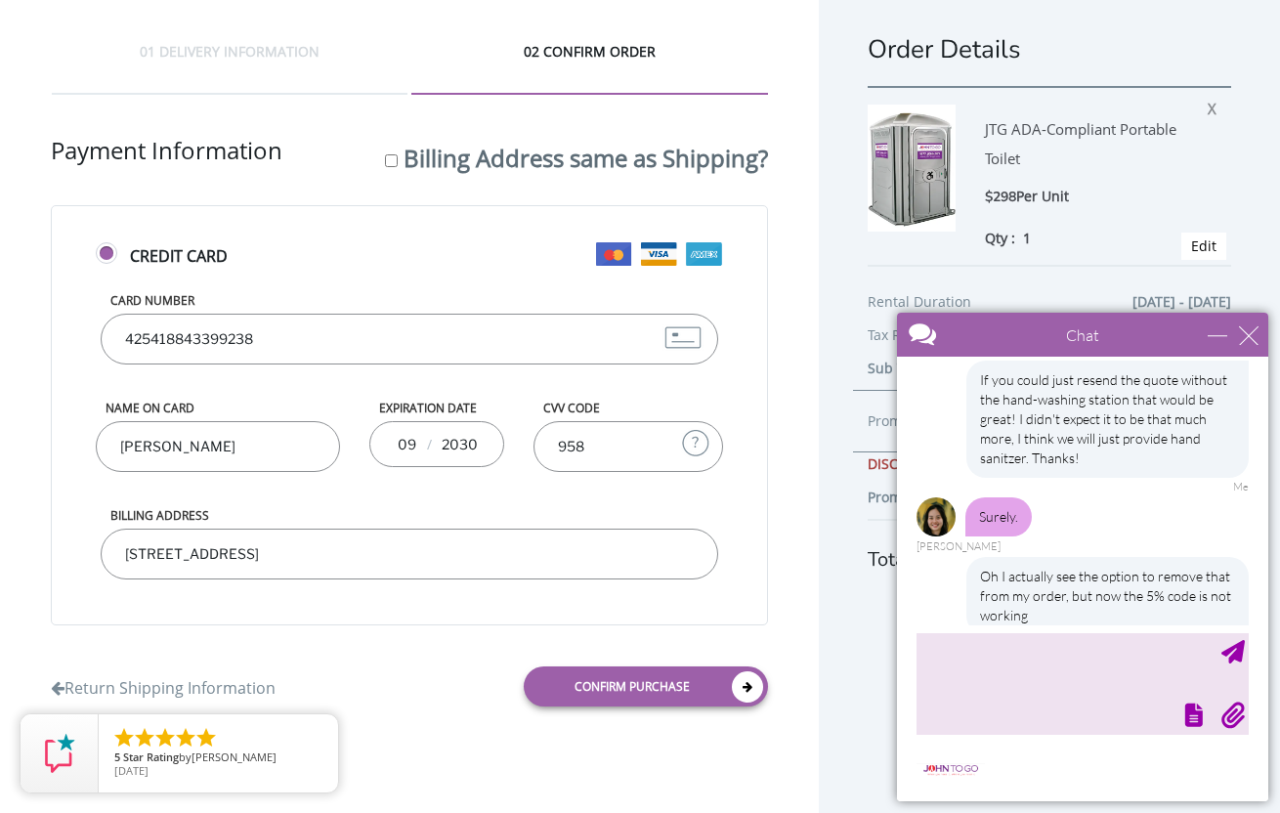
scroll to position [2021, 0]
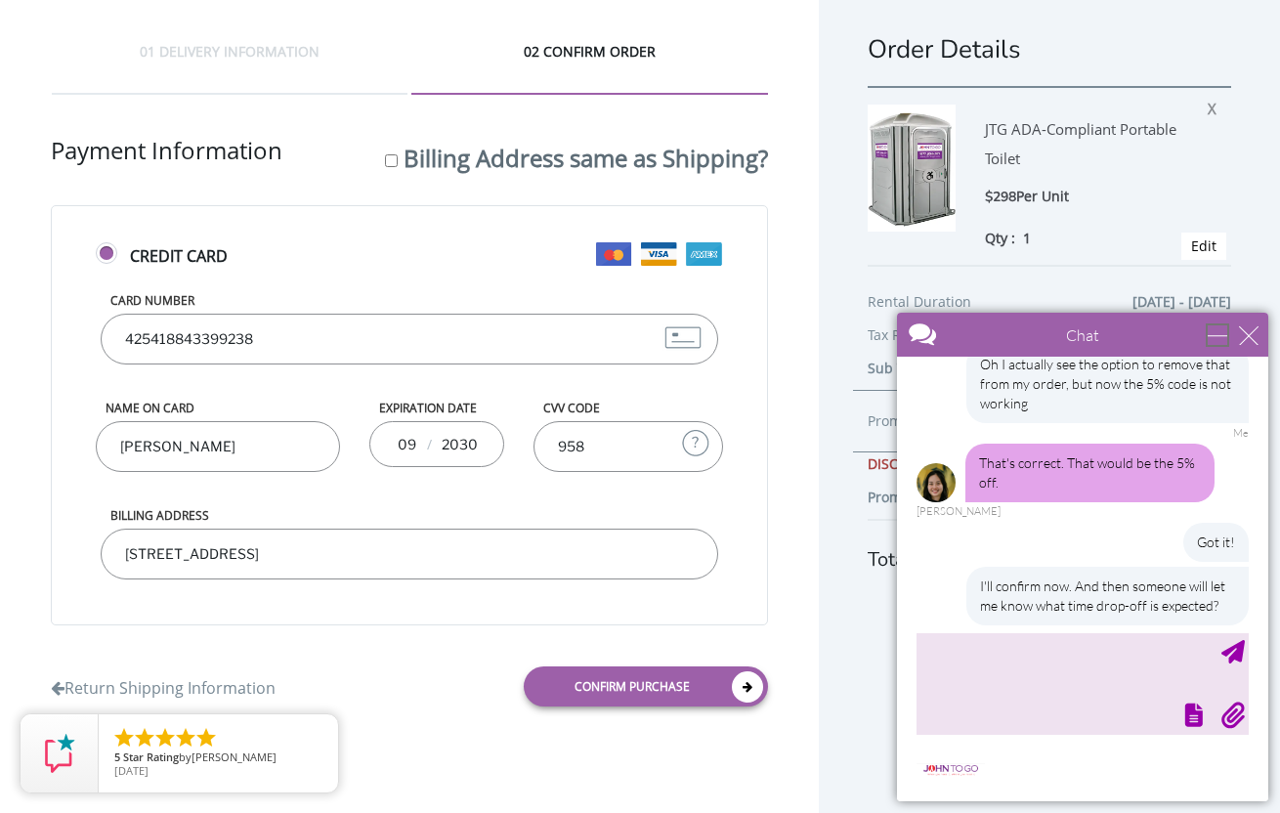
click at [1216, 340] on div "minimize" at bounding box center [1218, 335] width 20 height 20
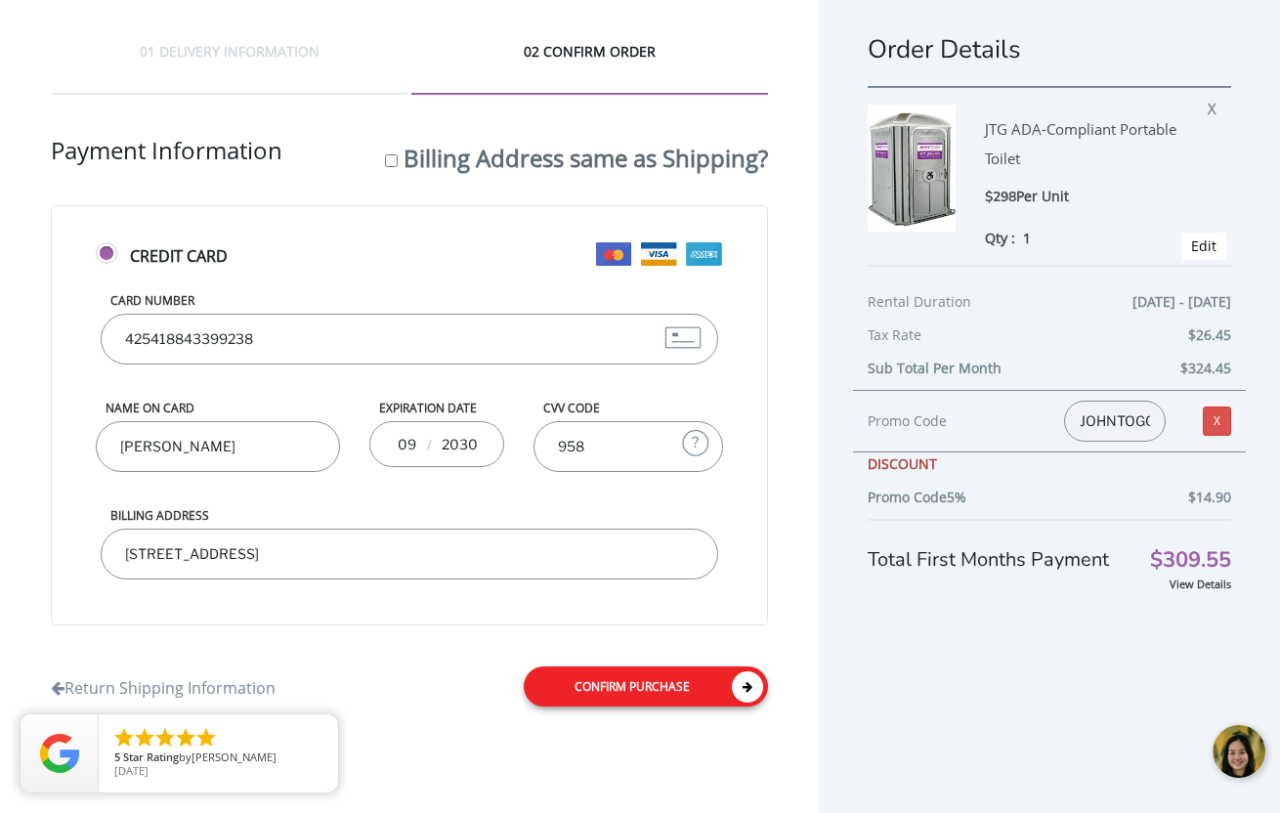
click at [658, 693] on link "Confirm purchase" at bounding box center [646, 686] width 244 height 40
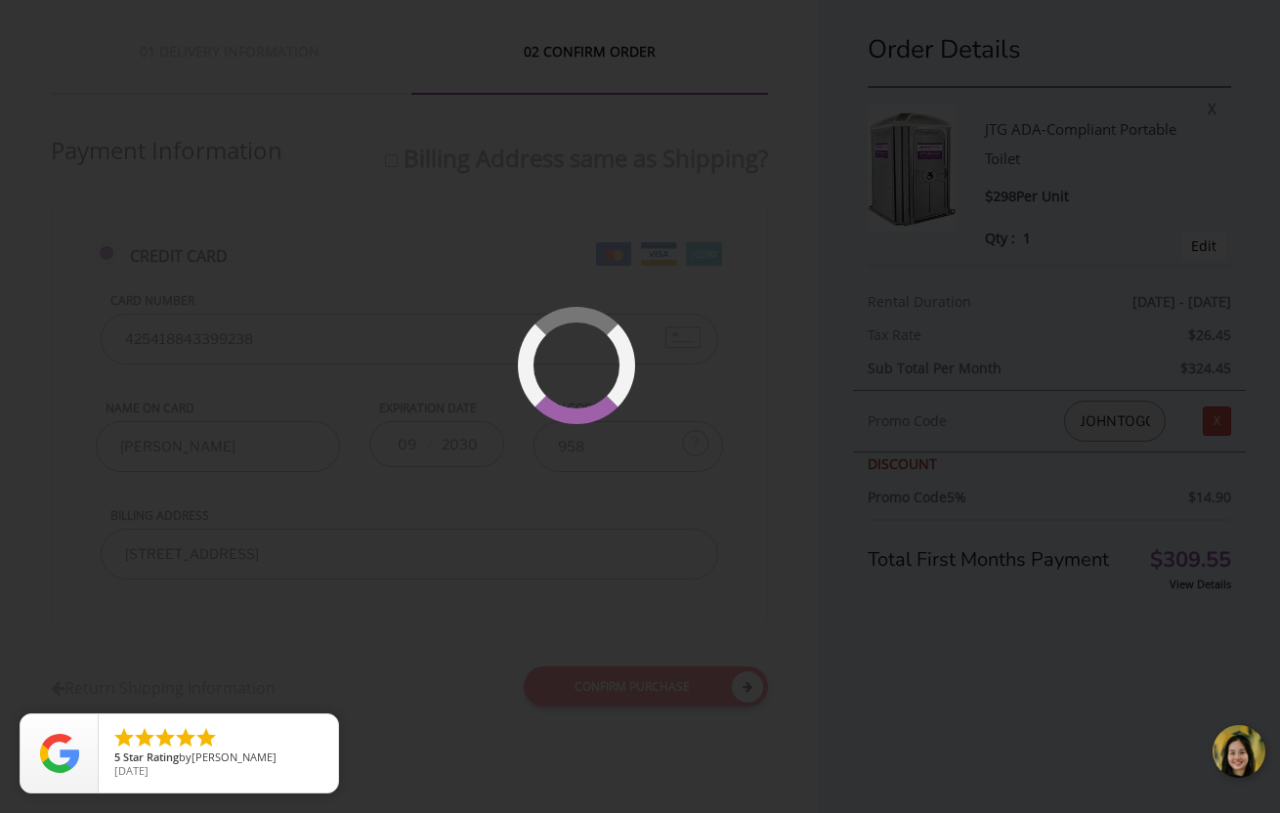
scroll to position [40, 0]
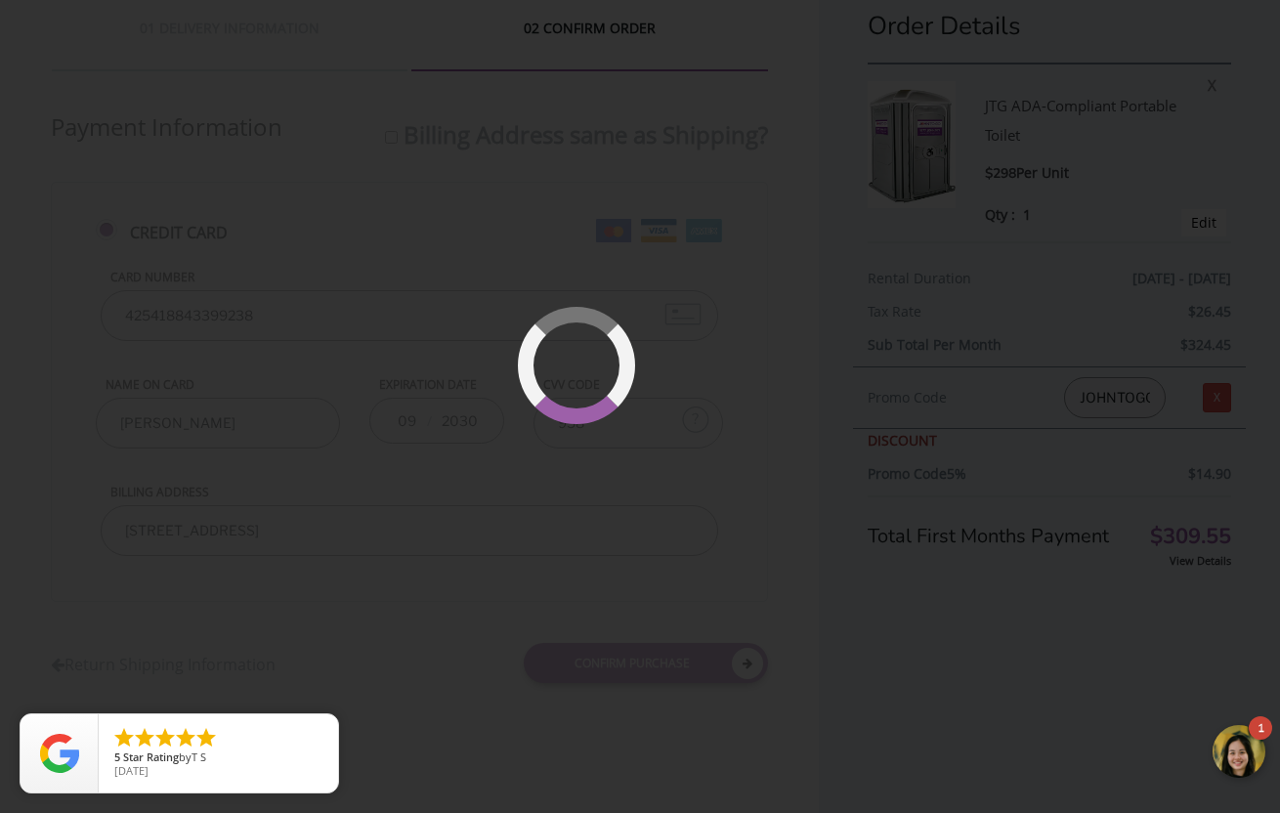
click at [1238, 739] on div at bounding box center [1240, 752] width 59 height 59
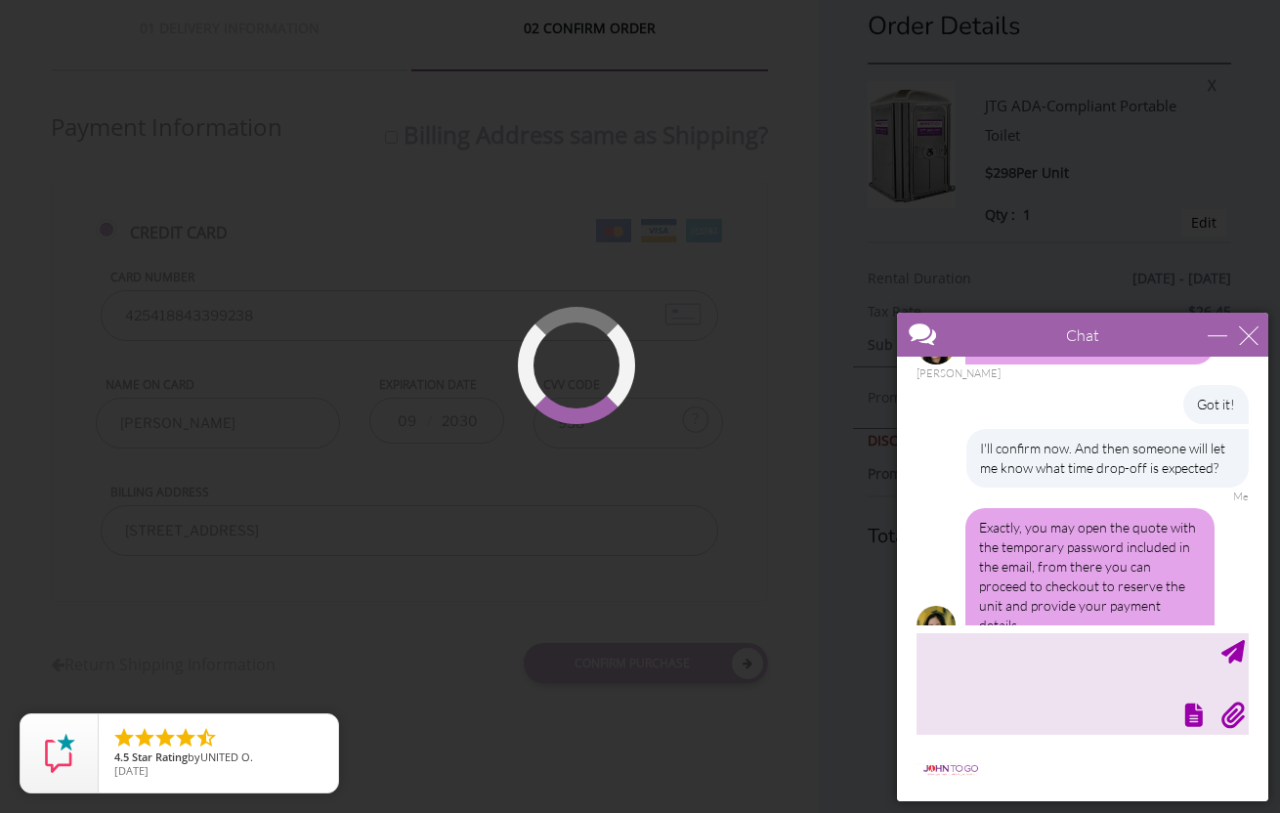
scroll to position [2219, 0]
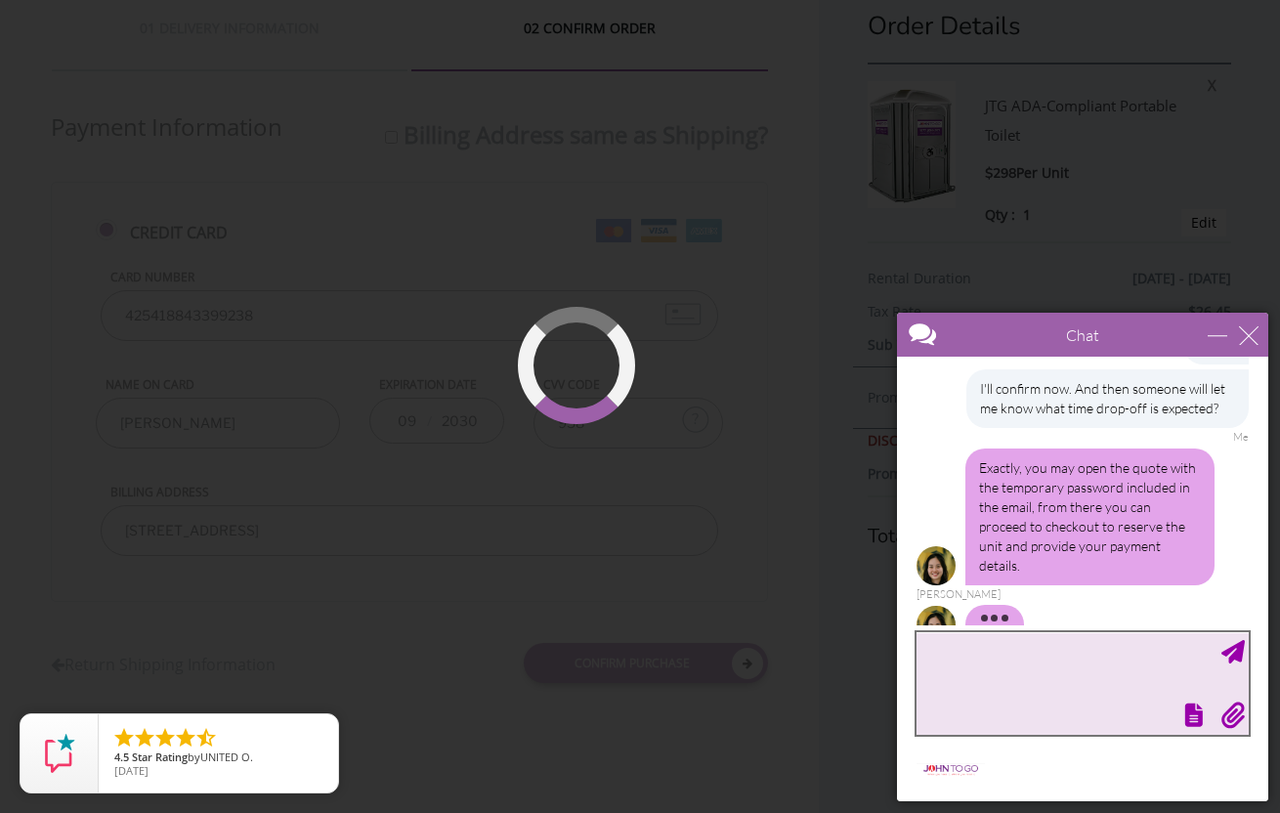
click at [1149, 675] on textarea "type your message" at bounding box center [1082, 683] width 332 height 103
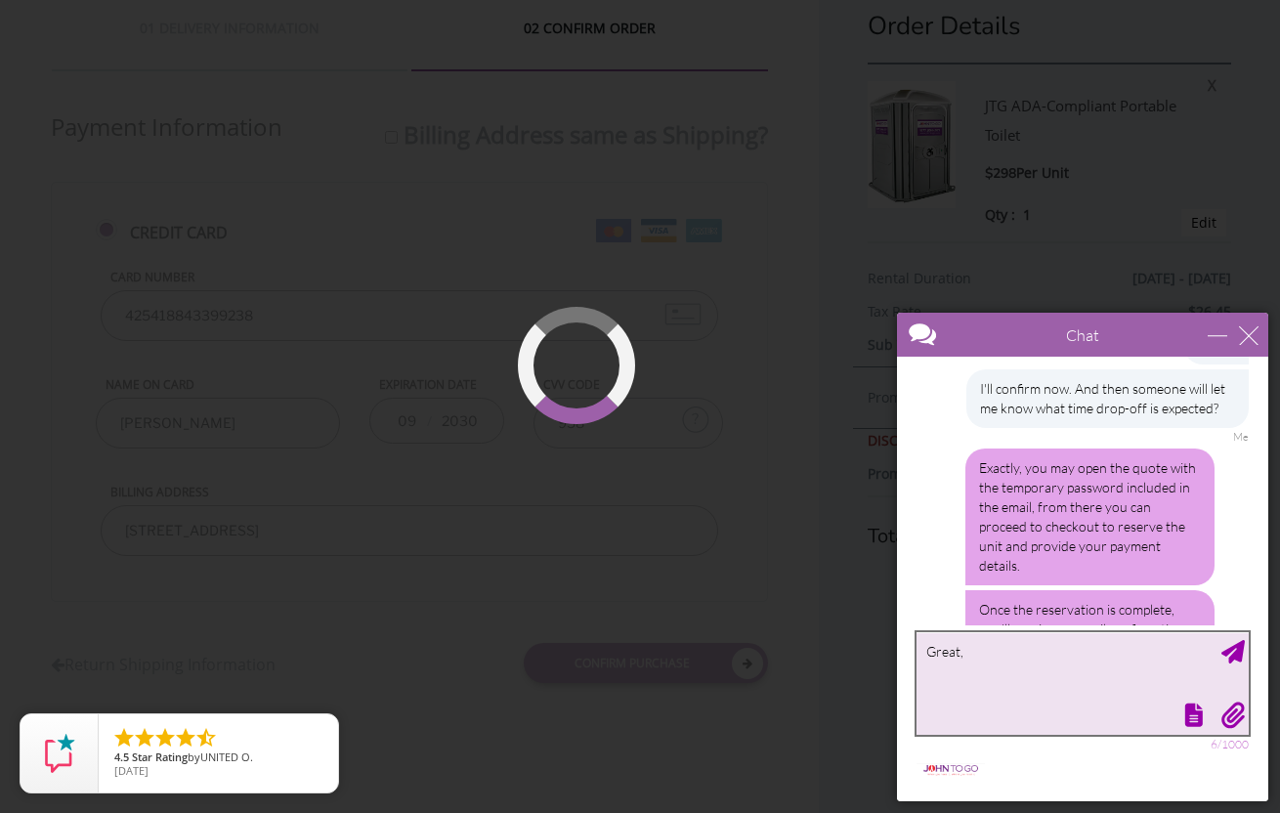
scroll to position [2262, 0]
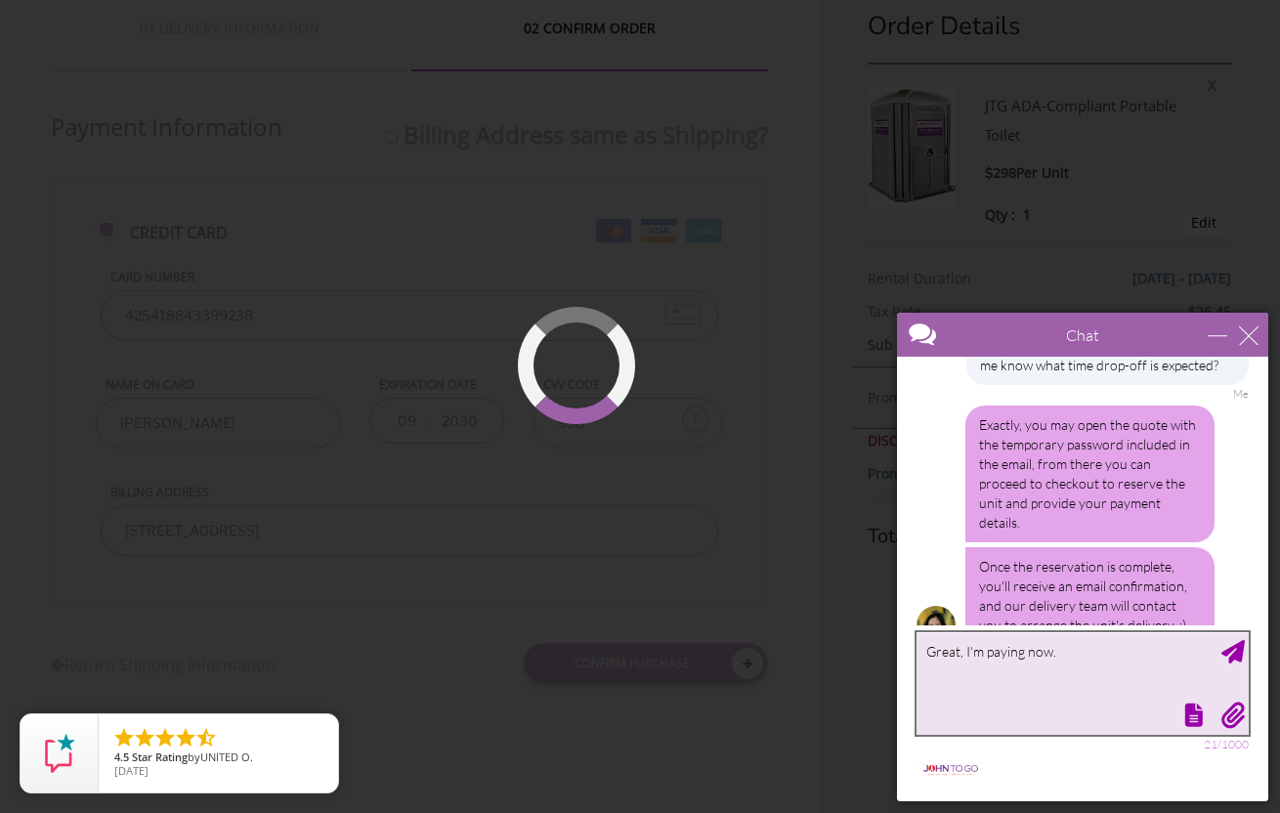
type textarea "Great, I'm paying now."
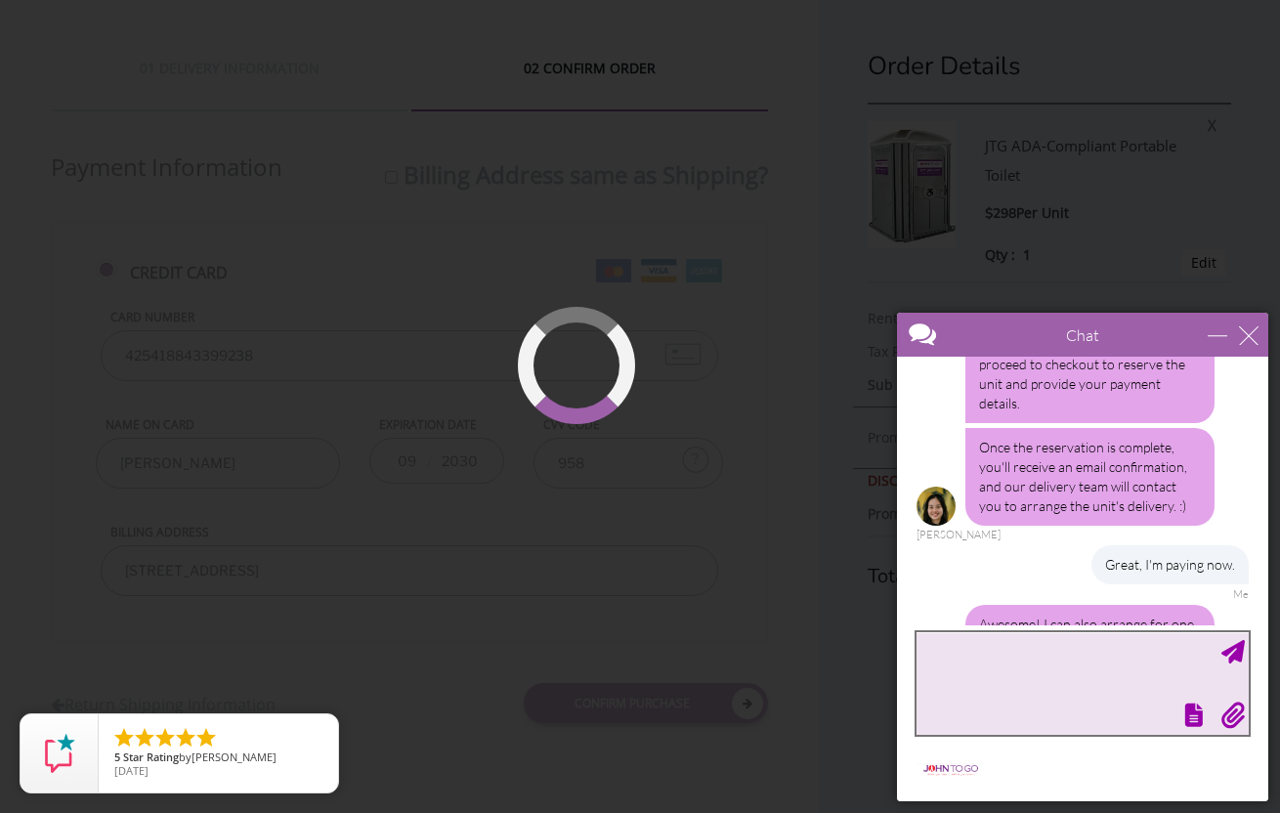
scroll to position [2440, 0]
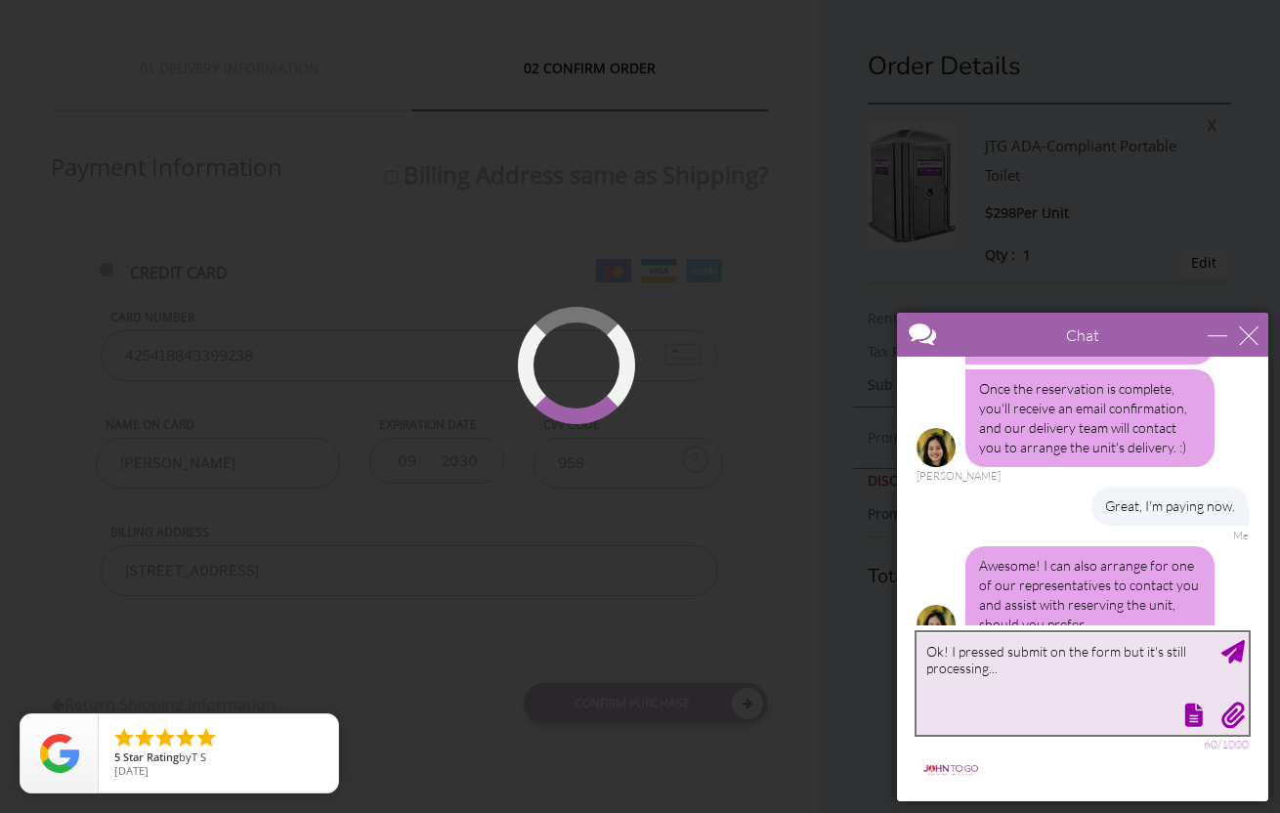
type textarea "Ok! I pressed submit on the form but it's still processing..."
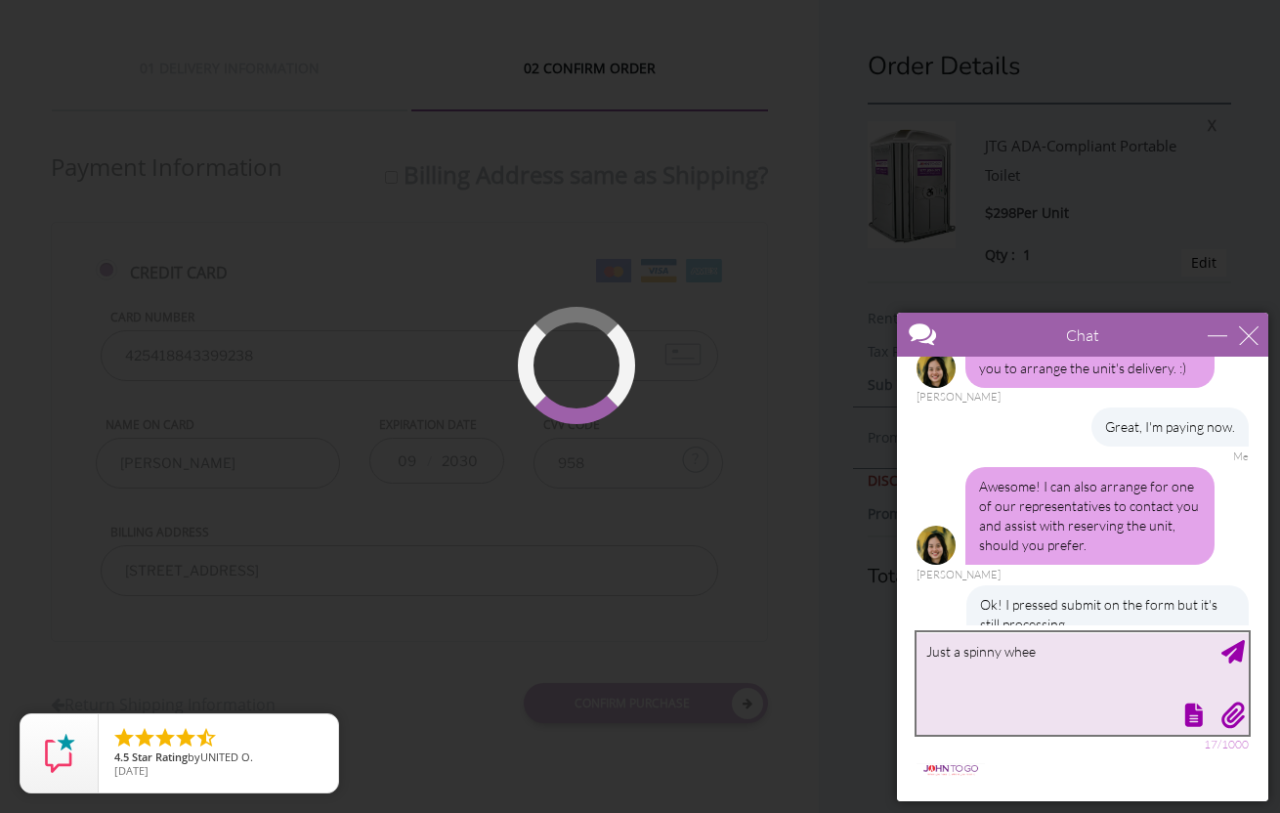
type textarea "Just a spinny wheel"
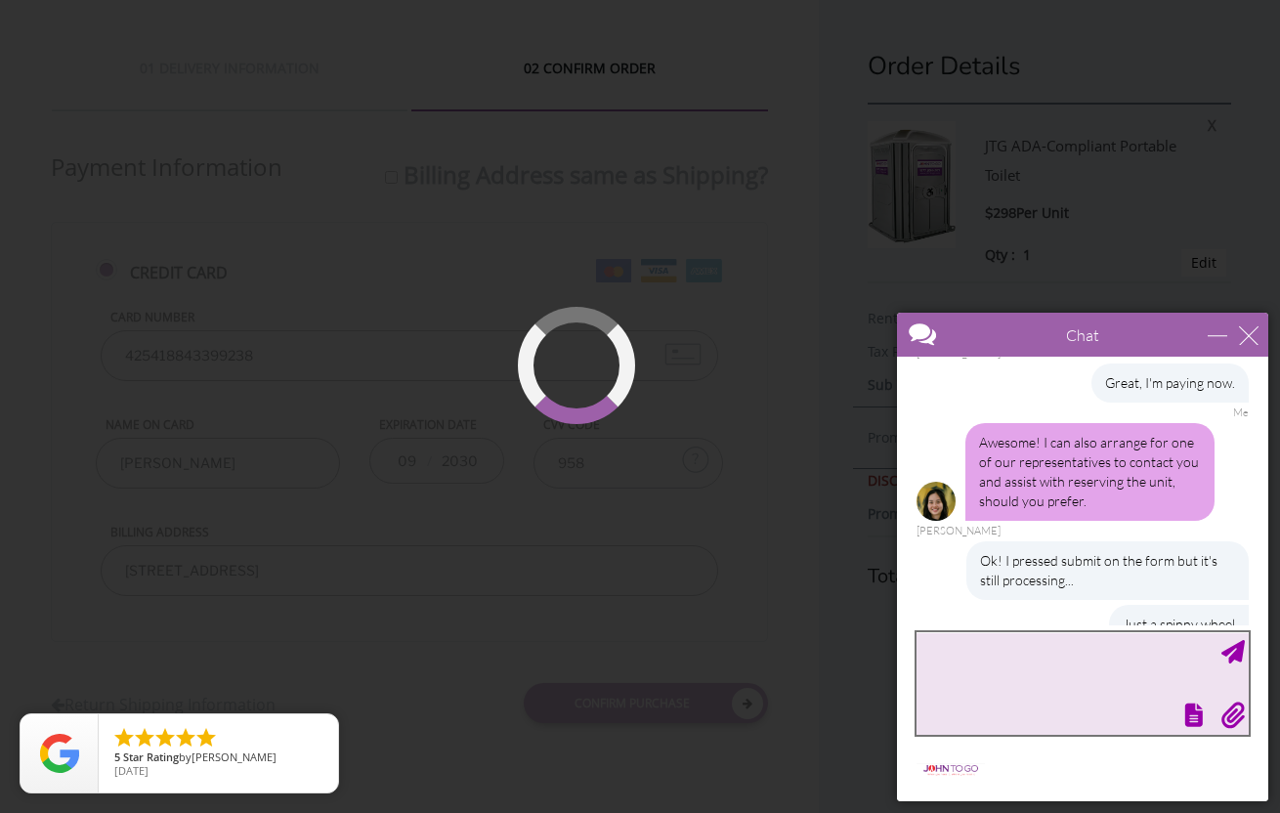
scroll to position [2621, 0]
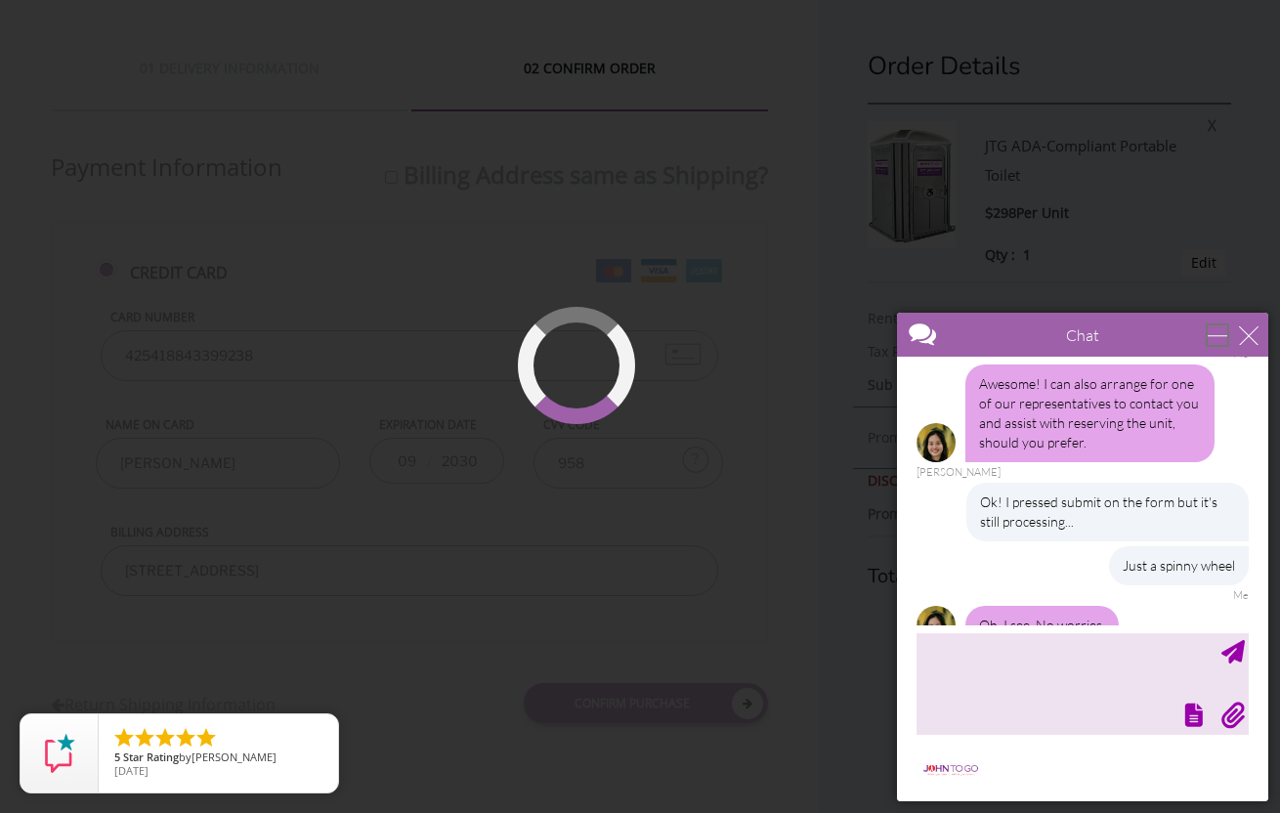
click at [1211, 340] on div "minimize" at bounding box center [1218, 335] width 20 height 20
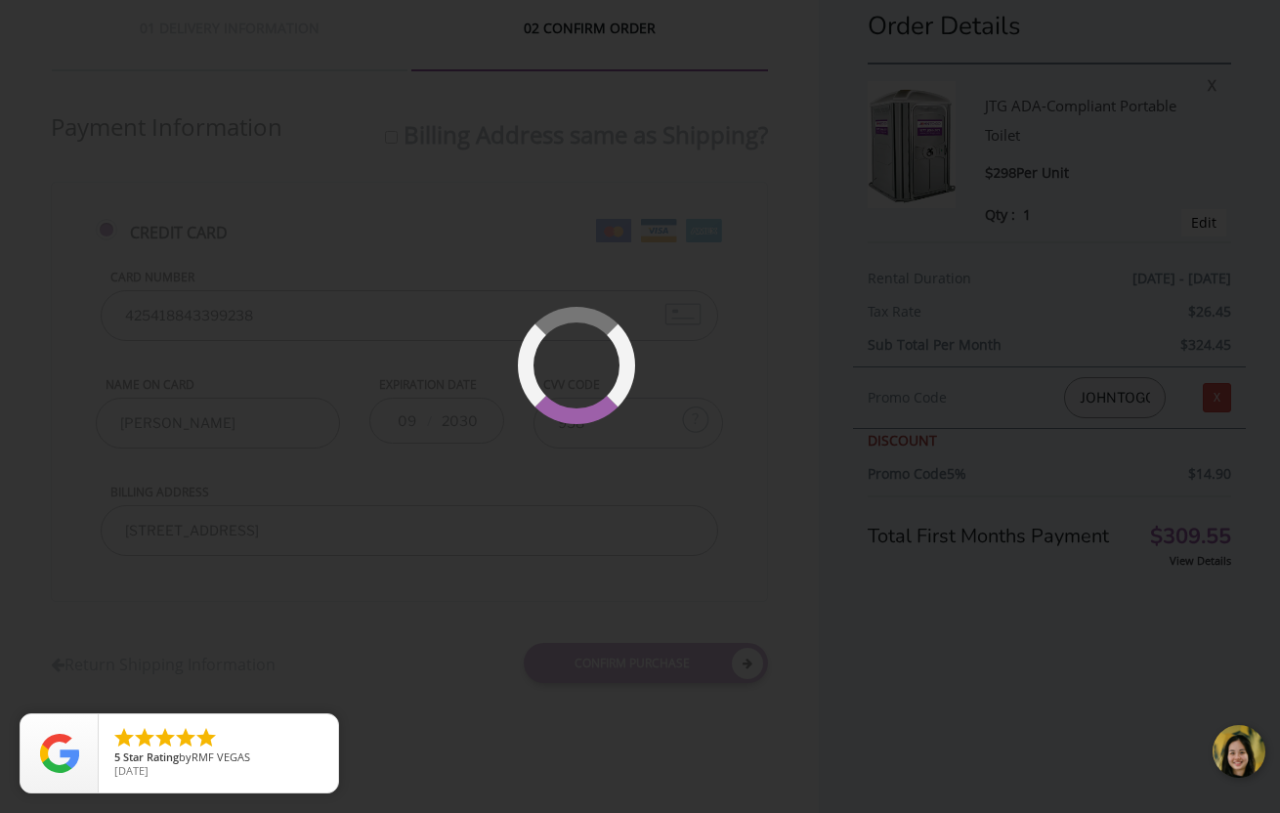
scroll to position [0, 0]
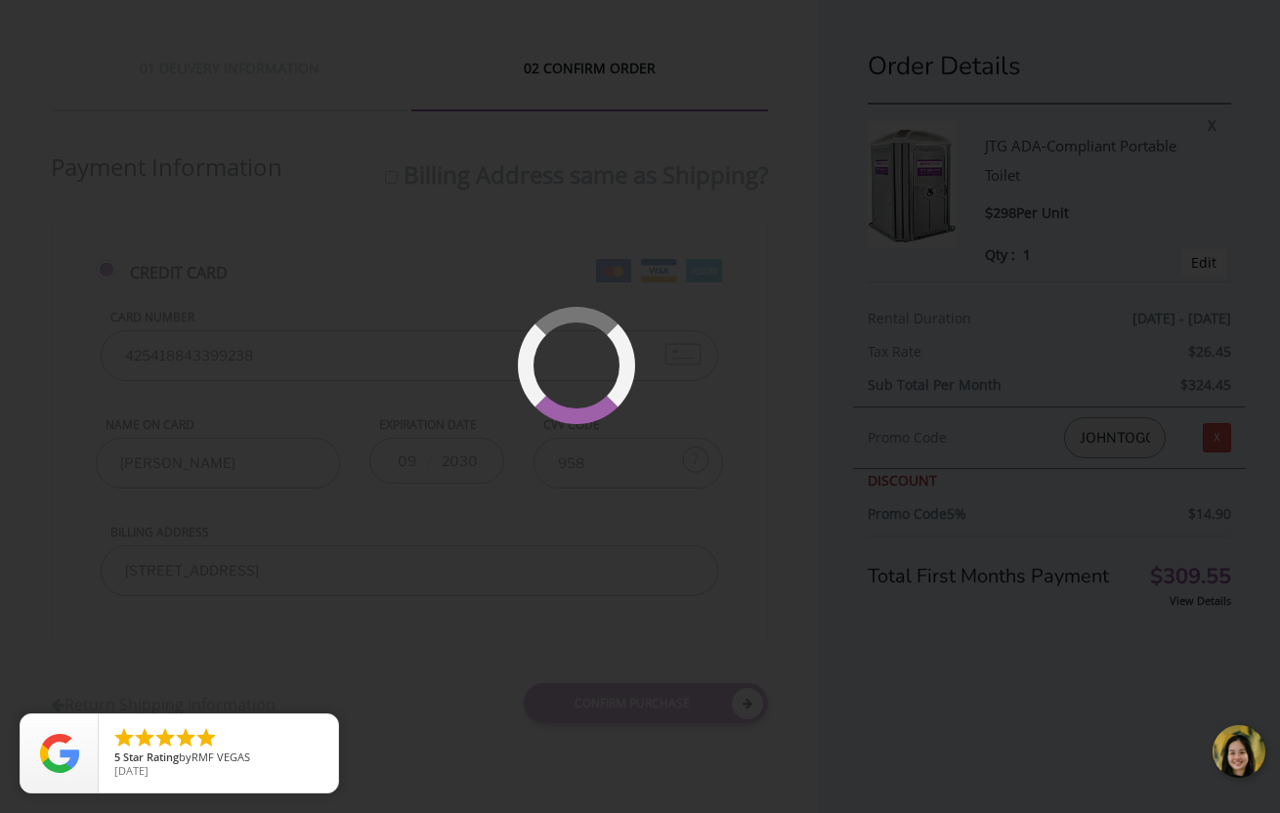
click at [1234, 754] on div at bounding box center [1240, 752] width 59 height 59
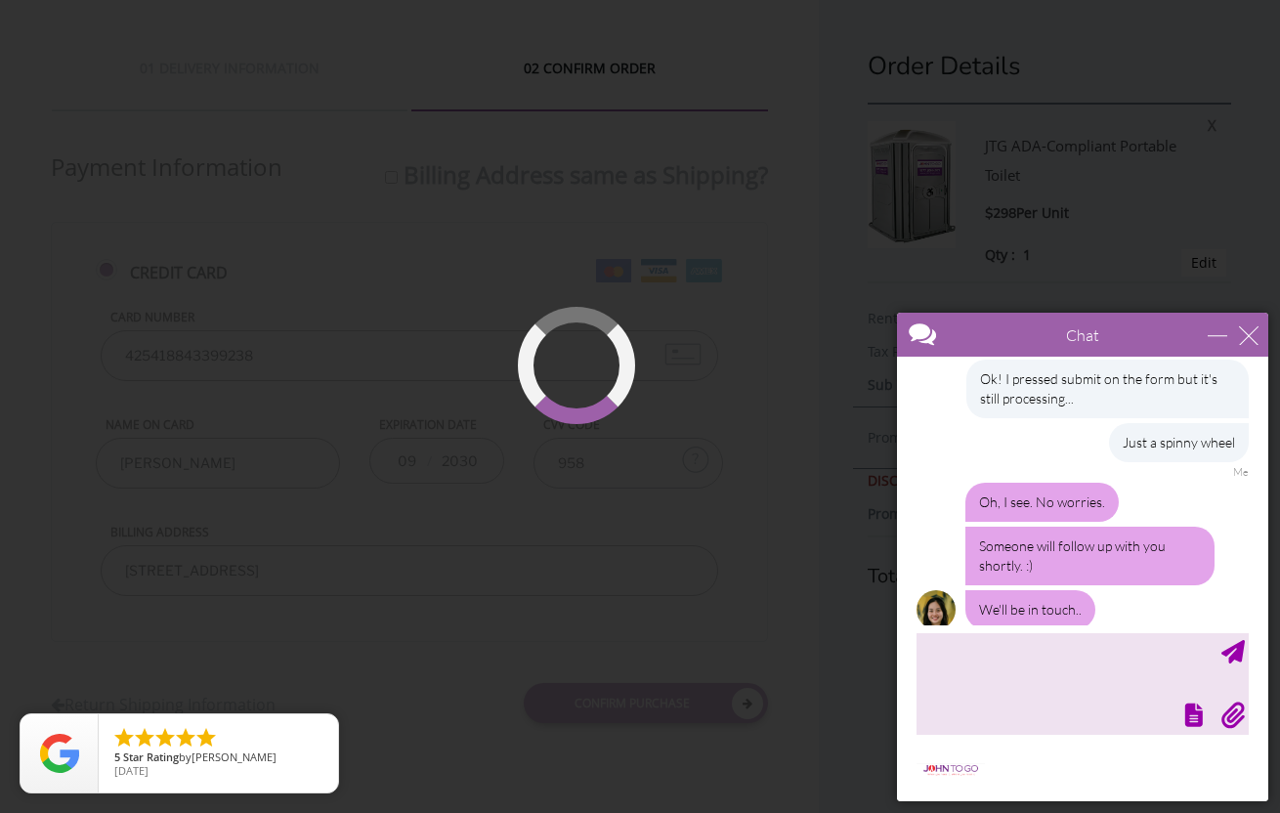
scroll to position [2729, 0]
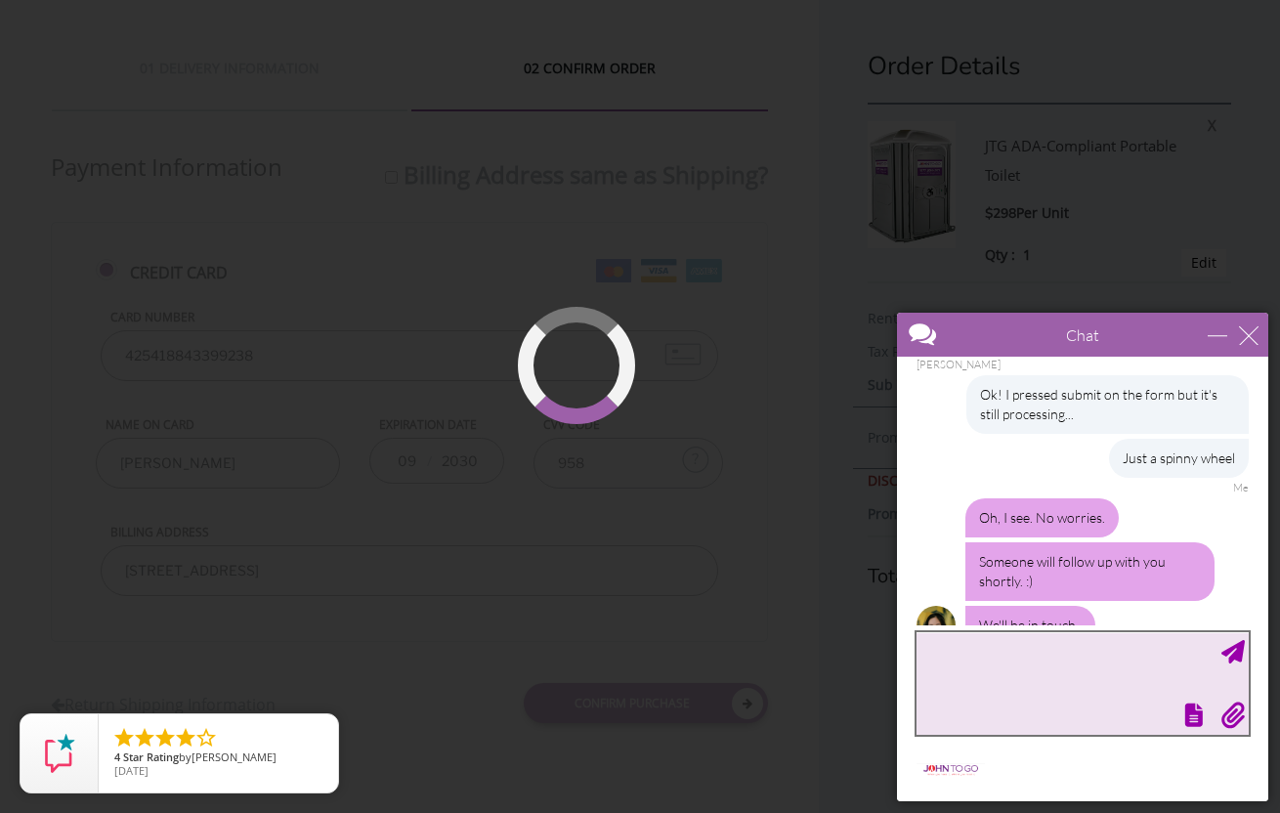
click at [988, 680] on textarea "type your message" at bounding box center [1082, 683] width 332 height 103
type textarea "Ok thank you"
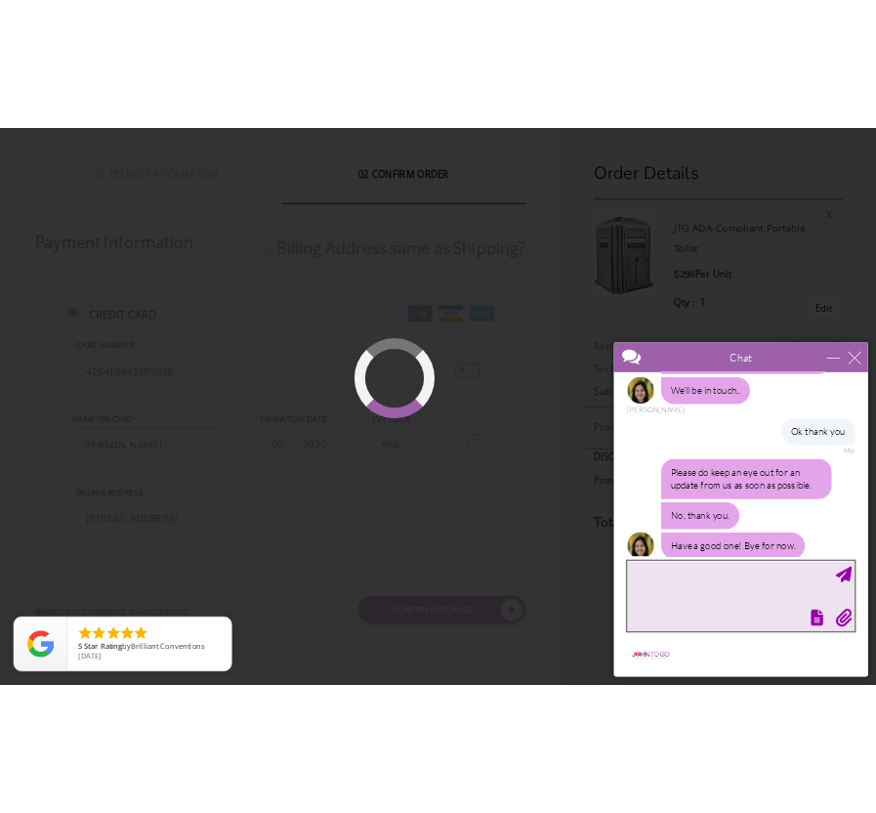
scroll to position [2955, 0]
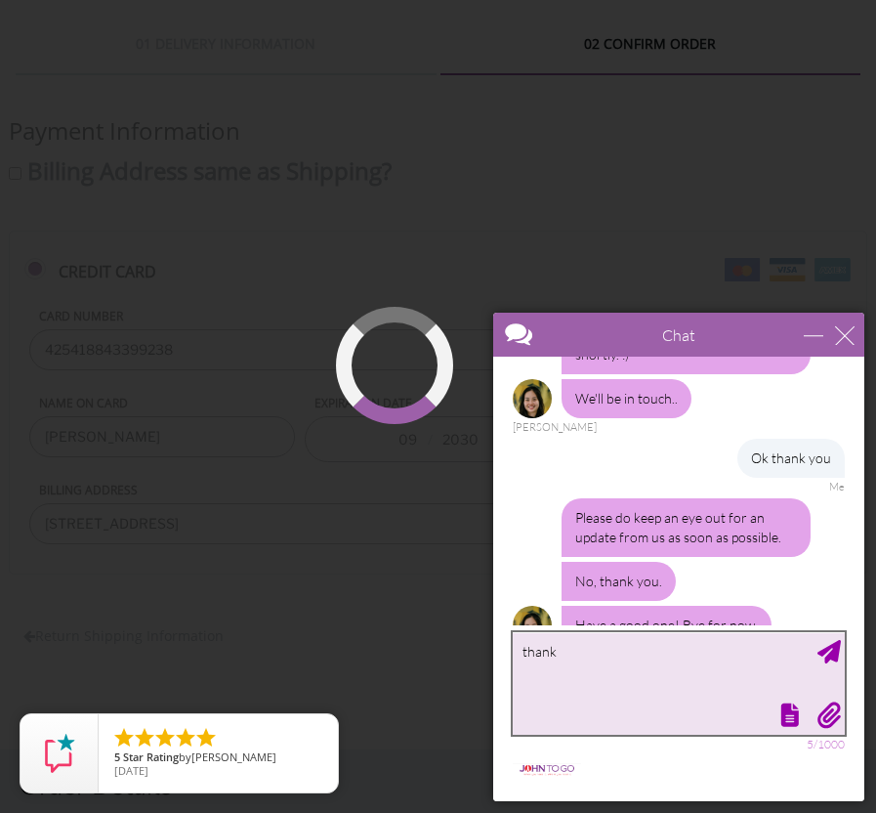
type textarea "thank y"
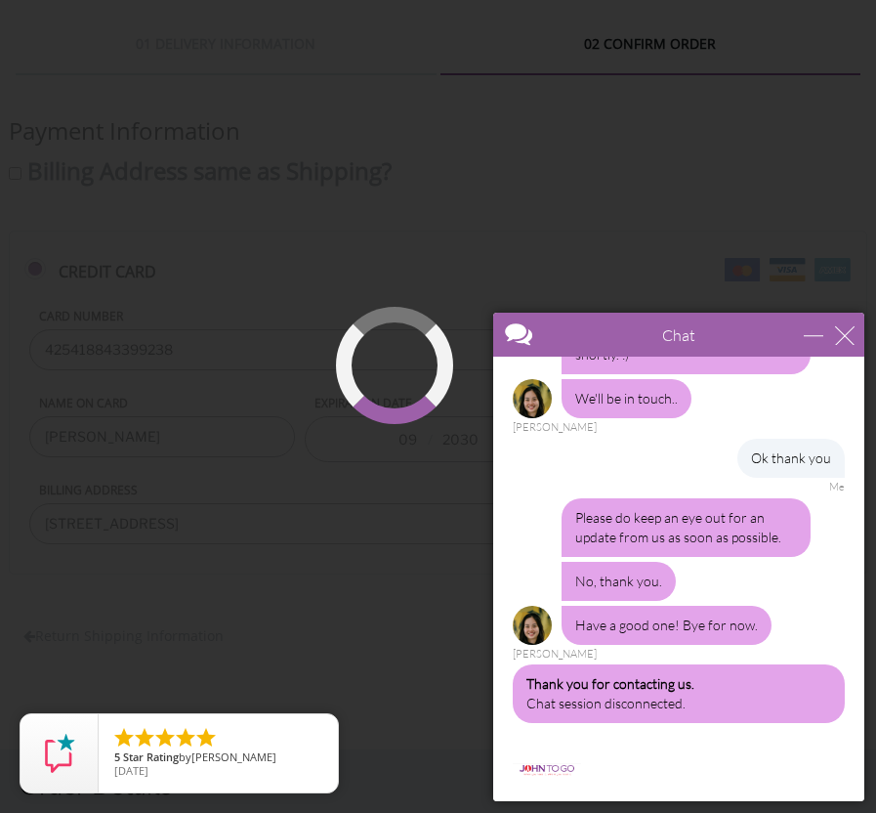
scroll to position [3255, 0]
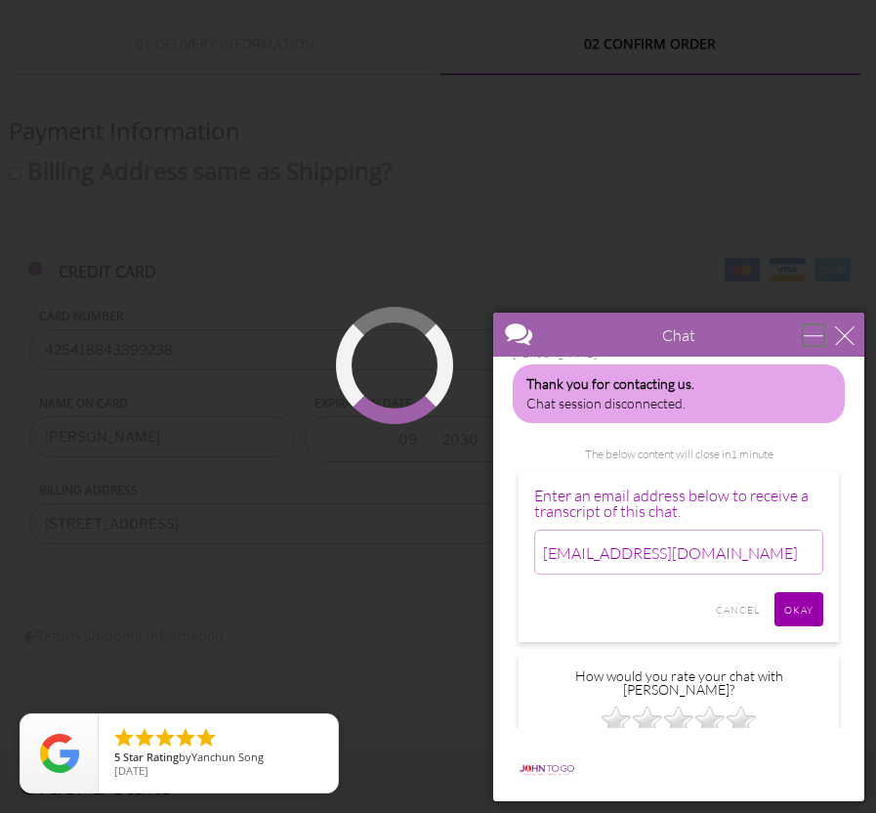
click at [816, 335] on div "minimize" at bounding box center [814, 335] width 20 height 20
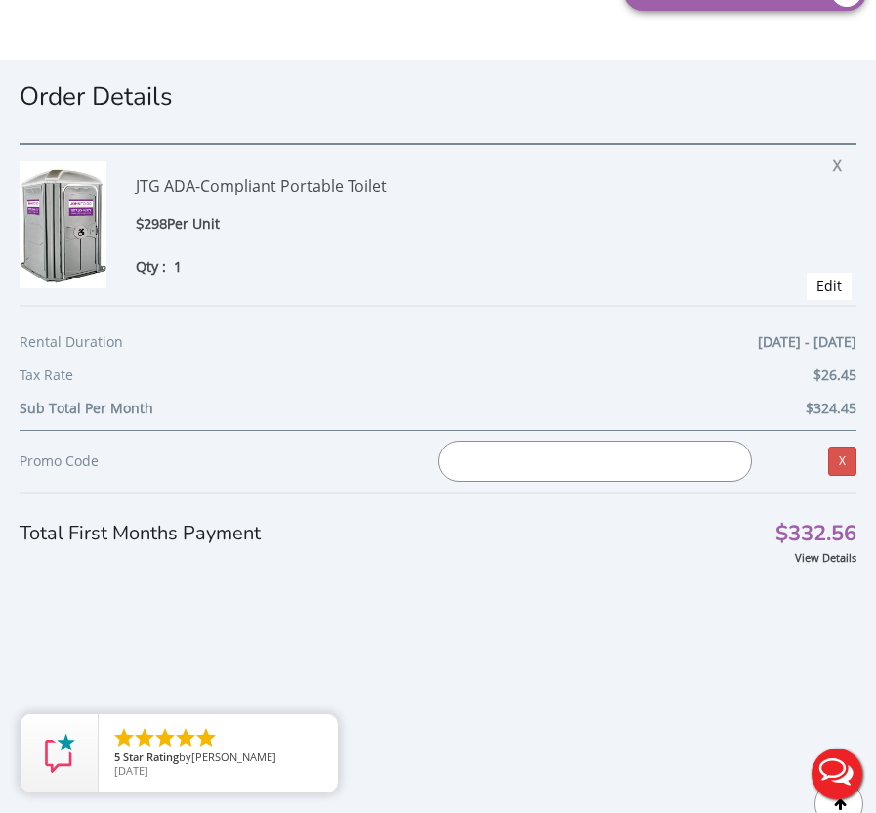
scroll to position [560, 0]
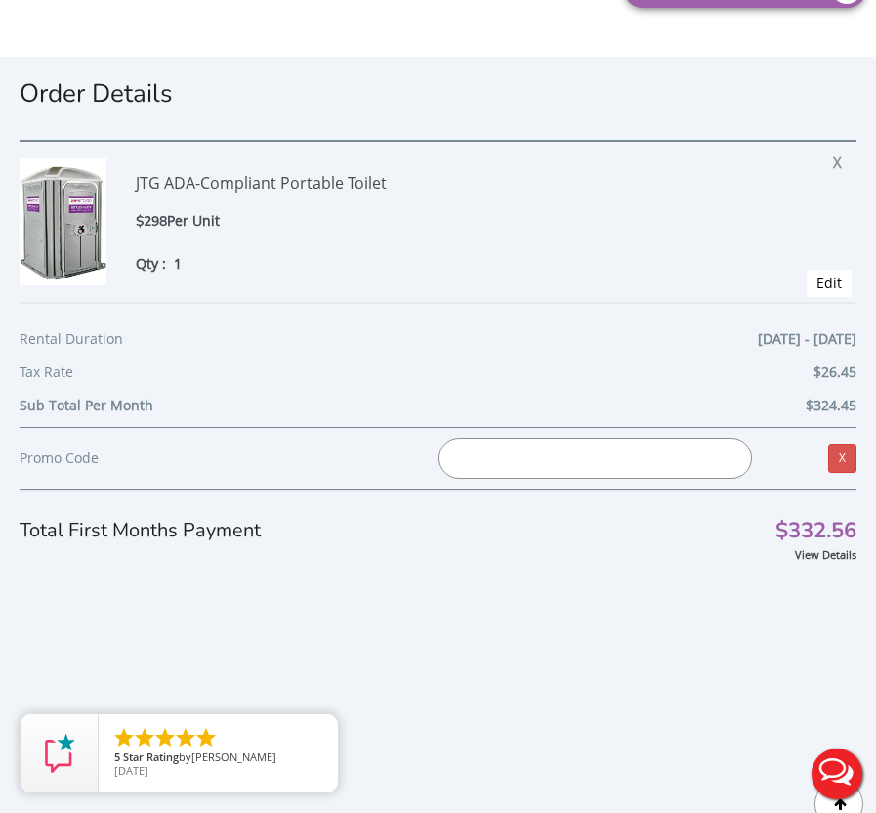
click at [670, 448] on input "text" at bounding box center [596, 458] width 314 height 41
paste input "JOHNTOGO5"
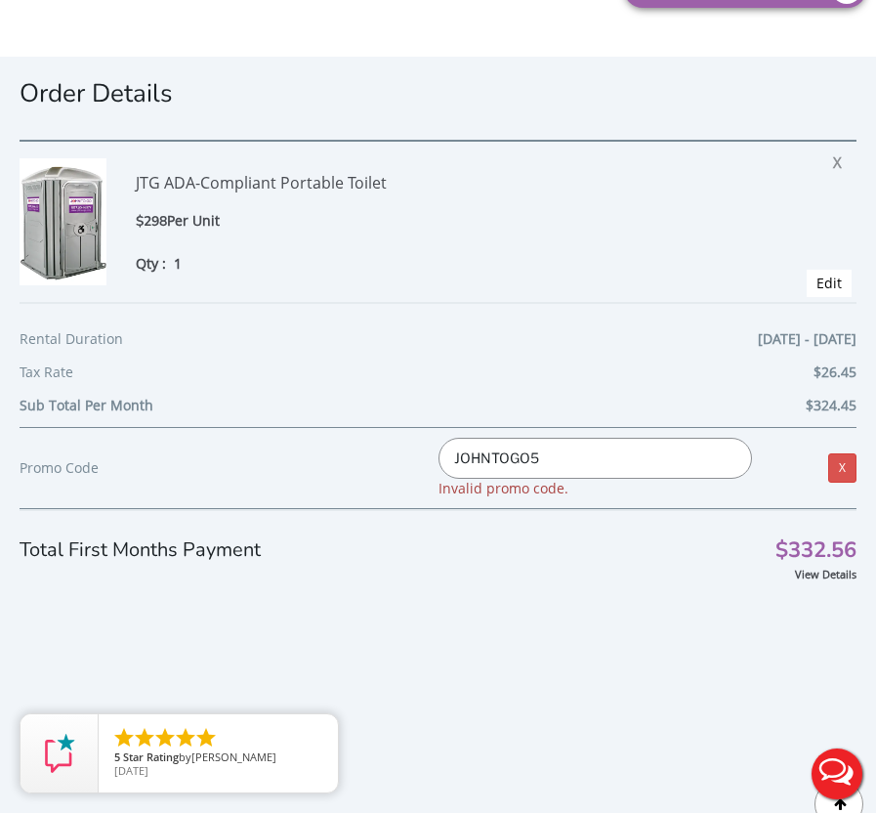
type input "JOHNTOGO5"
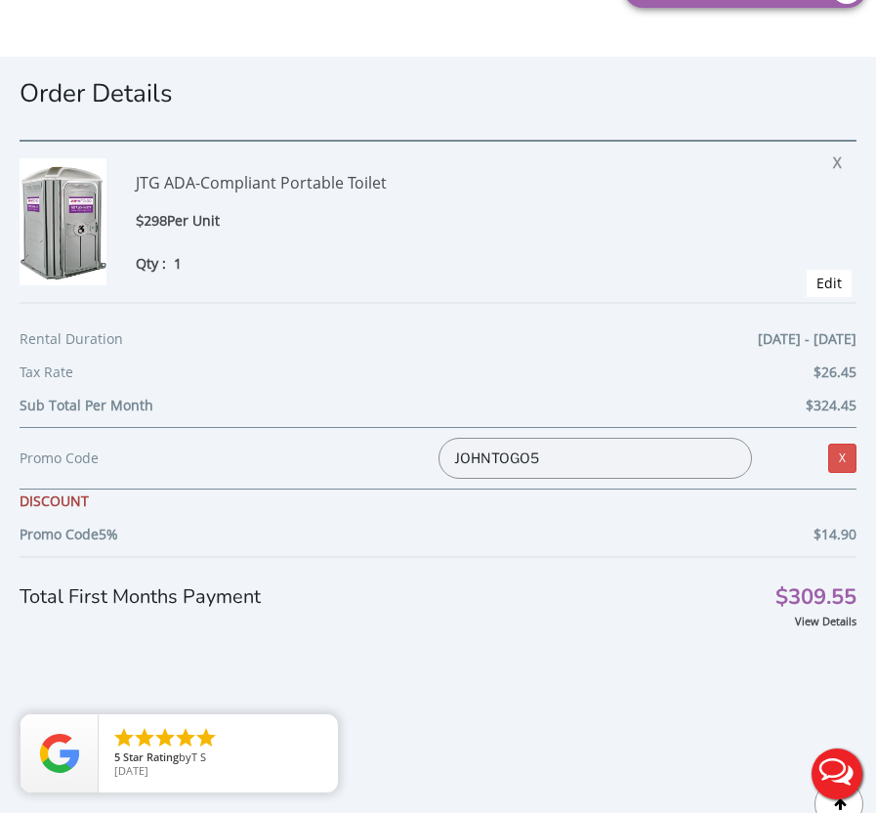
click at [659, 600] on div "Total First Months Payment $309.55" at bounding box center [438, 583] width 837 height 55
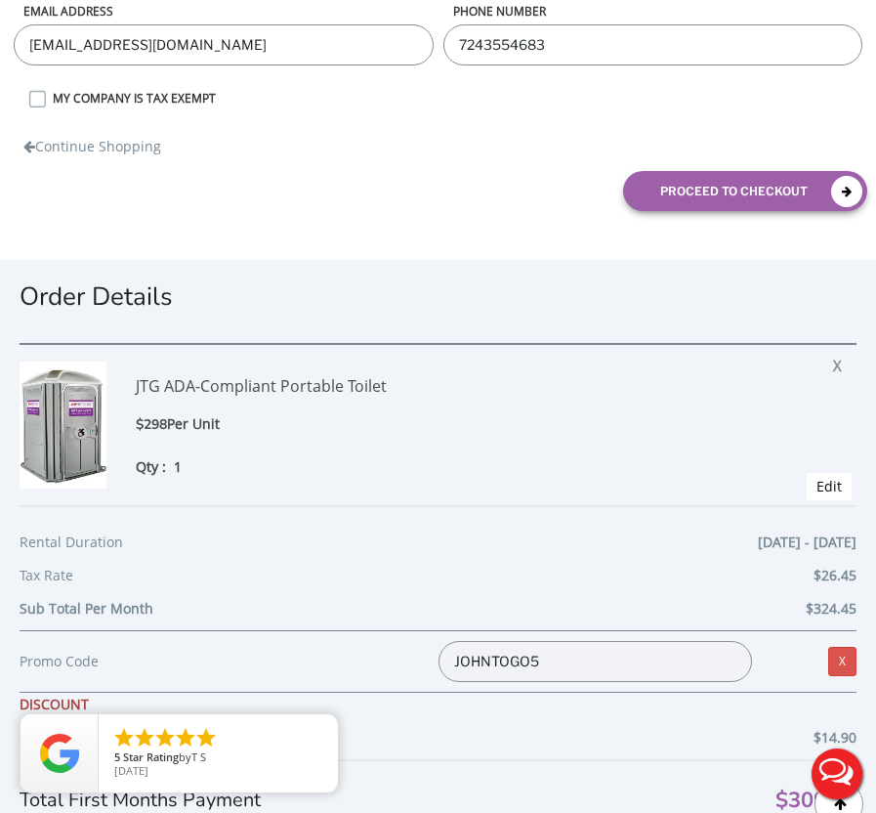
scroll to position [306, 0]
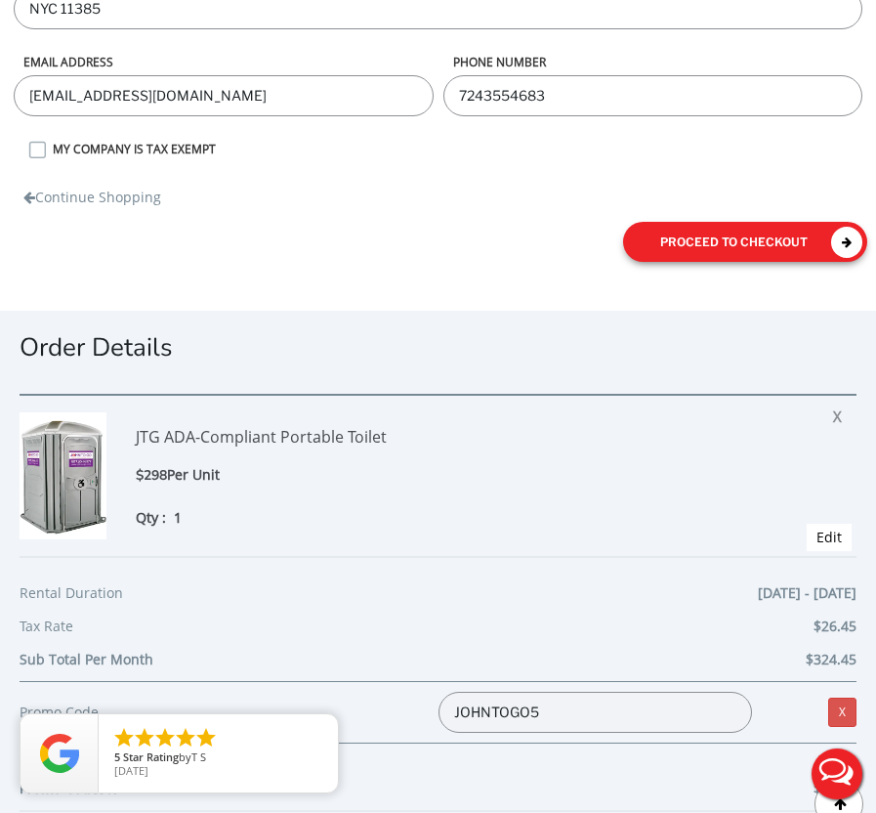
click at [720, 239] on button "proceed to checkout" at bounding box center [745, 242] width 244 height 40
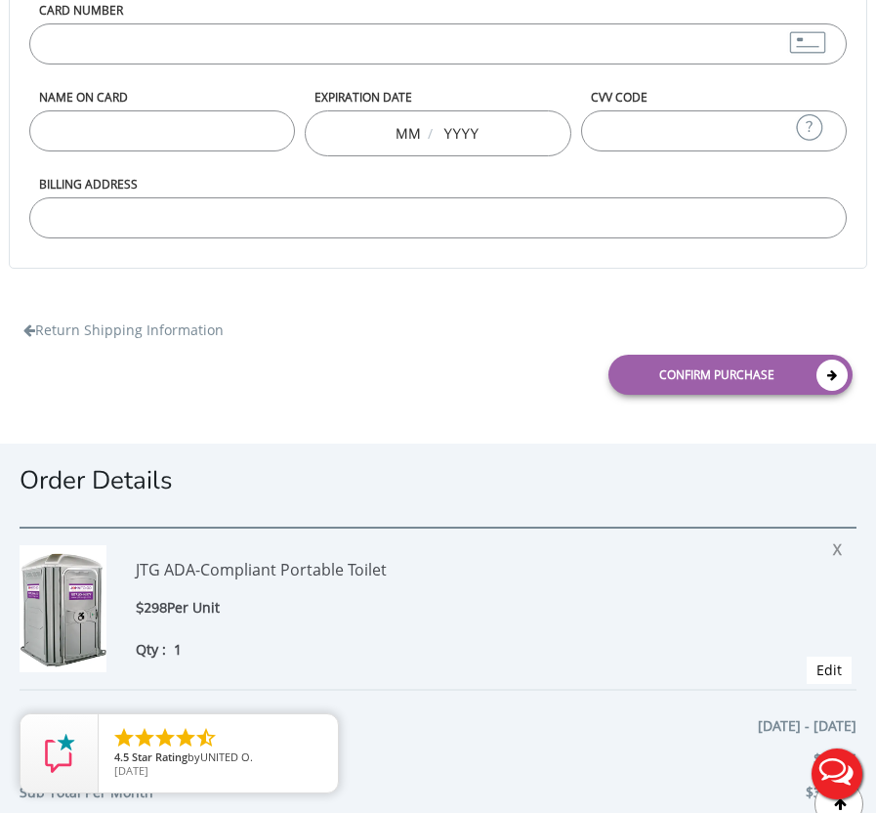
scroll to position [15, 0]
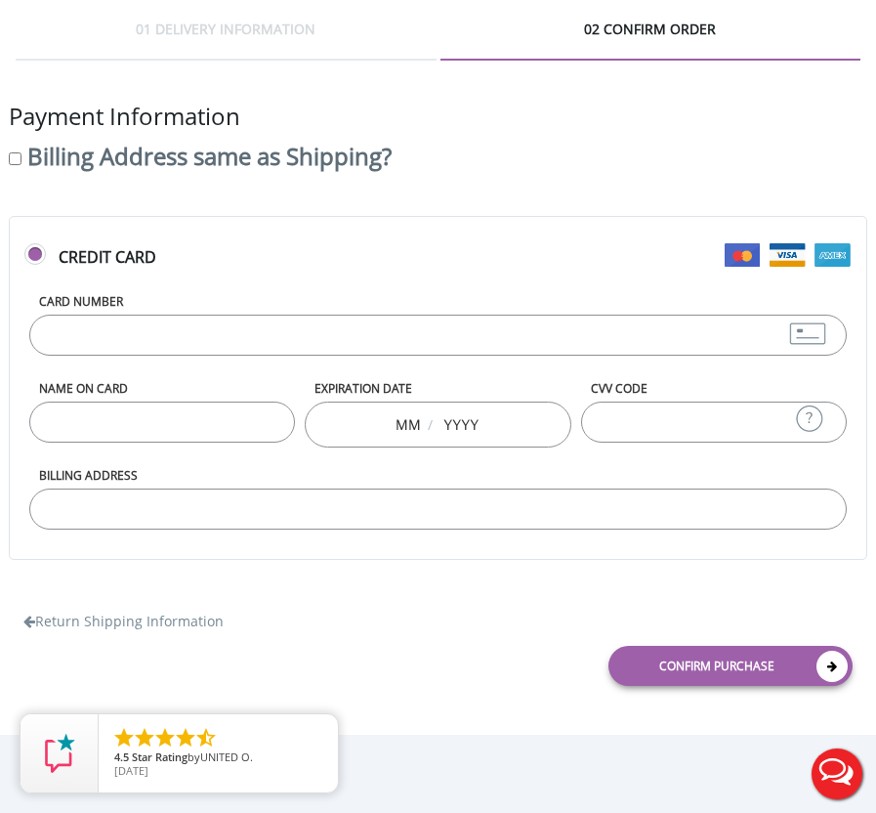
click at [443, 358] on div "Card Number" at bounding box center [438, 336] width 828 height 87
click at [442, 339] on input "Card Number" at bounding box center [438, 335] width 818 height 41
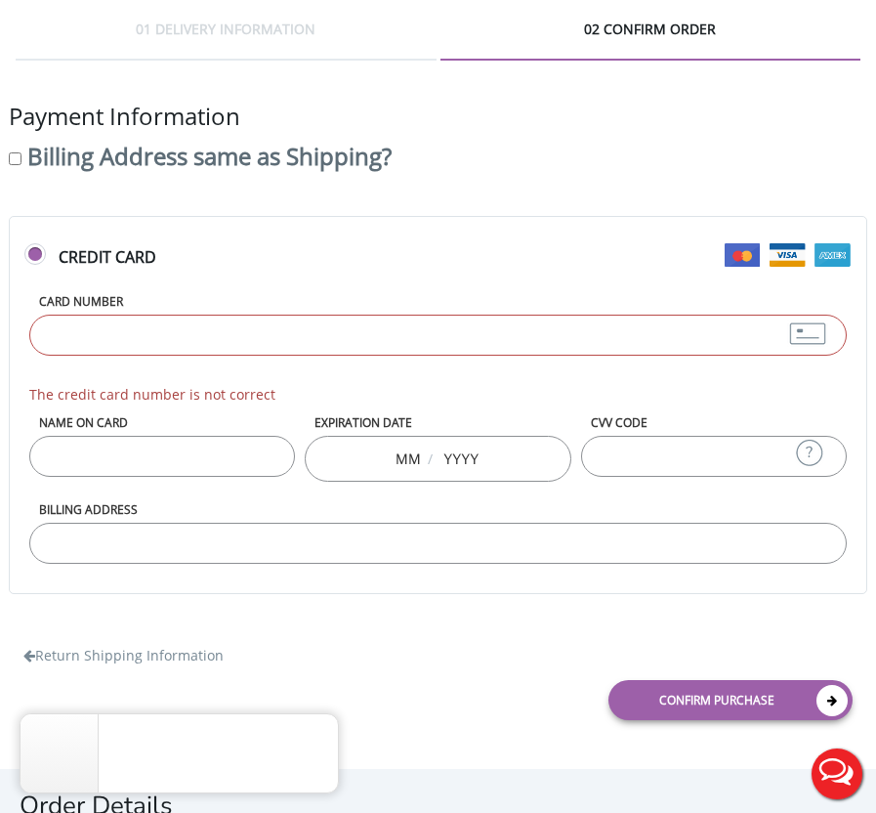
type input "[CREDIT_CARD_NUMBER]"
type input "[PERSON_NAME]"
type input "09"
type input "2030"
type input "958"
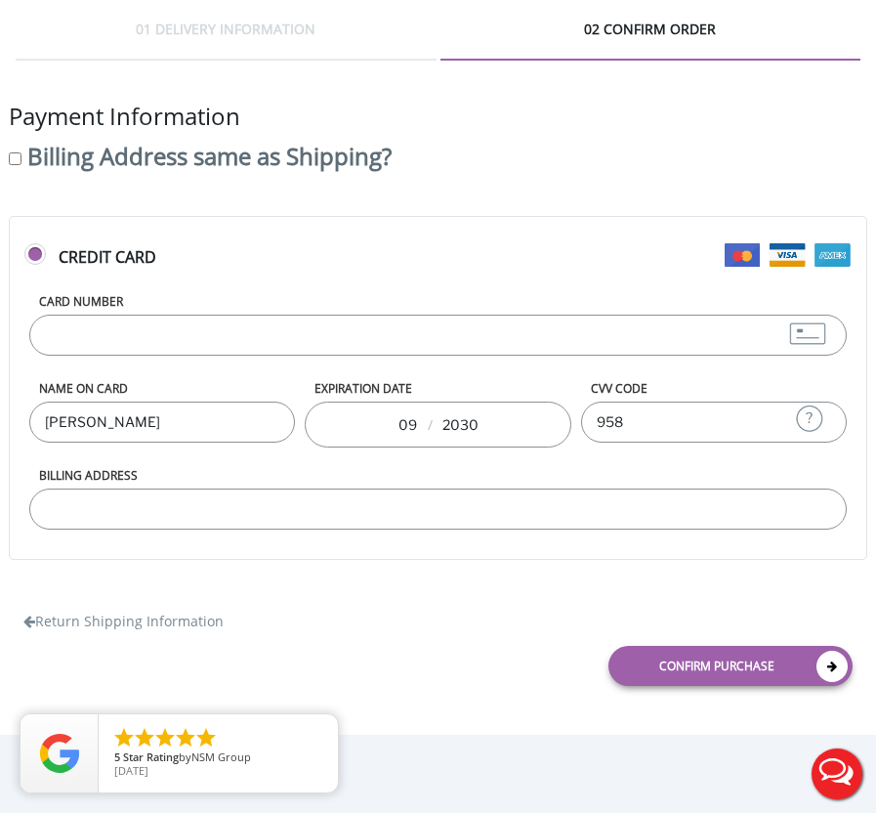
click at [228, 496] on input "Billing Address" at bounding box center [438, 508] width 818 height 41
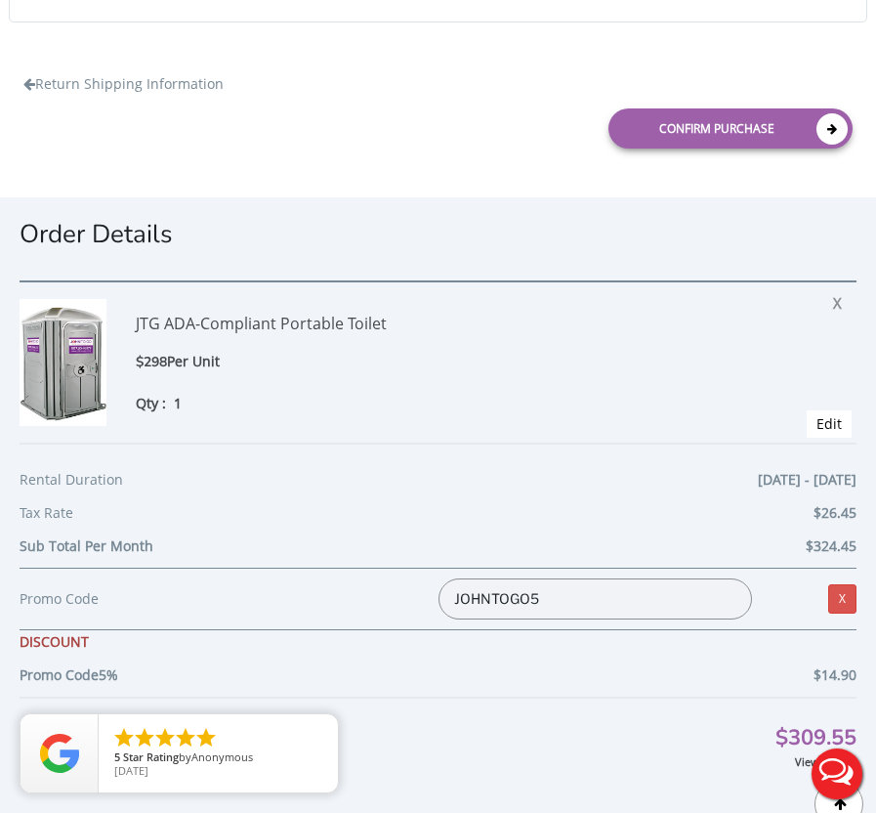
scroll to position [408, 0]
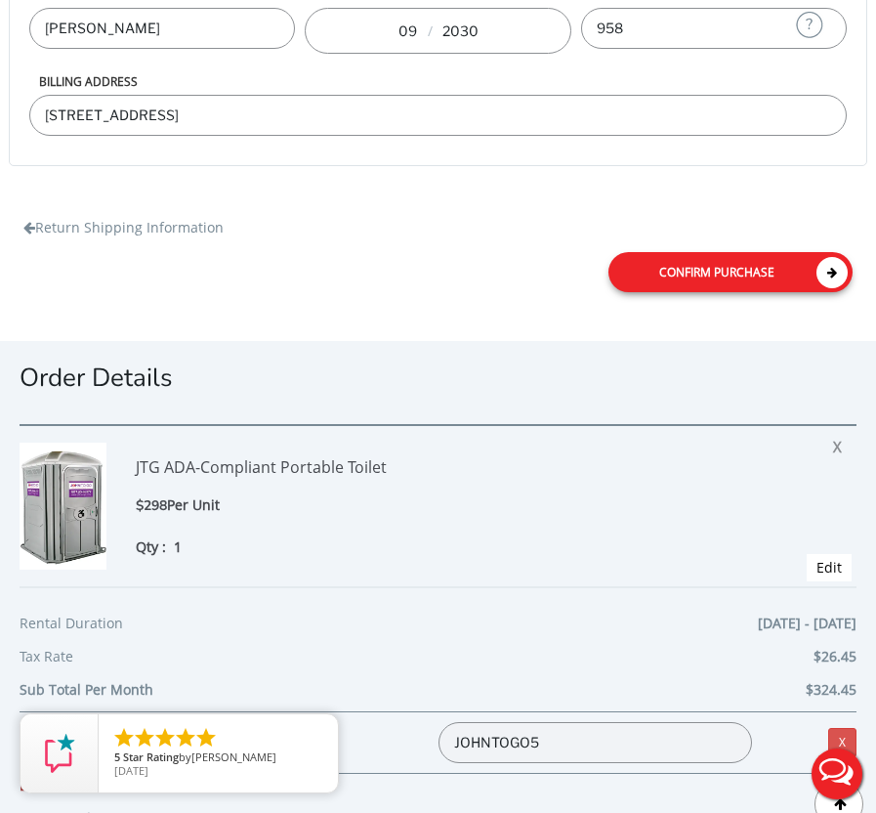
type input "[STREET_ADDRESS]"
click at [795, 267] on link "Confirm purchase" at bounding box center [731, 272] width 244 height 40
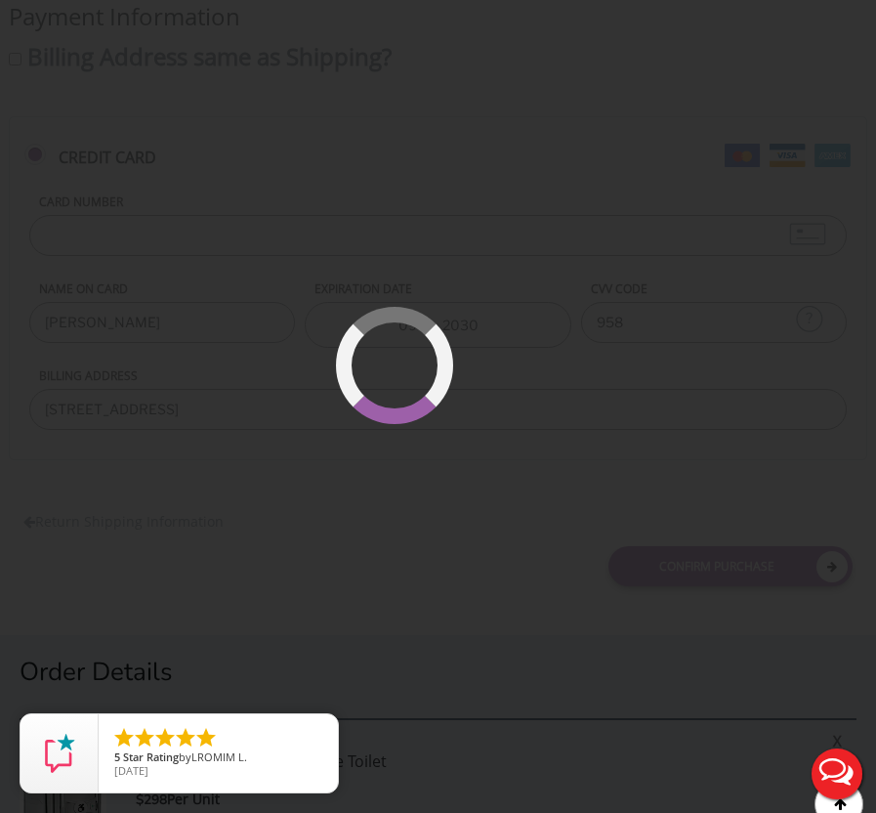
scroll to position [112, 0]
click at [332, 233] on div at bounding box center [438, 406] width 876 height 813
